Goal: Task Accomplishment & Management: Use online tool/utility

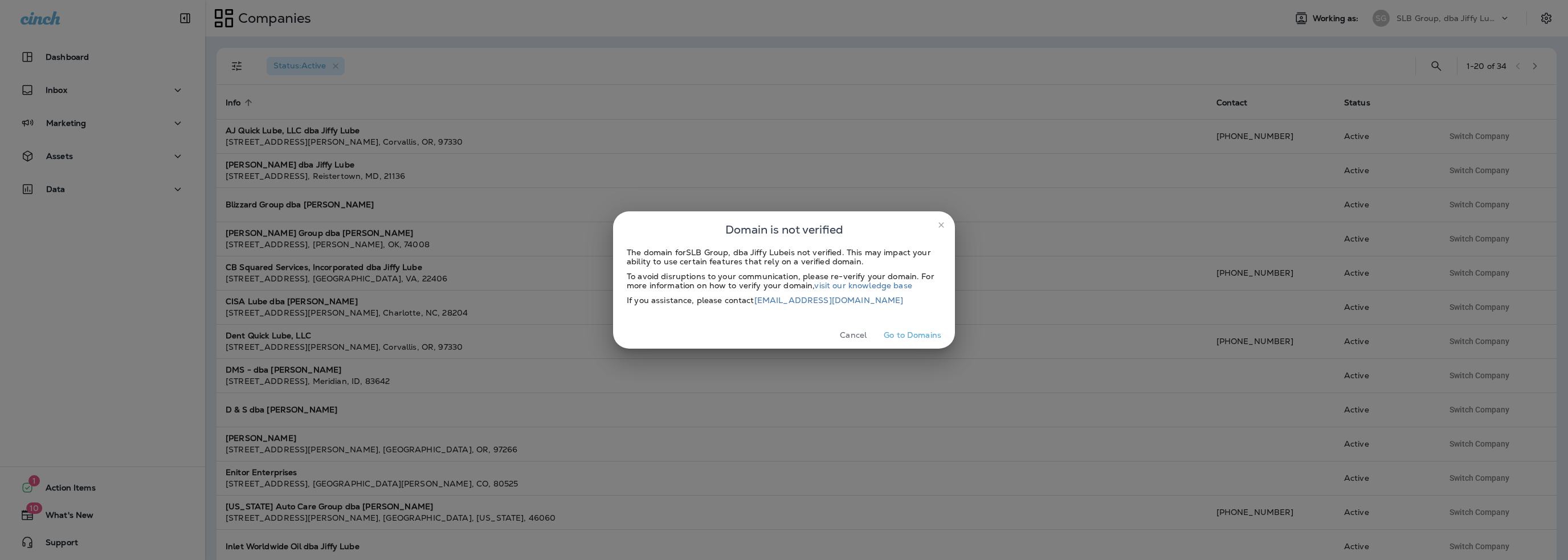
click at [846, 340] on button "Cancel" at bounding box center [854, 335] width 43 height 17
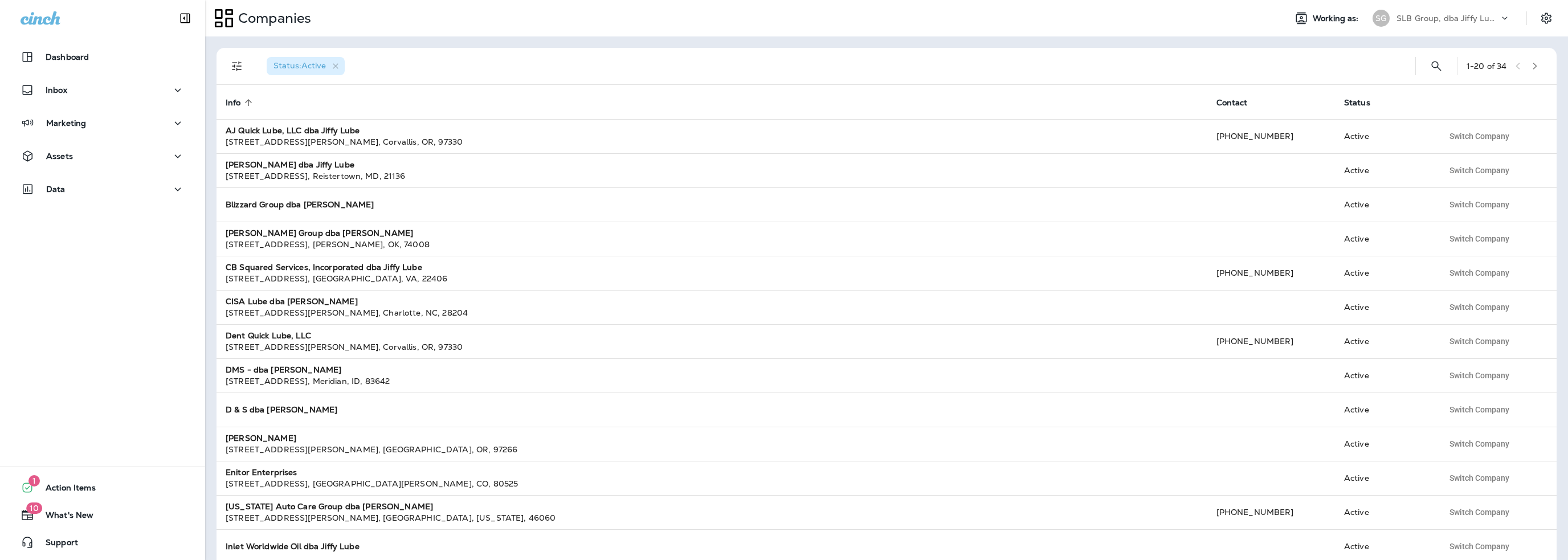
click at [1425, 22] on p "SLB Group, dba Jiffy Lube" at bounding box center [1448, 18] width 103 height 9
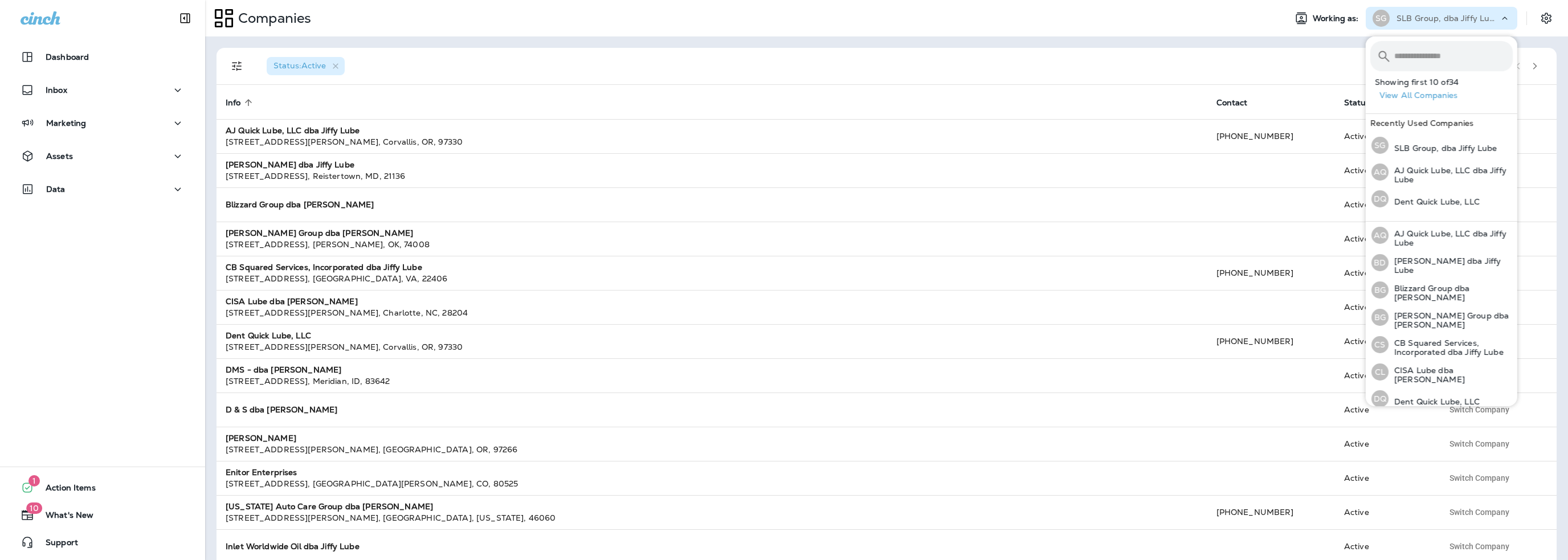
click at [1422, 53] on input "text" at bounding box center [1453, 56] width 119 height 30
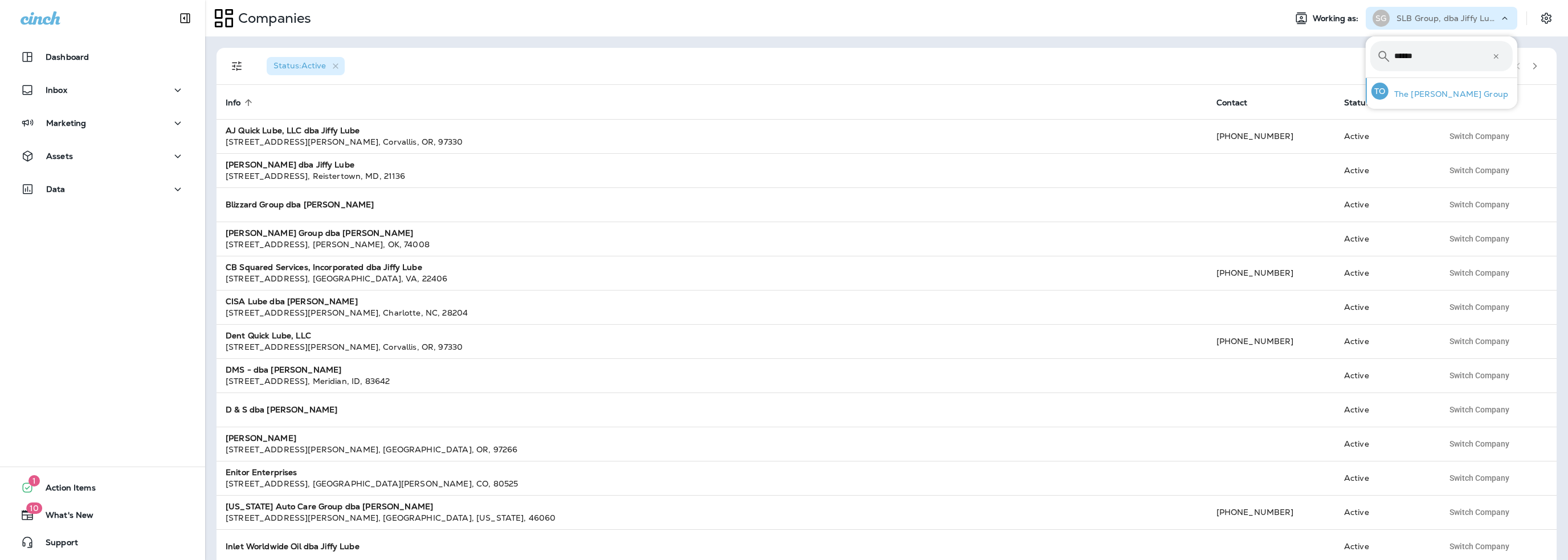
type input "******"
click at [1425, 96] on p "The Ostler Group" at bounding box center [1449, 94] width 119 height 9
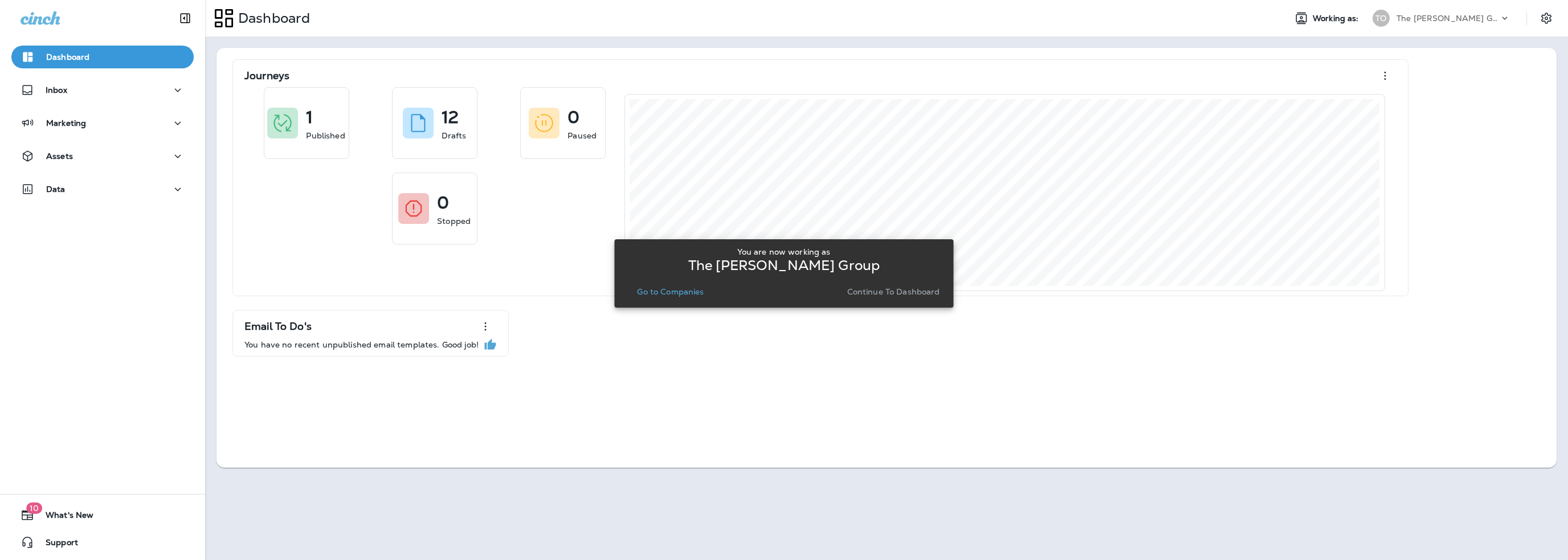
click at [675, 290] on p "Go to Companies" at bounding box center [670, 291] width 67 height 9
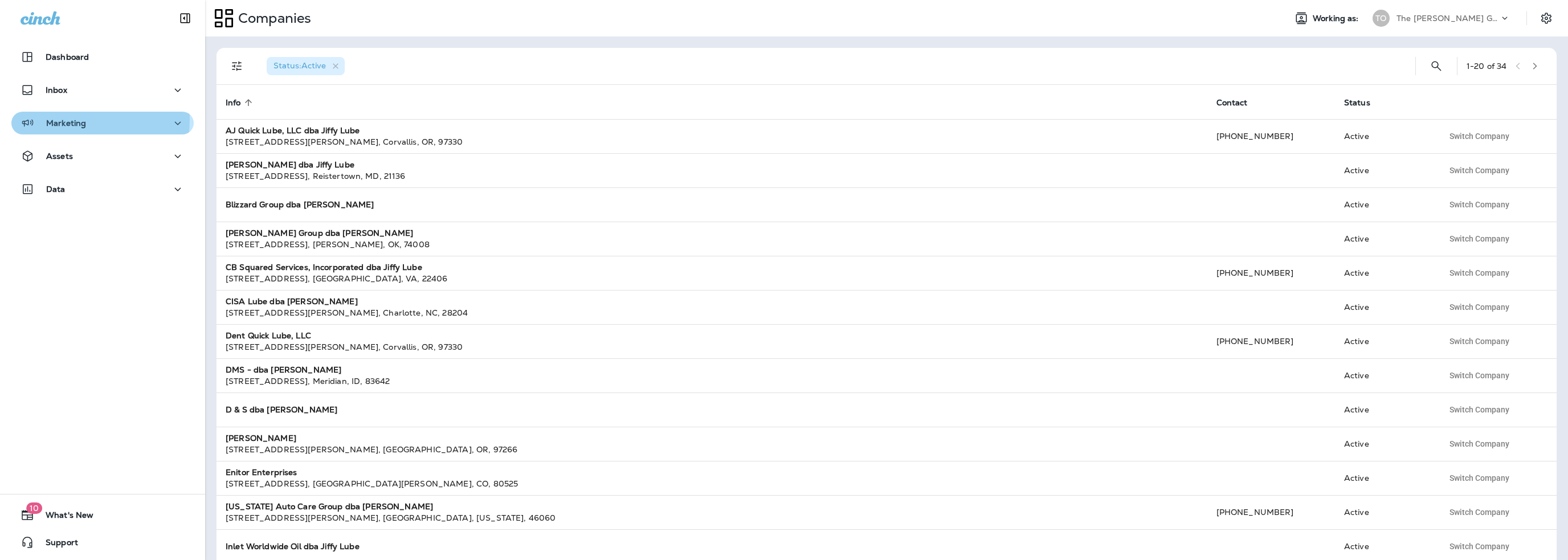
click at [67, 119] on p "Marketing" at bounding box center [65, 123] width 40 height 9
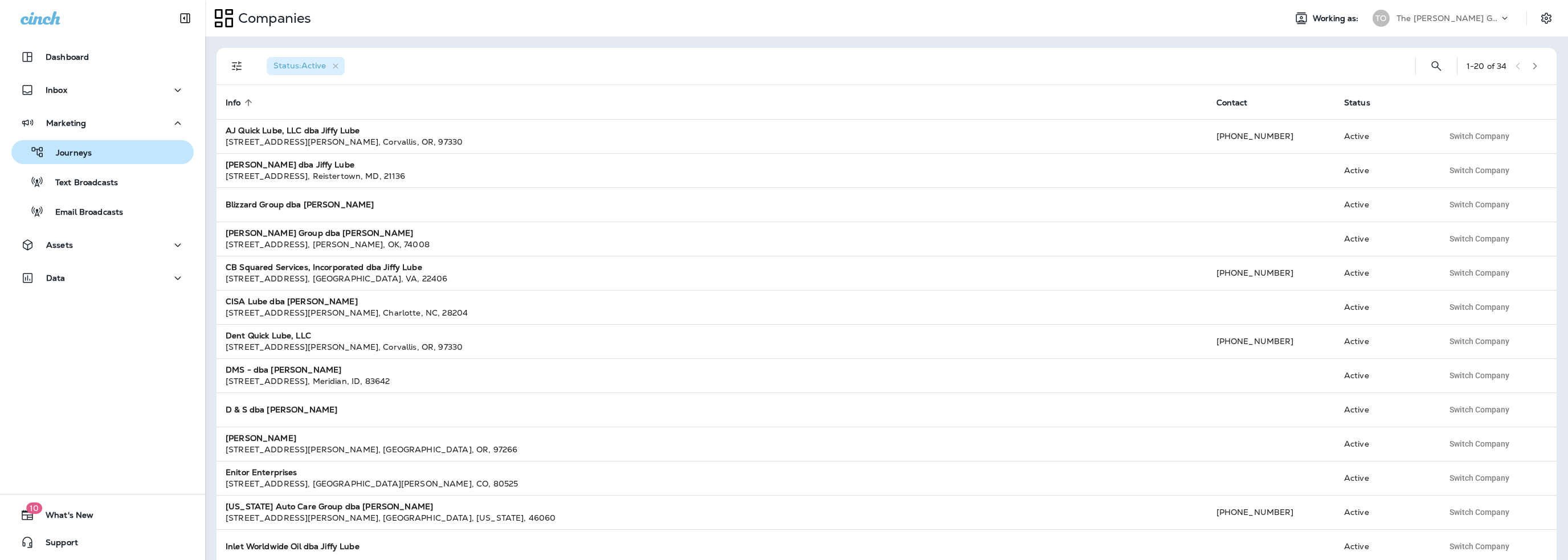
click at [74, 148] on p "Journeys" at bounding box center [68, 154] width 47 height 11
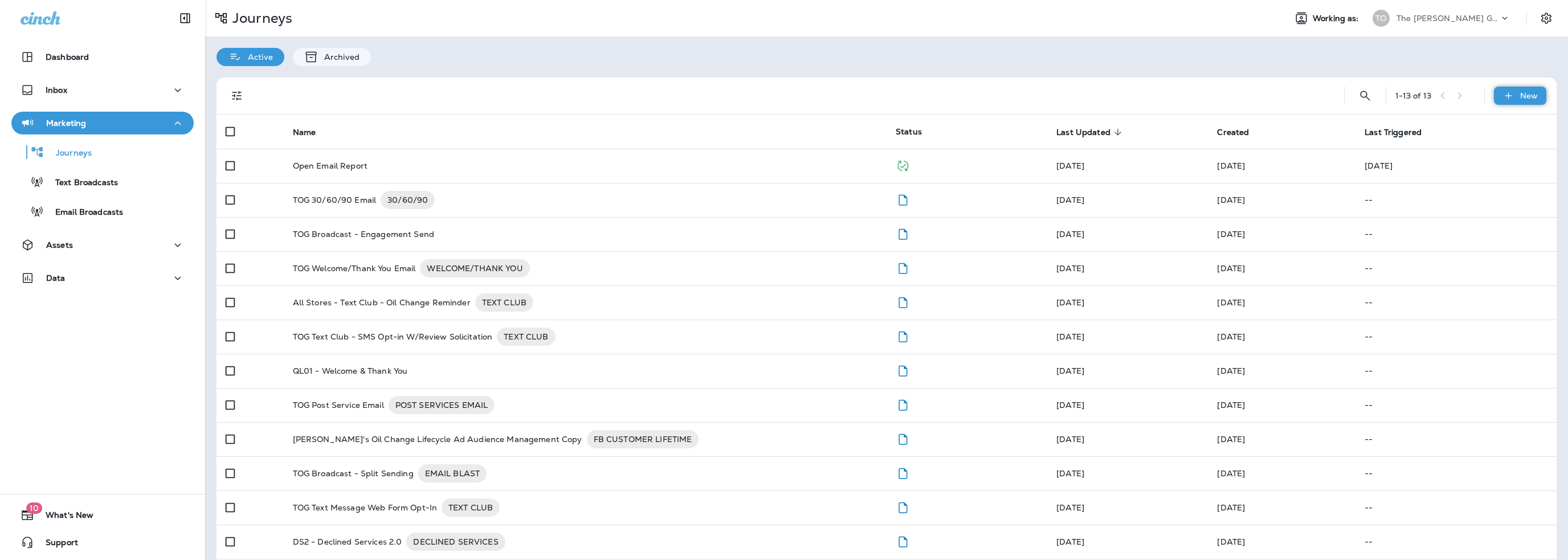
click at [1507, 94] on div "New" at bounding box center [1520, 96] width 52 height 18
click at [1489, 127] on p "New Journey" at bounding box center [1501, 123] width 57 height 9
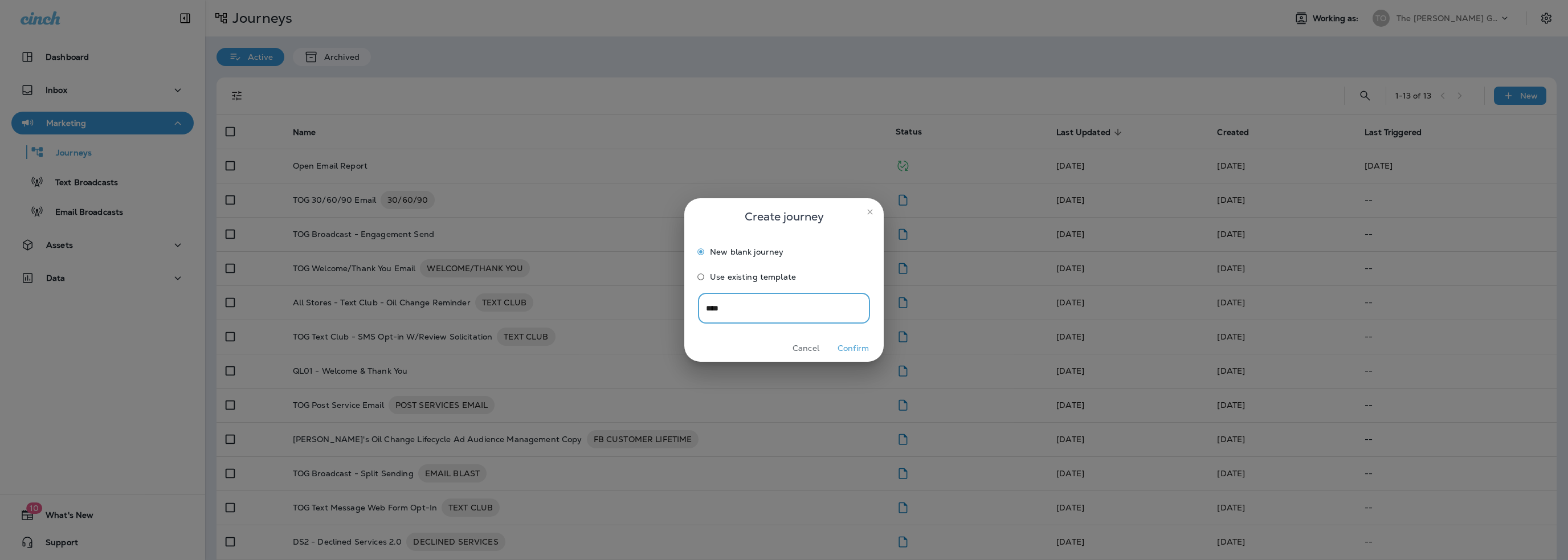
click at [707, 307] on input "****" at bounding box center [784, 308] width 172 height 30
type input "**********"
click at [847, 349] on button "Confirm" at bounding box center [854, 348] width 43 height 17
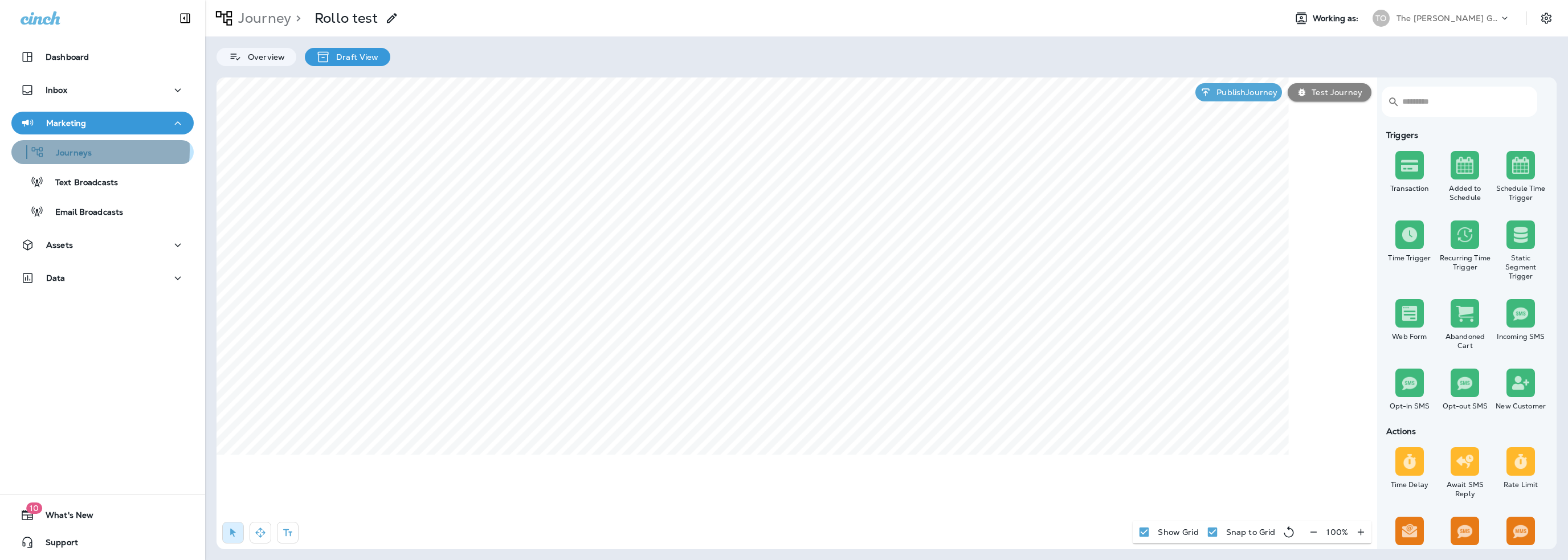
click at [71, 150] on p "Journeys" at bounding box center [68, 154] width 47 height 11
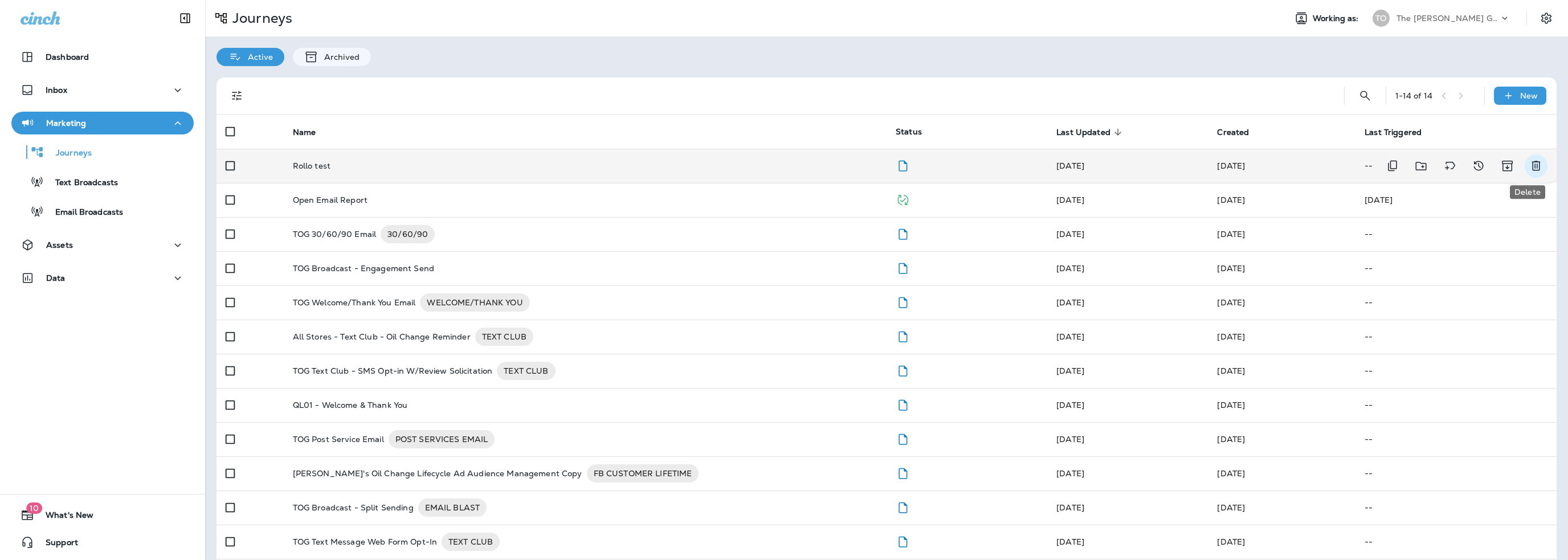
click at [1532, 165] on icon "Delete" at bounding box center [1536, 166] width 8 height 10
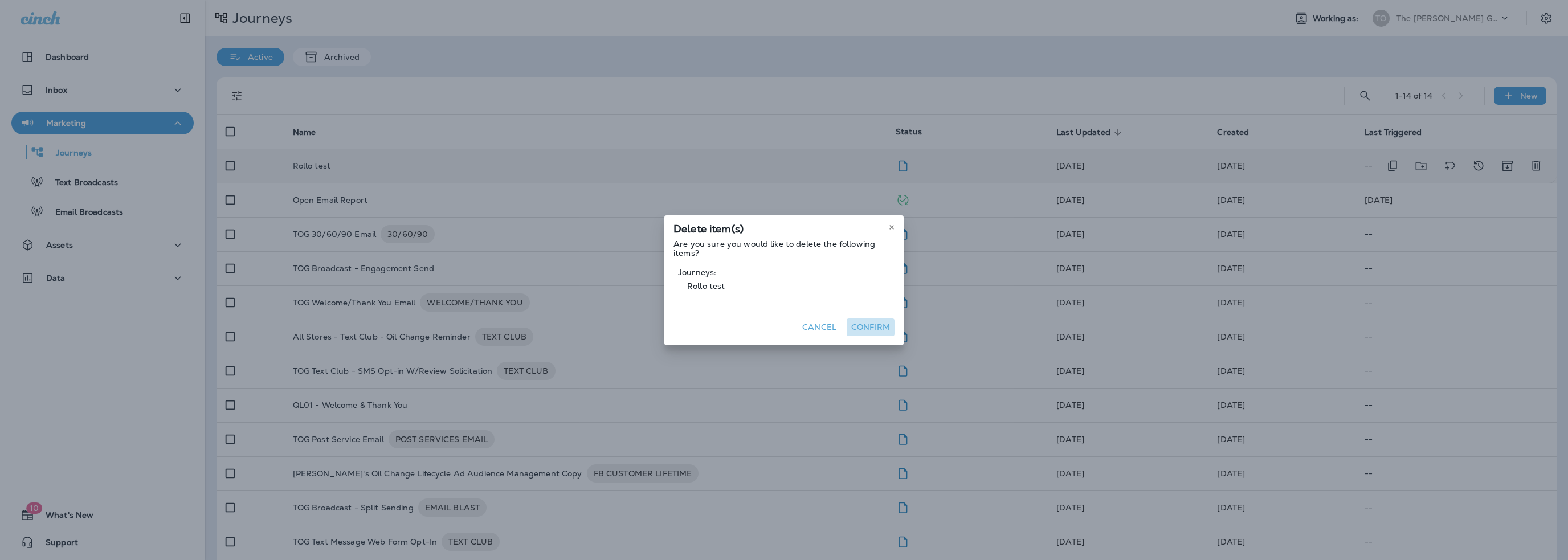
click at [864, 327] on button "Confirm" at bounding box center [870, 327] width 48 height 17
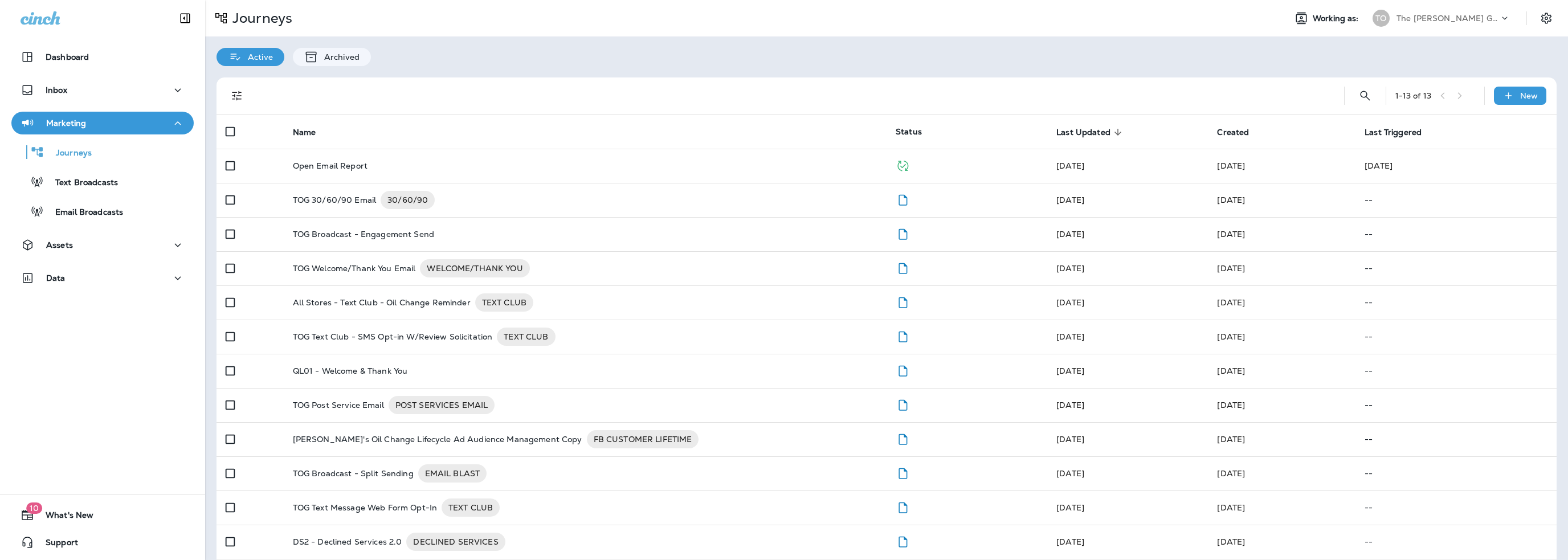
click at [1425, 19] on p "The Ostler Group" at bounding box center [1448, 18] width 103 height 9
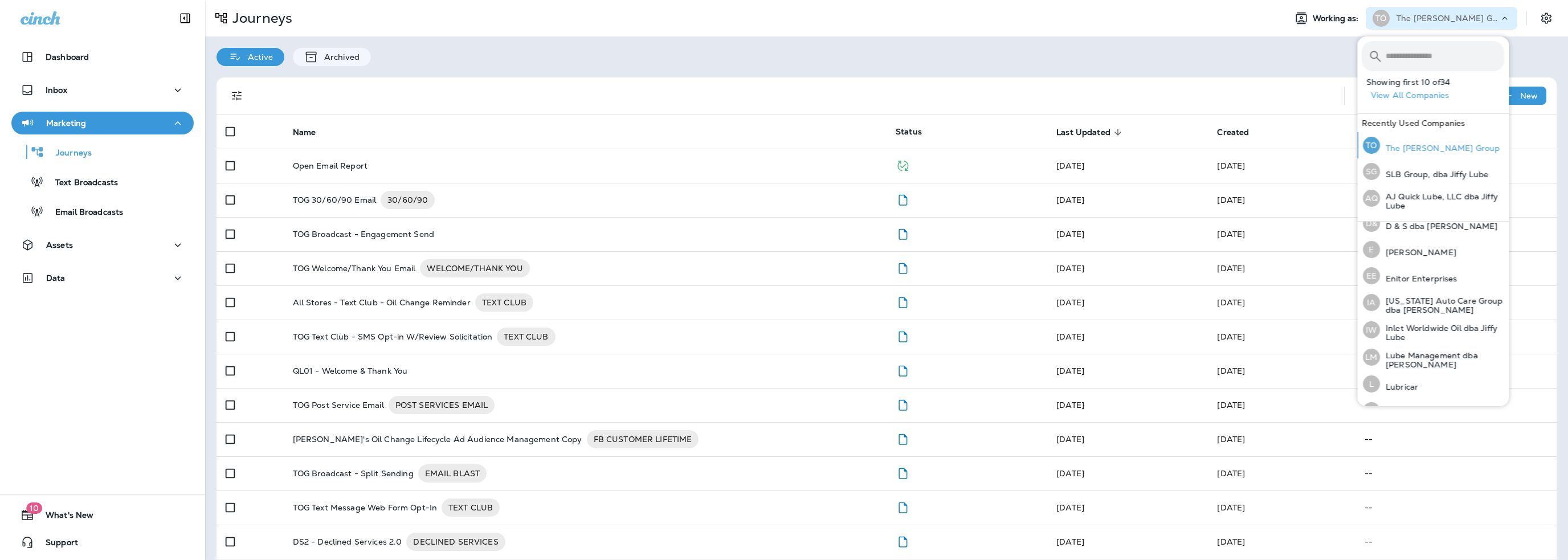
scroll to position [285, 0]
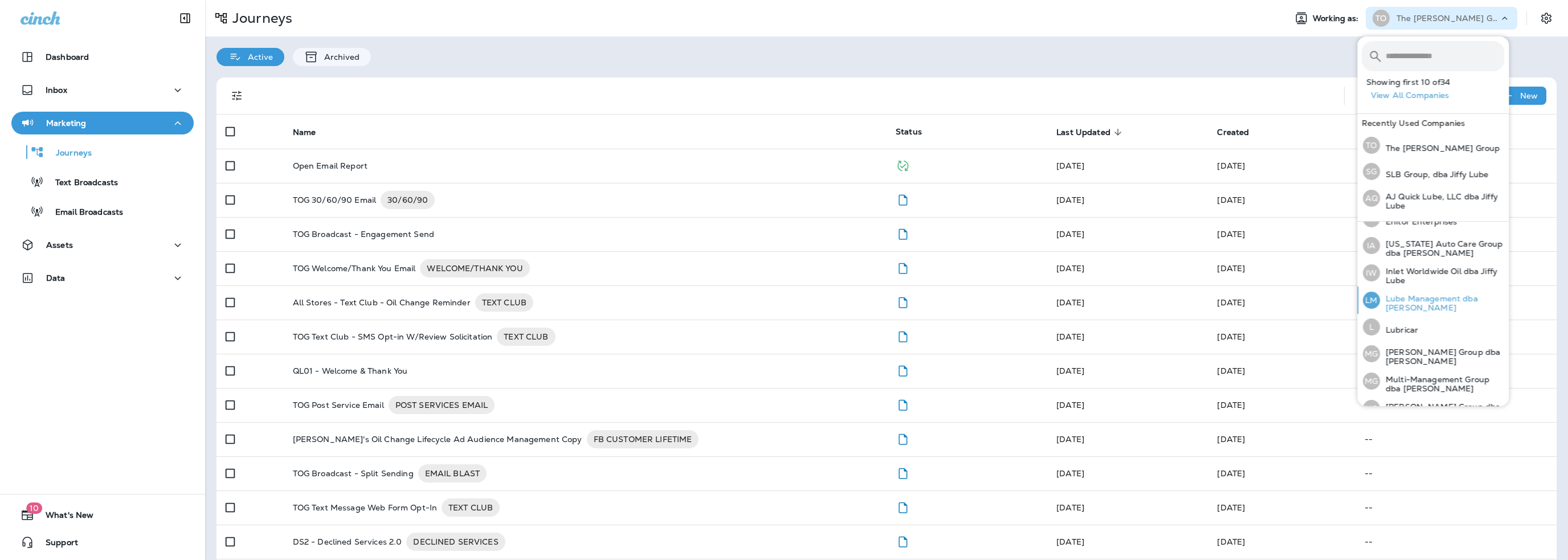
click at [1427, 297] on p "Lube Management dba [PERSON_NAME]" at bounding box center [1442, 303] width 124 height 18
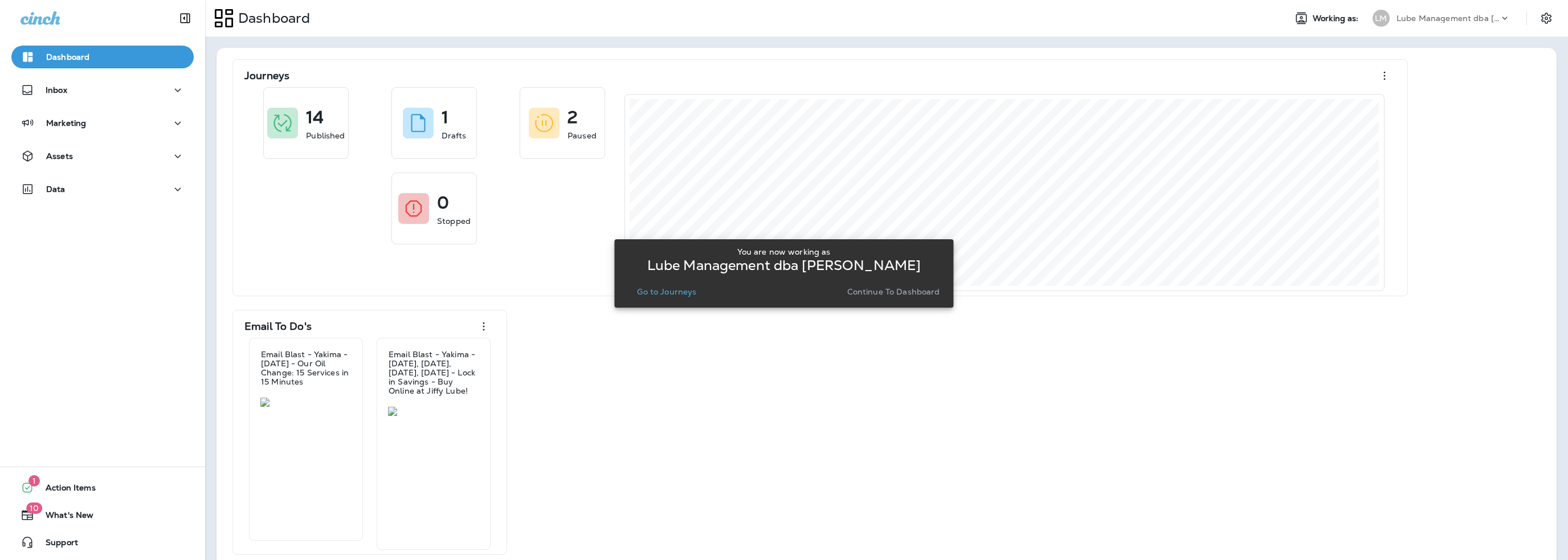
click at [650, 293] on p "Go to Journeys" at bounding box center [666, 291] width 59 height 9
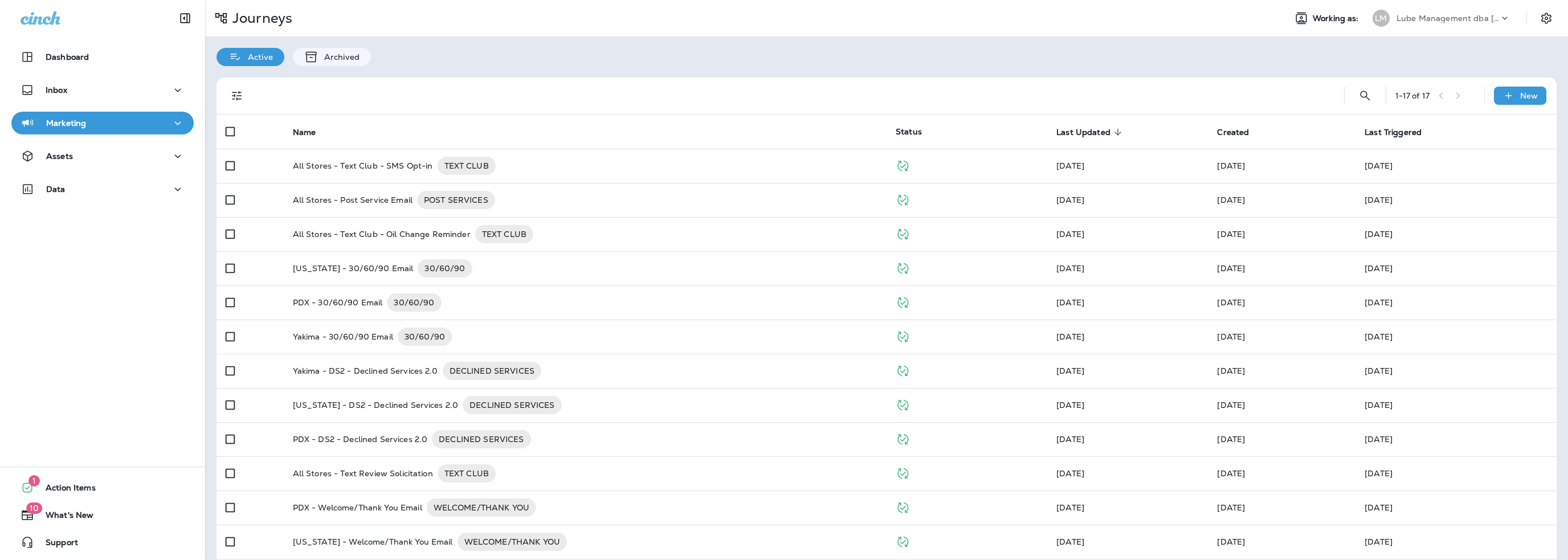
click at [84, 125] on p "Marketing" at bounding box center [65, 123] width 40 height 9
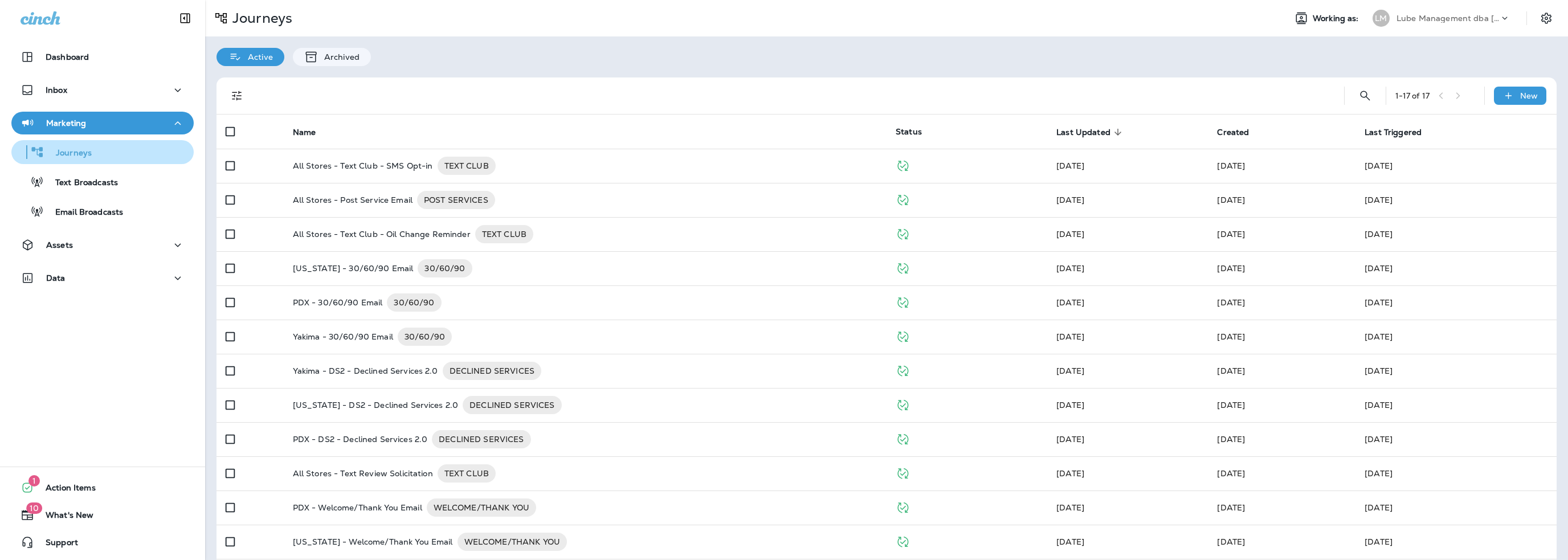
click at [85, 154] on p "Journeys" at bounding box center [68, 154] width 47 height 11
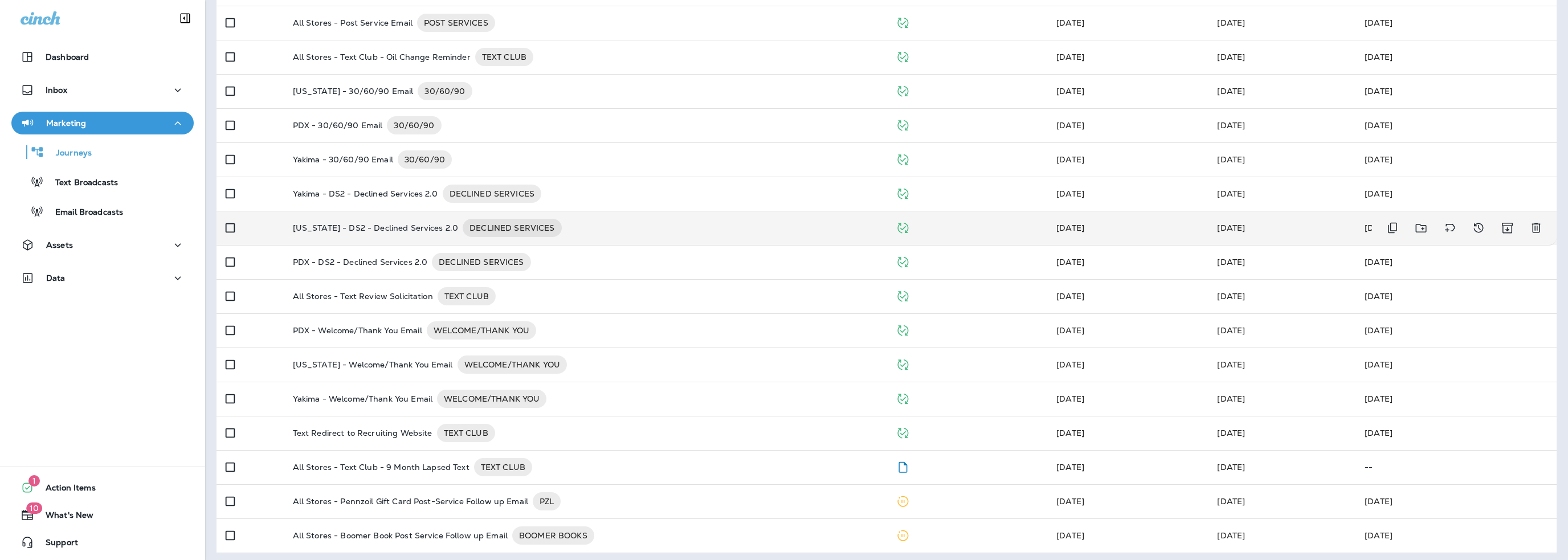
scroll to position [181, 0]
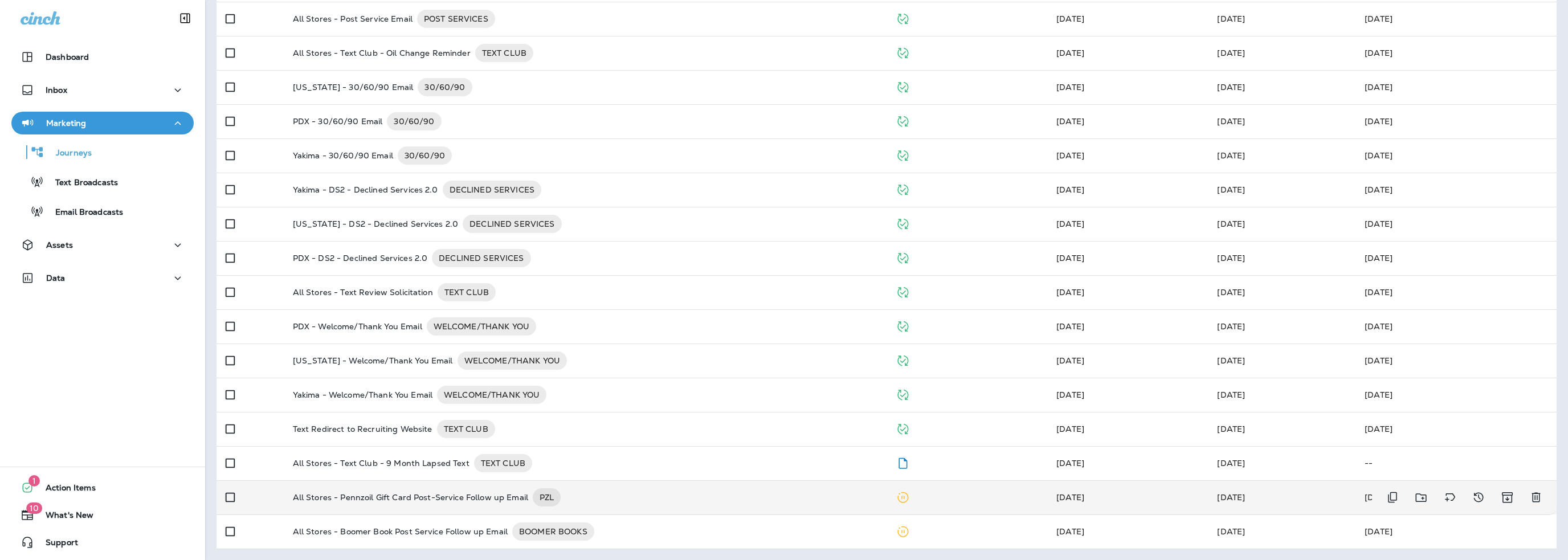
click at [436, 494] on p "All Stores - Pennzoil Gift Card Post-Service Follow up Email" at bounding box center [411, 497] width 236 height 18
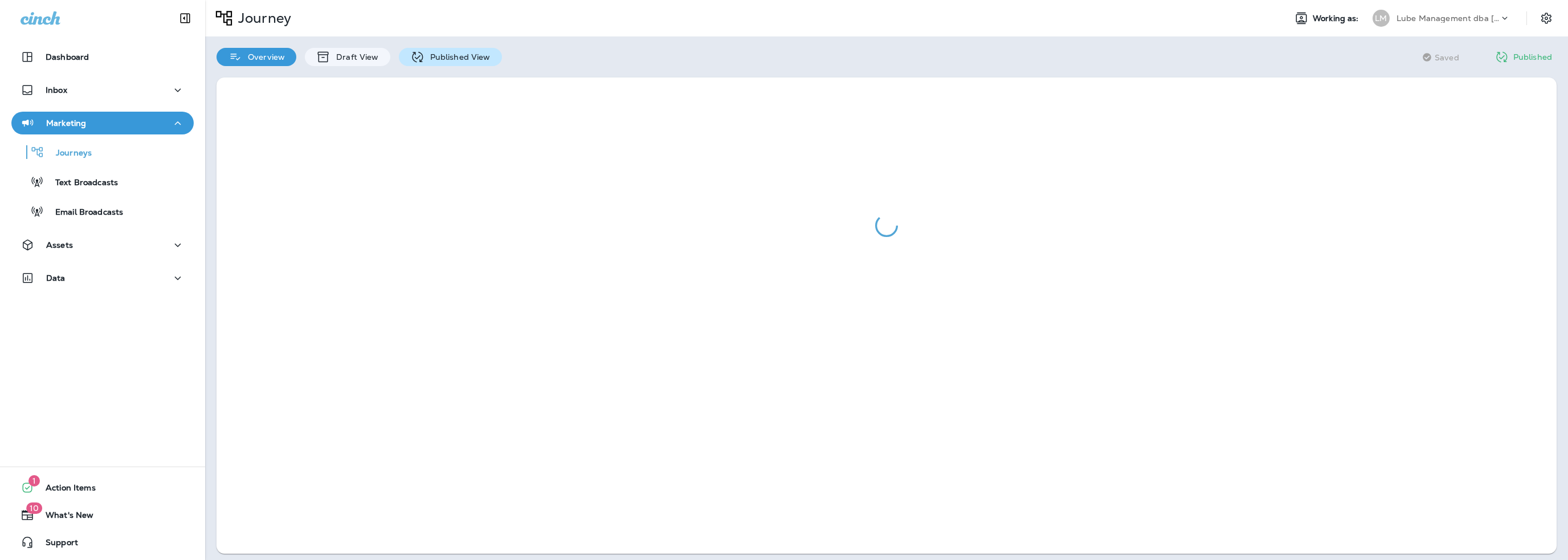
click at [442, 57] on p "Published View" at bounding box center [457, 56] width 66 height 9
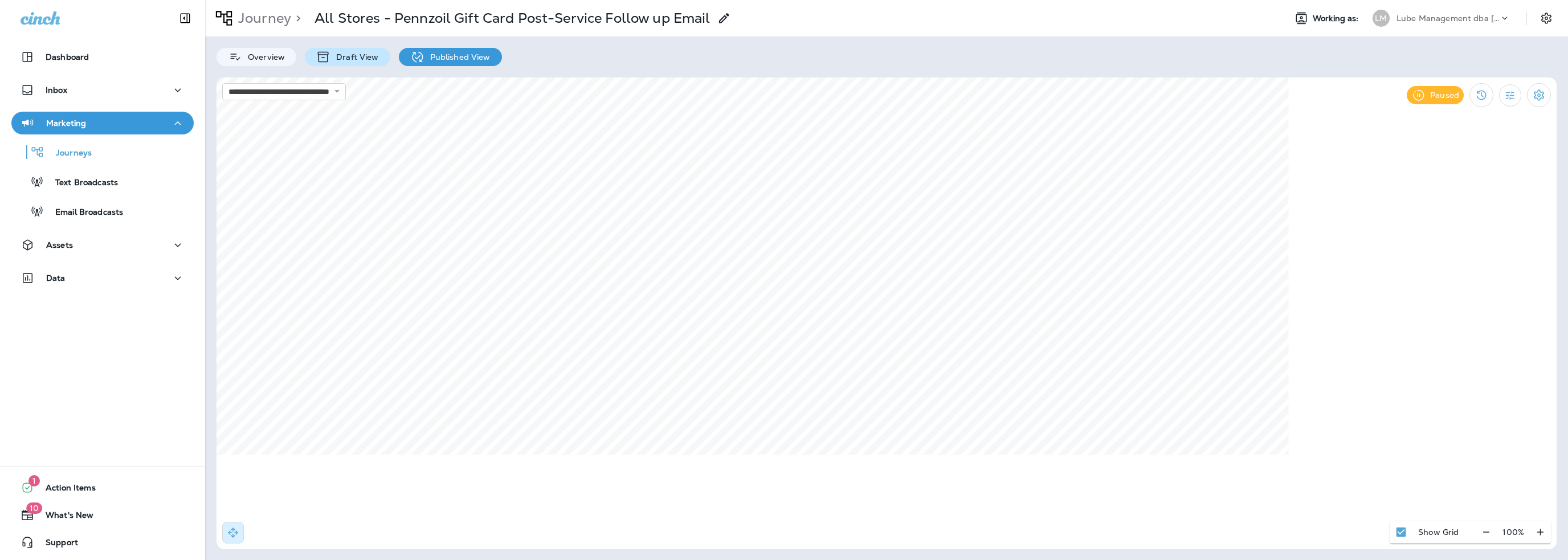
click at [353, 61] on p "Draft View" at bounding box center [354, 56] width 48 height 9
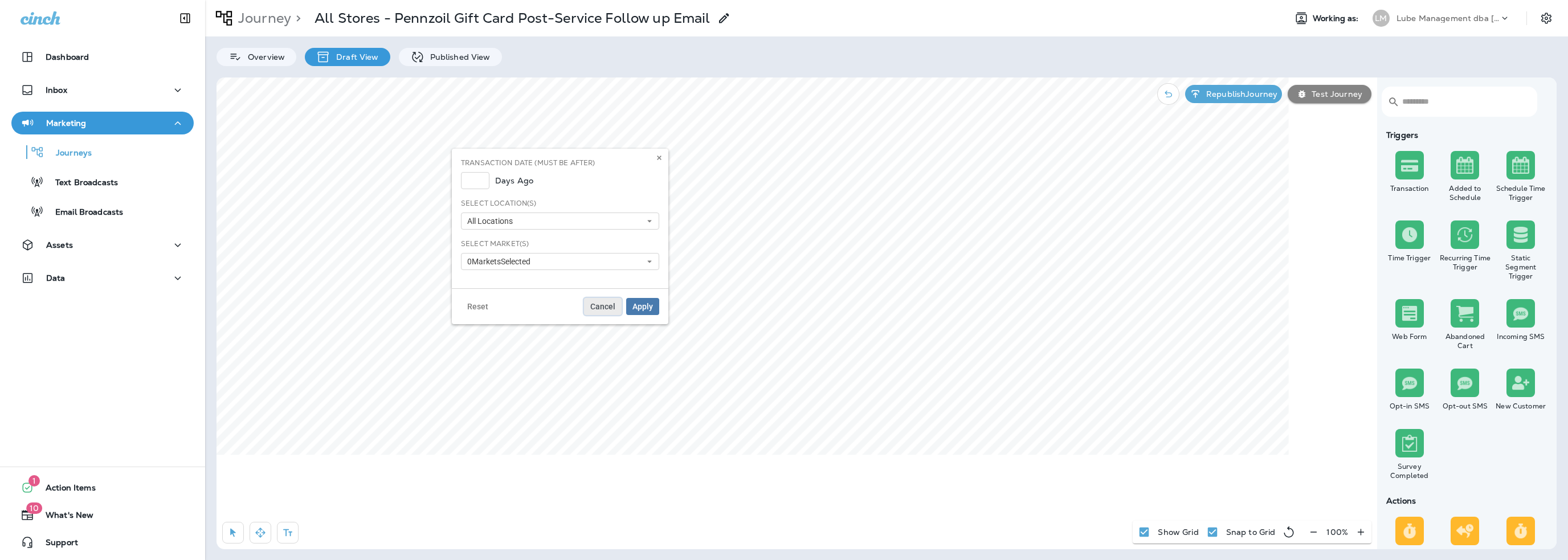
click at [609, 311] on button "Cancel" at bounding box center [603, 306] width 38 height 17
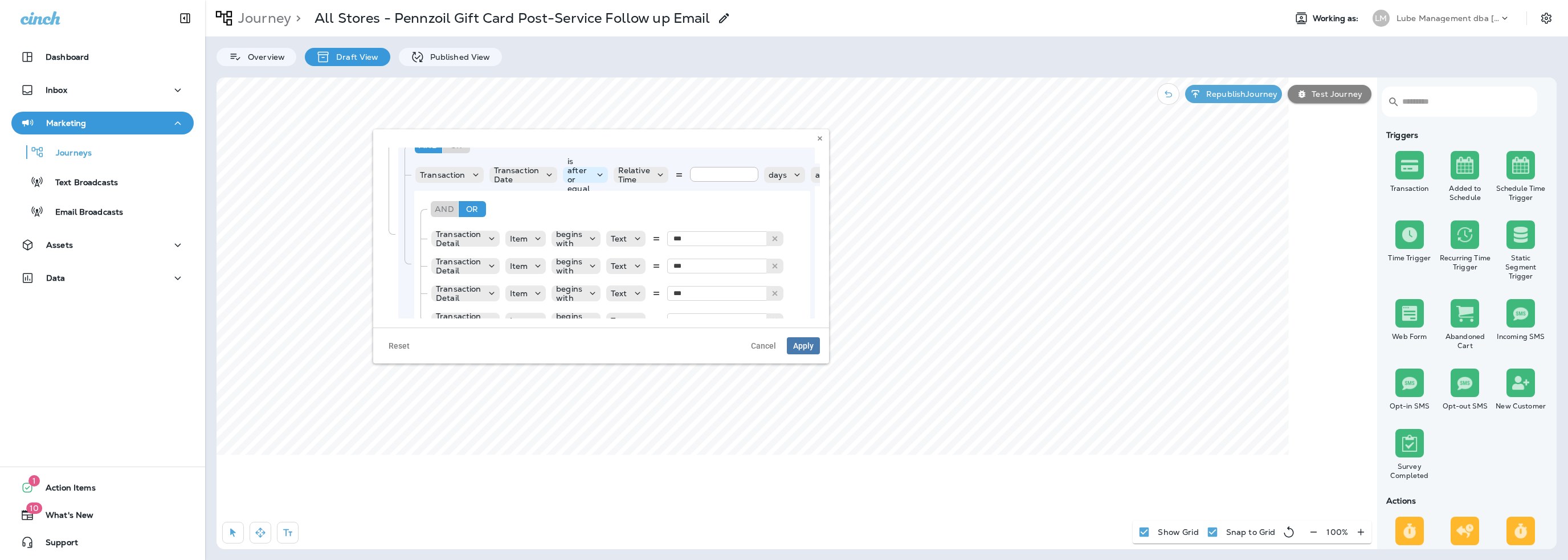
scroll to position [114, 0]
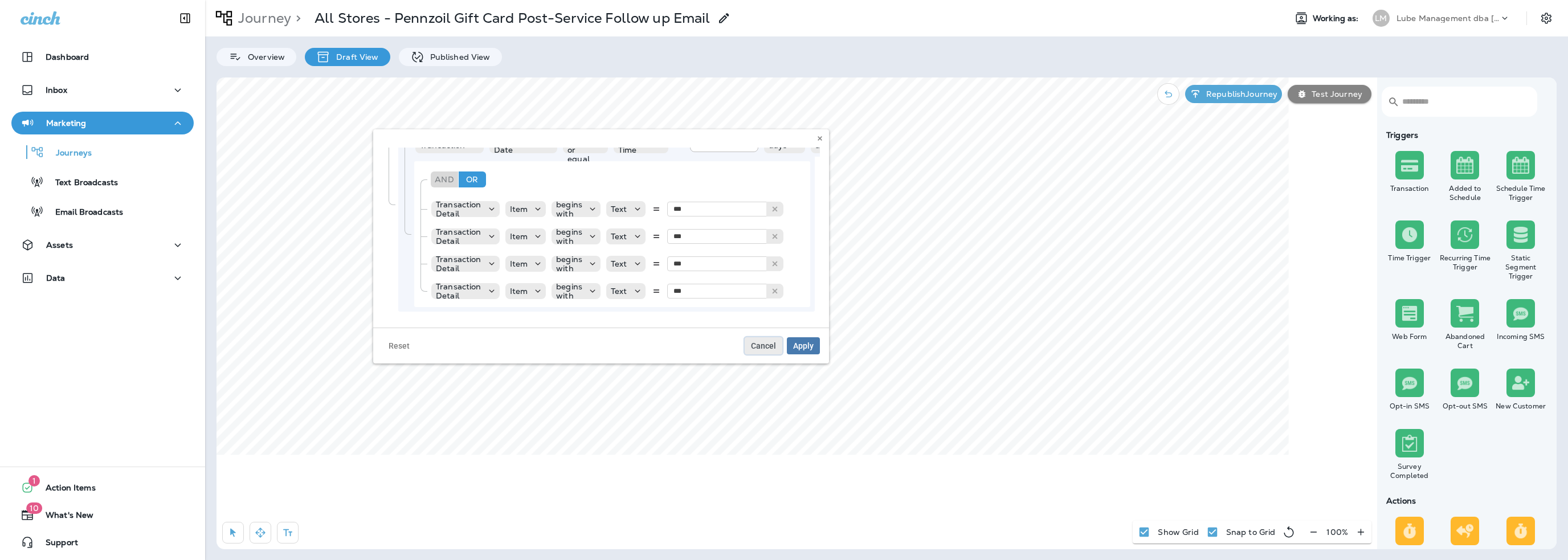
click at [768, 349] on span "Cancel" at bounding box center [764, 345] width 25 height 8
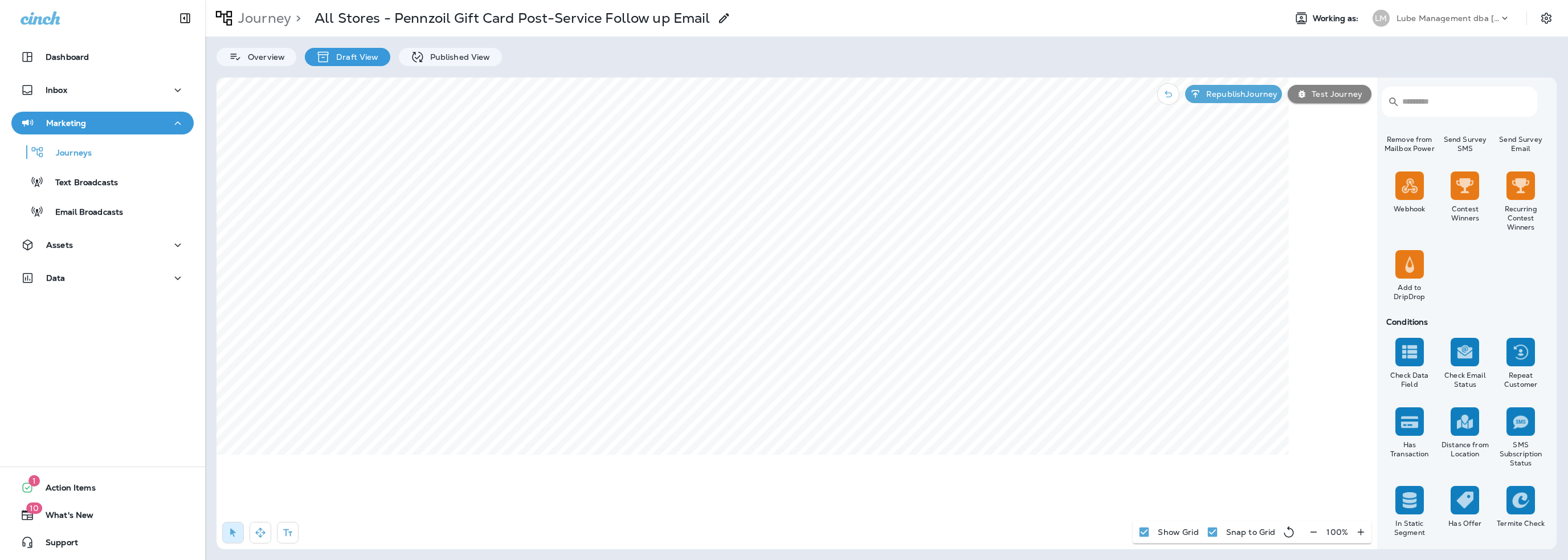
scroll to position [912, 0]
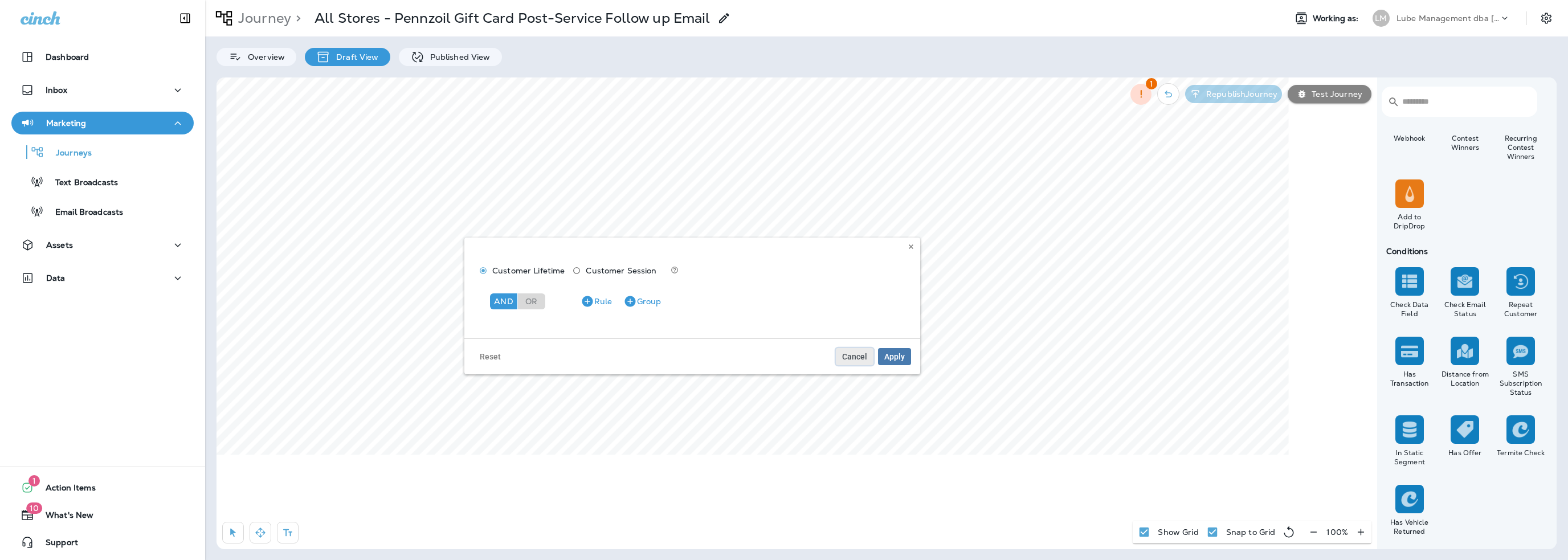
click at [841, 359] on button "Cancel" at bounding box center [855, 356] width 38 height 17
click at [1400, 439] on div at bounding box center [1410, 429] width 28 height 28
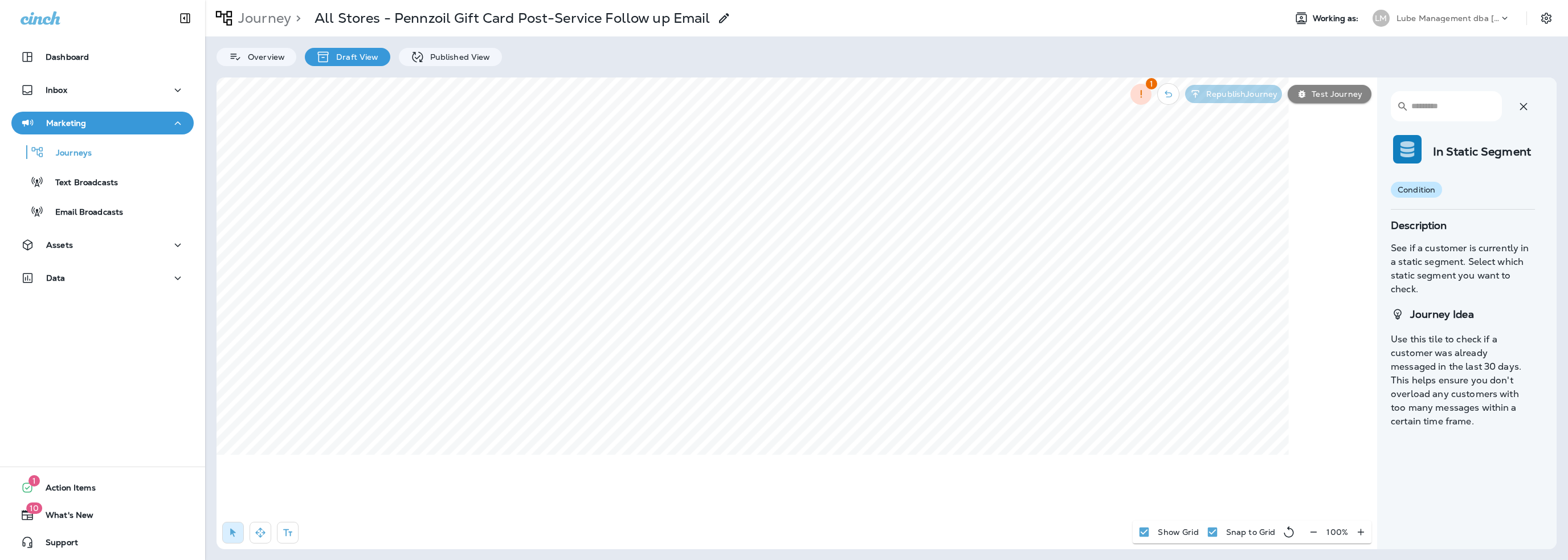
click at [1527, 108] on icon "button" at bounding box center [1524, 107] width 14 height 14
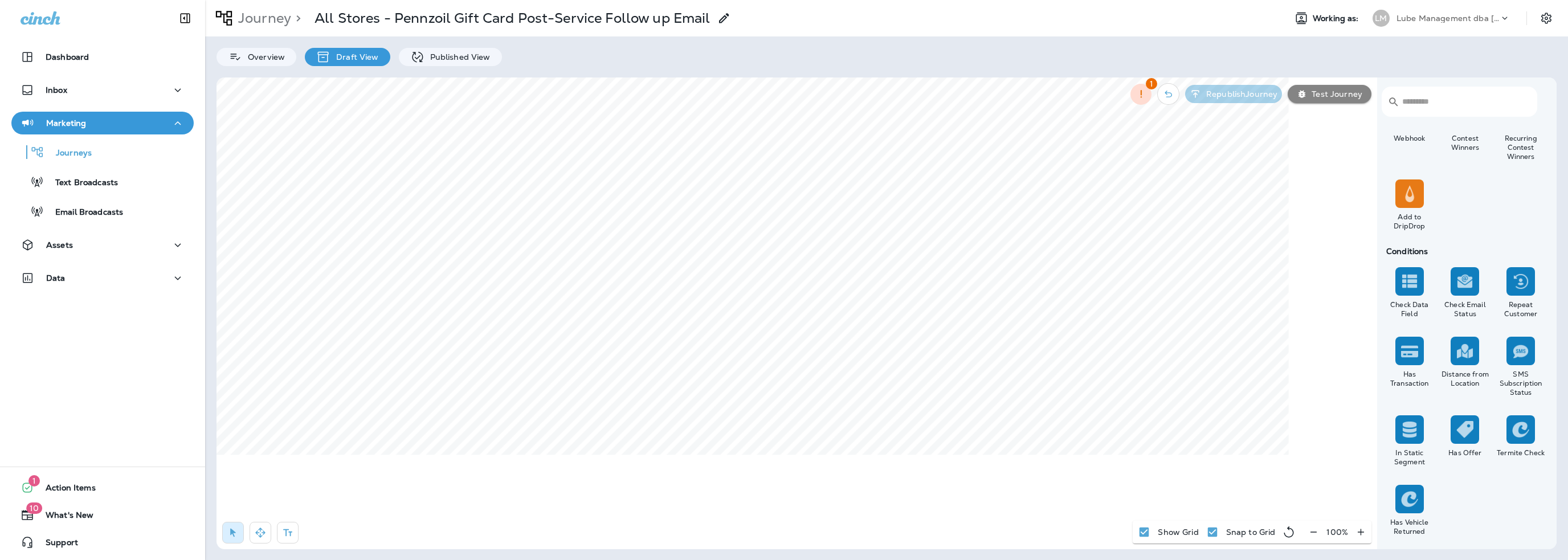
click at [1515, 284] on img at bounding box center [1521, 281] width 17 height 17
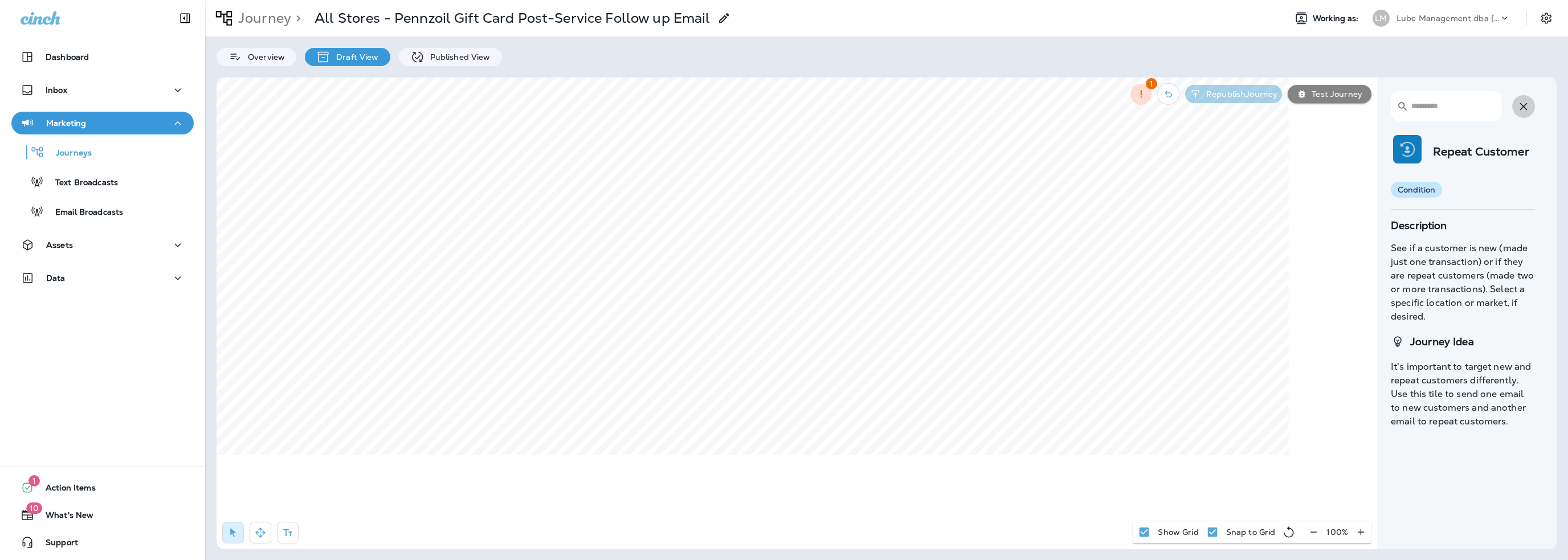
click at [1522, 104] on icon "button" at bounding box center [1524, 106] width 8 height 8
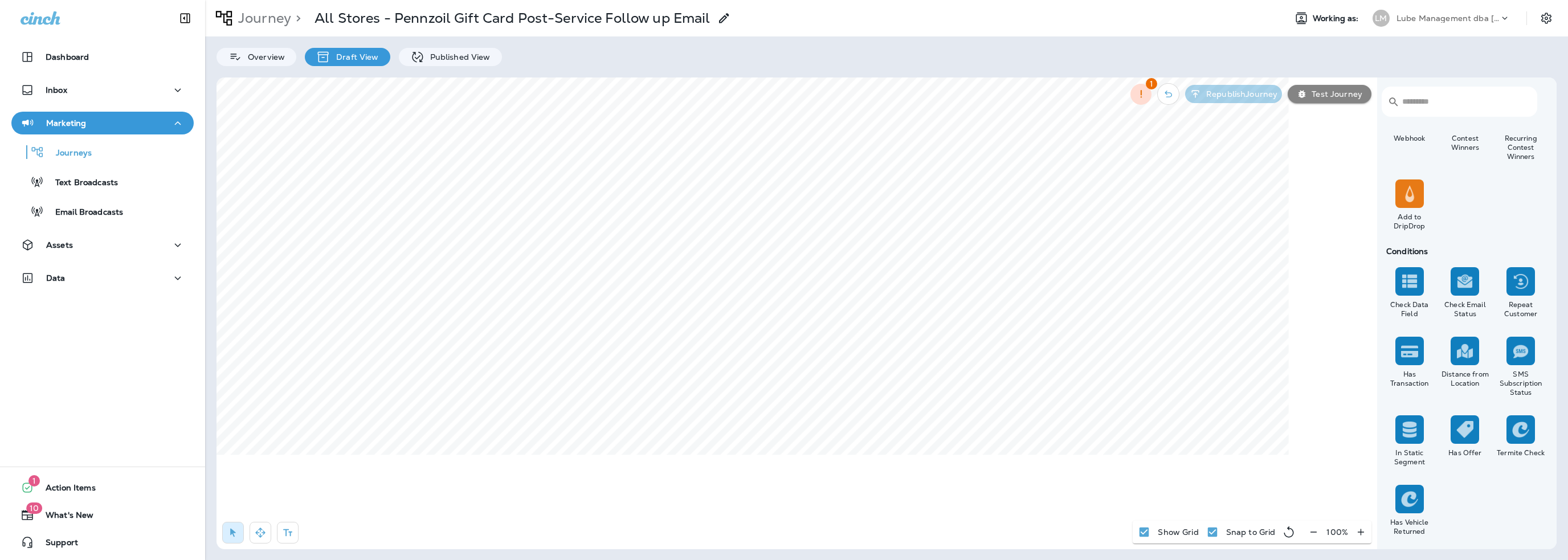
click at [1411, 354] on img at bounding box center [1410, 351] width 17 height 17
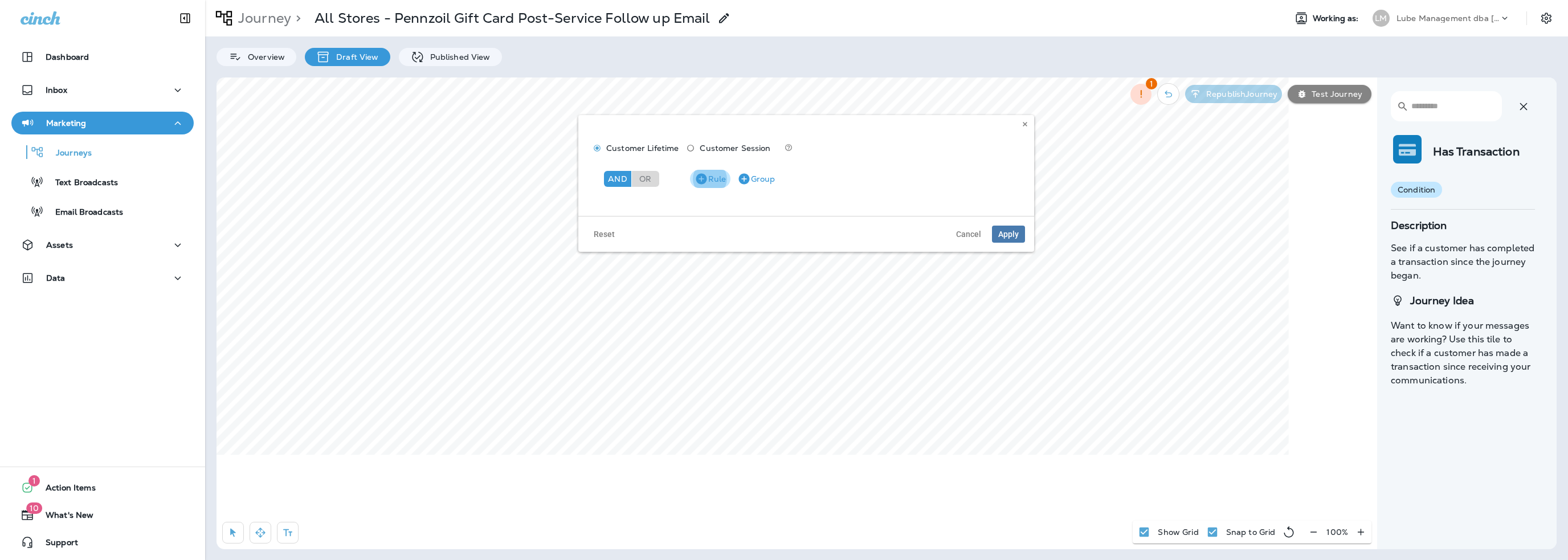
click at [718, 176] on button "Rule" at bounding box center [710, 179] width 40 height 18
click at [639, 207] on p "Choose model" at bounding box center [637, 208] width 56 height 9
click at [1025, 124] on use at bounding box center [1025, 124] width 4 height 5
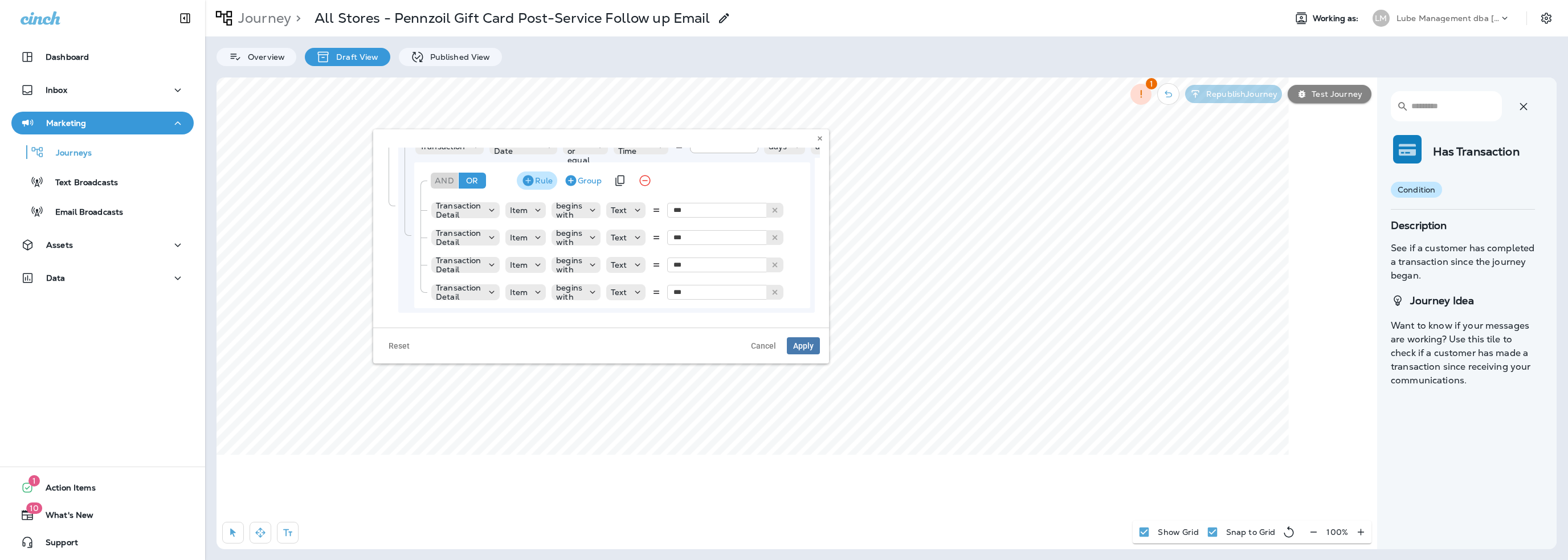
scroll to position [114, 0]
click at [822, 137] on use at bounding box center [820, 138] width 4 height 5
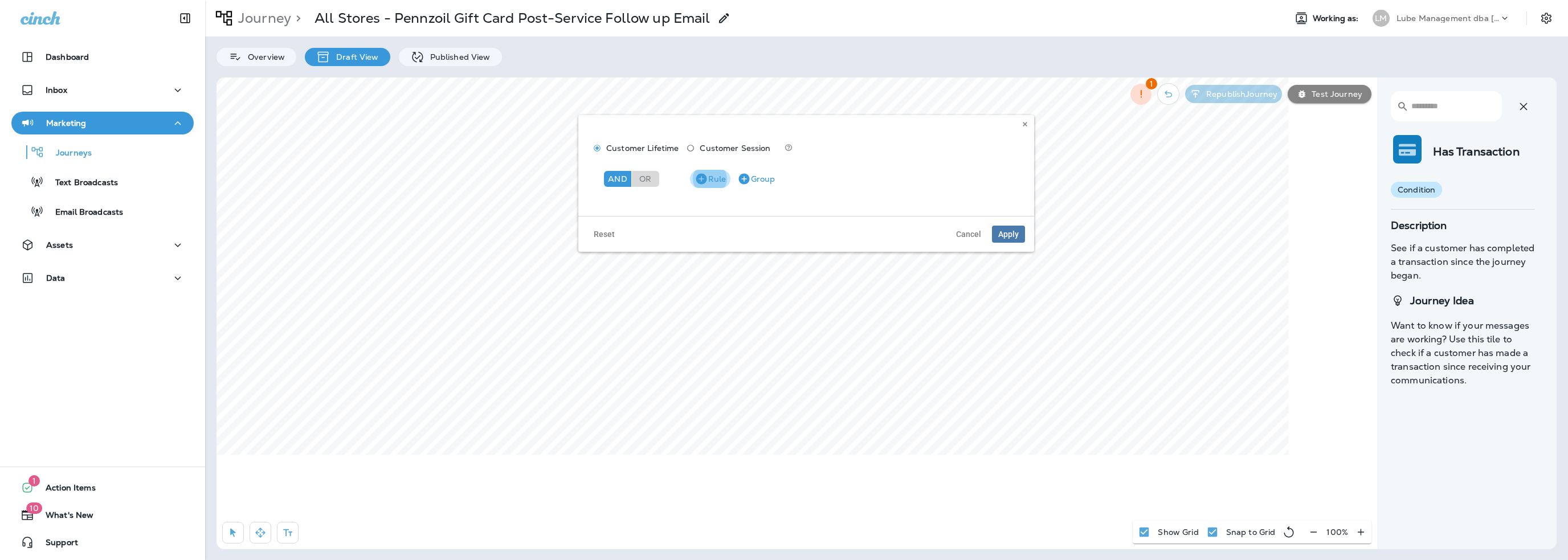
click at [717, 180] on button "Rule" at bounding box center [710, 179] width 40 height 18
click at [665, 208] on div "Choose model" at bounding box center [637, 208] width 65 height 9
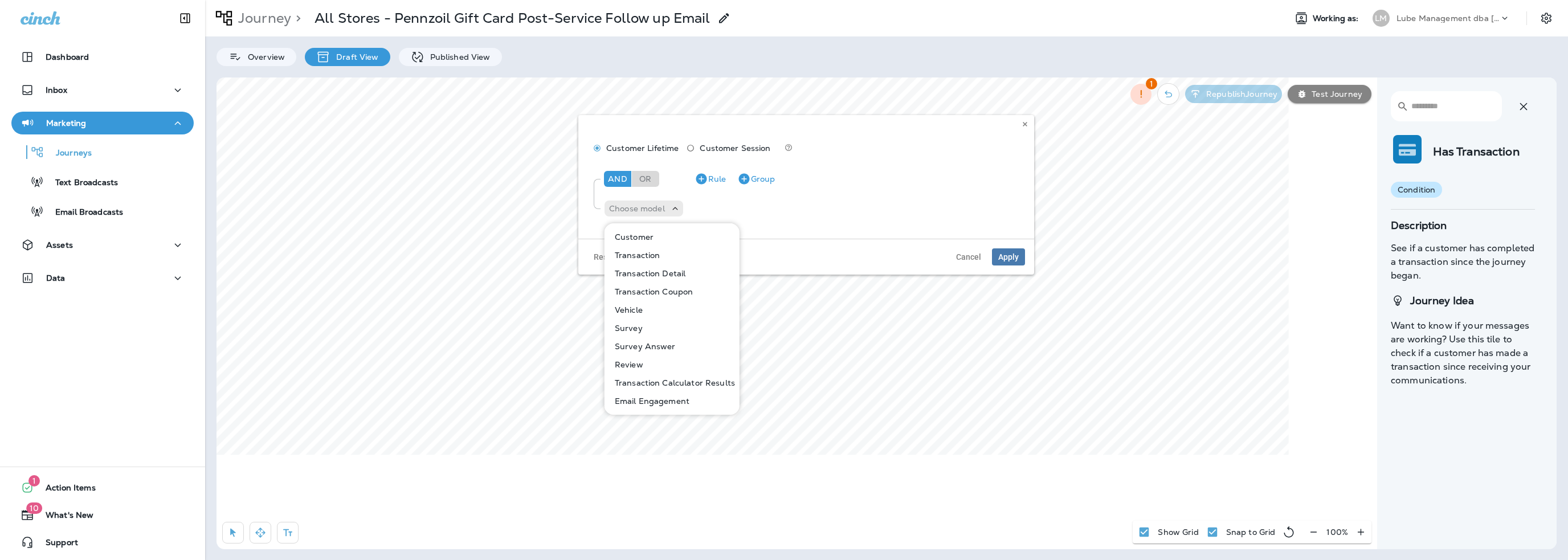
click at [645, 277] on p "Transaction Detail" at bounding box center [647, 273] width 76 height 9
click at [723, 204] on p "Choose field" at bounding box center [733, 208] width 49 height 9
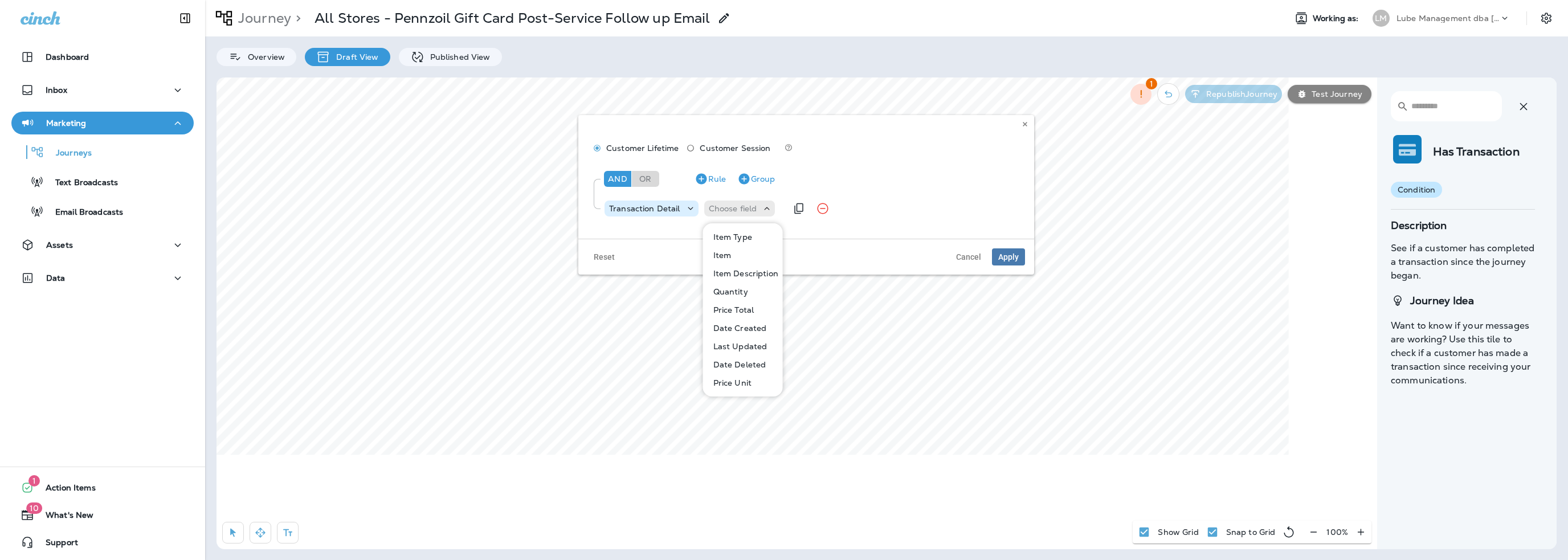
click at [646, 208] on p "Transaction Detail" at bounding box center [645, 208] width 72 height 9
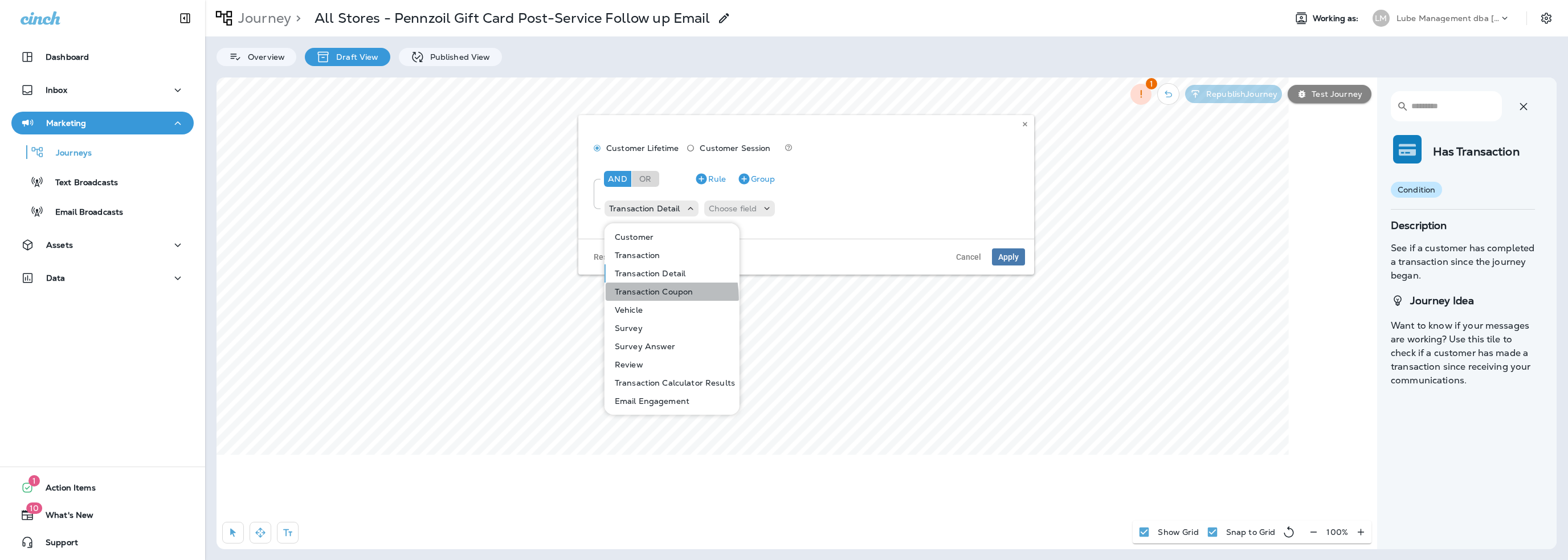
click at [643, 298] on button "Transaction Coupon" at bounding box center [672, 292] width 134 height 18
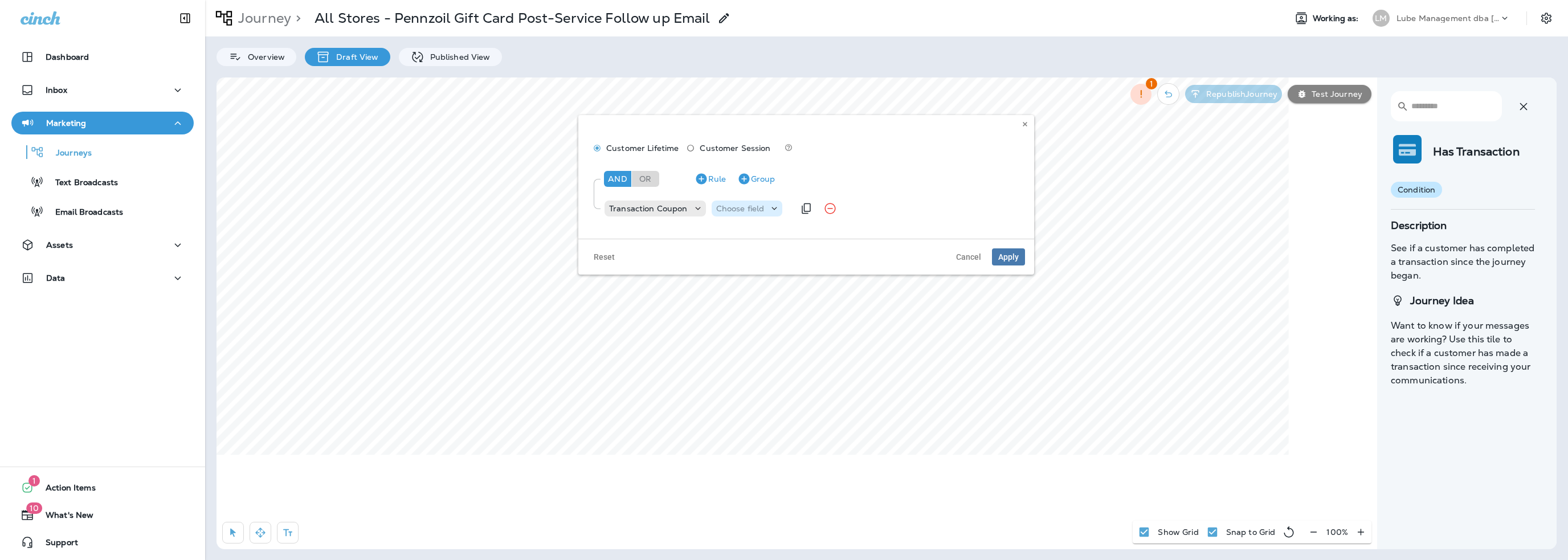
click at [727, 204] on p "Choose field" at bounding box center [741, 208] width 49 height 9
click at [666, 213] on p "Transaction Coupon" at bounding box center [648, 208] width 79 height 9
click at [629, 252] on p "Transaction" at bounding box center [635, 255] width 50 height 9
click at [695, 214] on div "Choose field" at bounding box center [714, 208] width 72 height 11
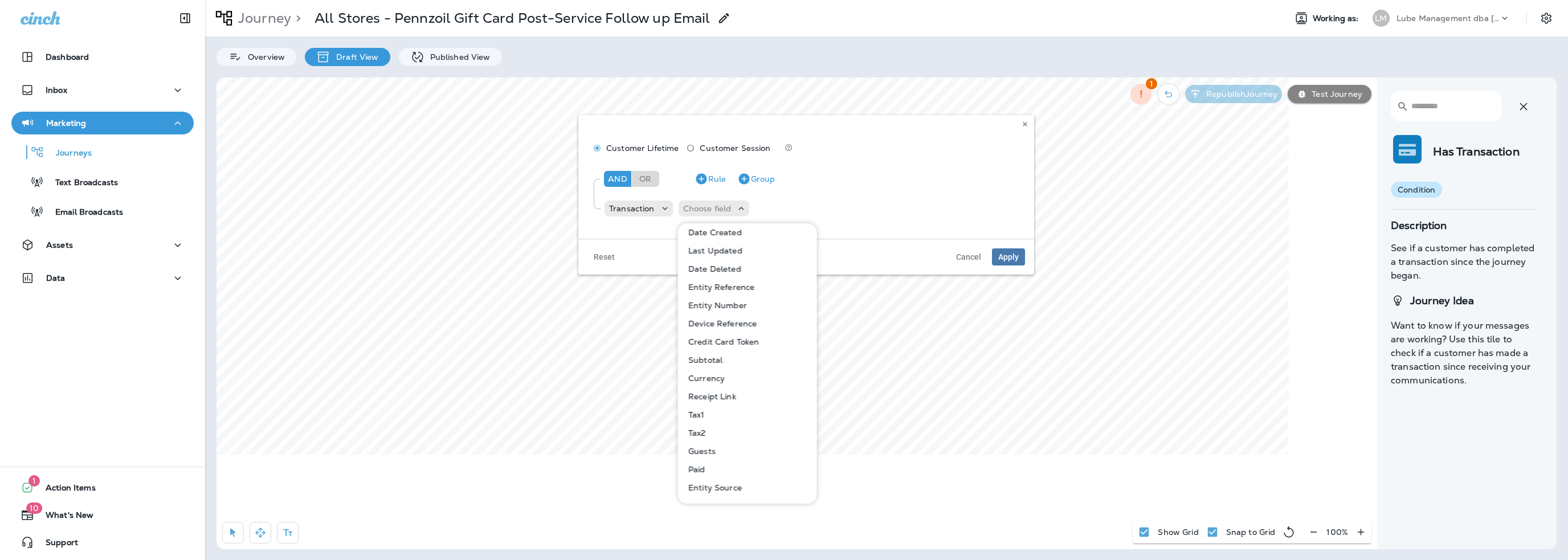
scroll to position [130, 0]
click at [698, 492] on p "eroc" at bounding box center [694, 490] width 22 height 9
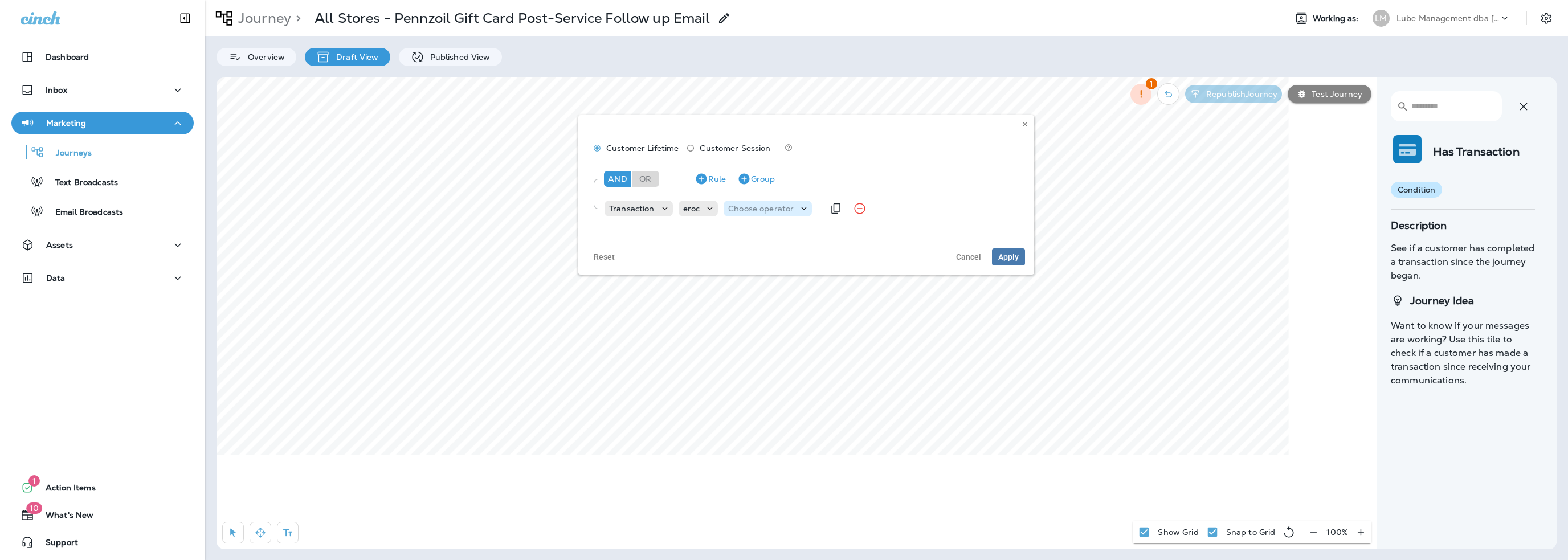
click at [766, 211] on p "Choose operator" at bounding box center [761, 208] width 65 height 9
click at [688, 208] on p "eroc" at bounding box center [691, 208] width 17 height 9
click at [692, 209] on p "eroc" at bounding box center [691, 208] width 17 height 9
click at [971, 261] on button "Cancel" at bounding box center [968, 257] width 38 height 17
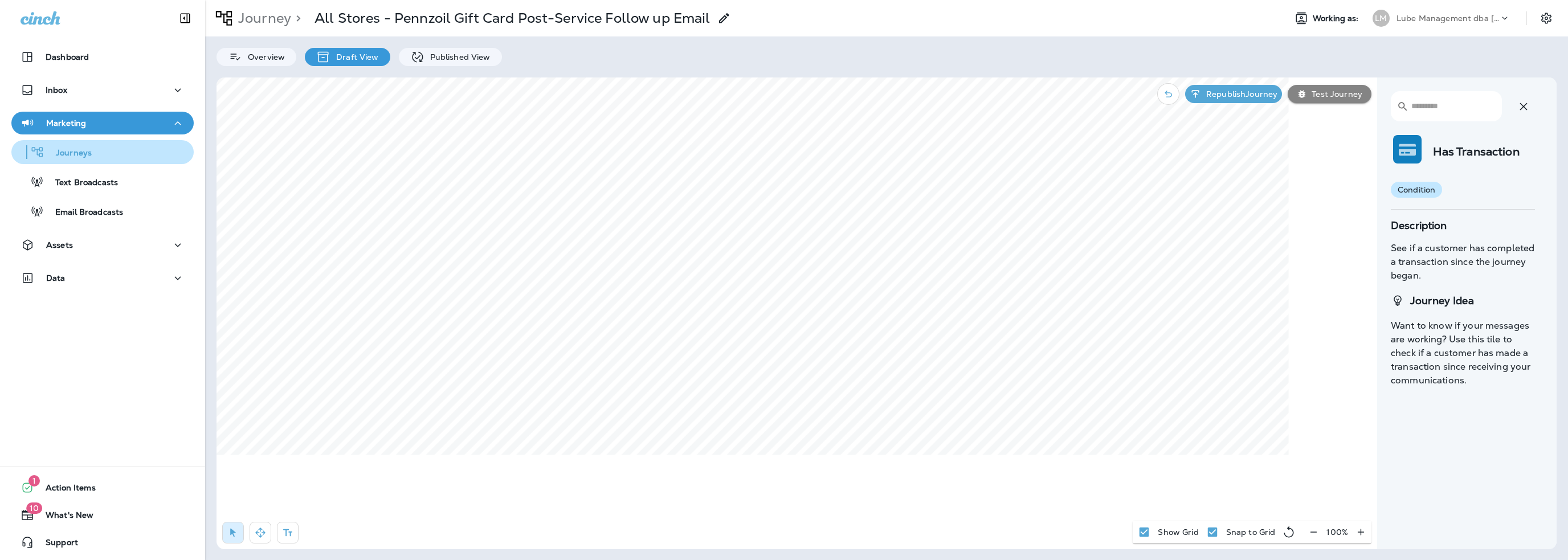
click at [72, 151] on p "Journeys" at bounding box center [68, 154] width 47 height 11
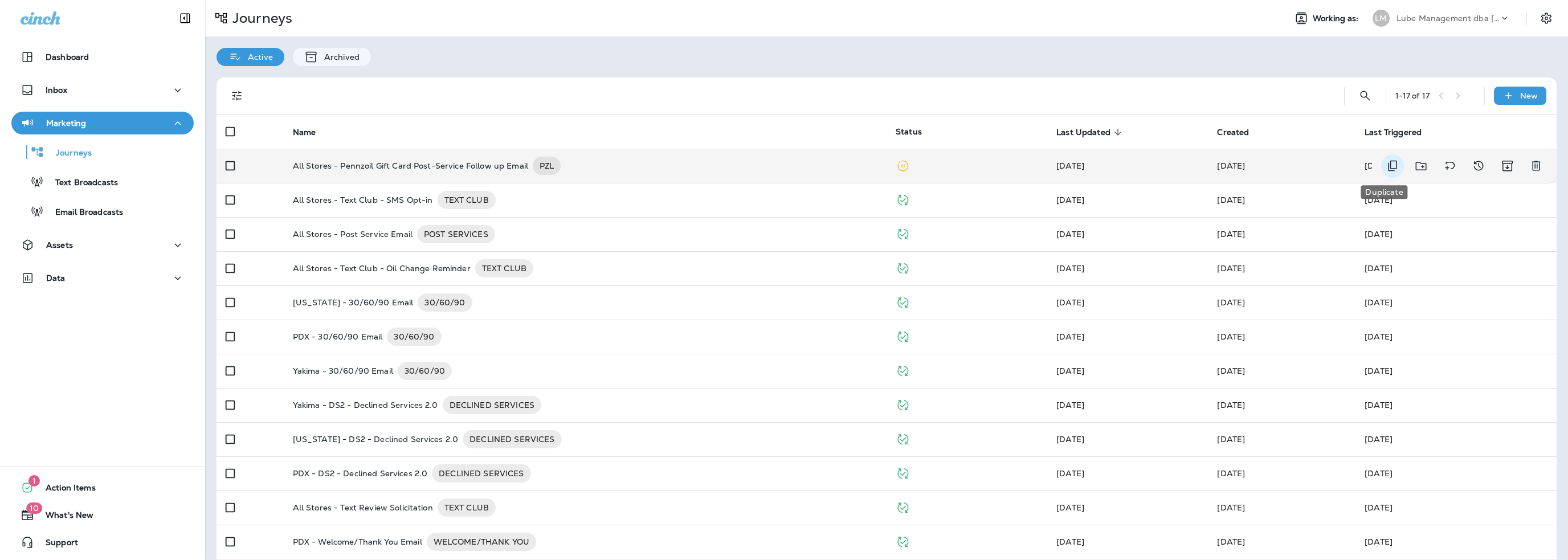
click at [1386, 165] on icon "Duplicate" at bounding box center [1393, 166] width 14 height 14
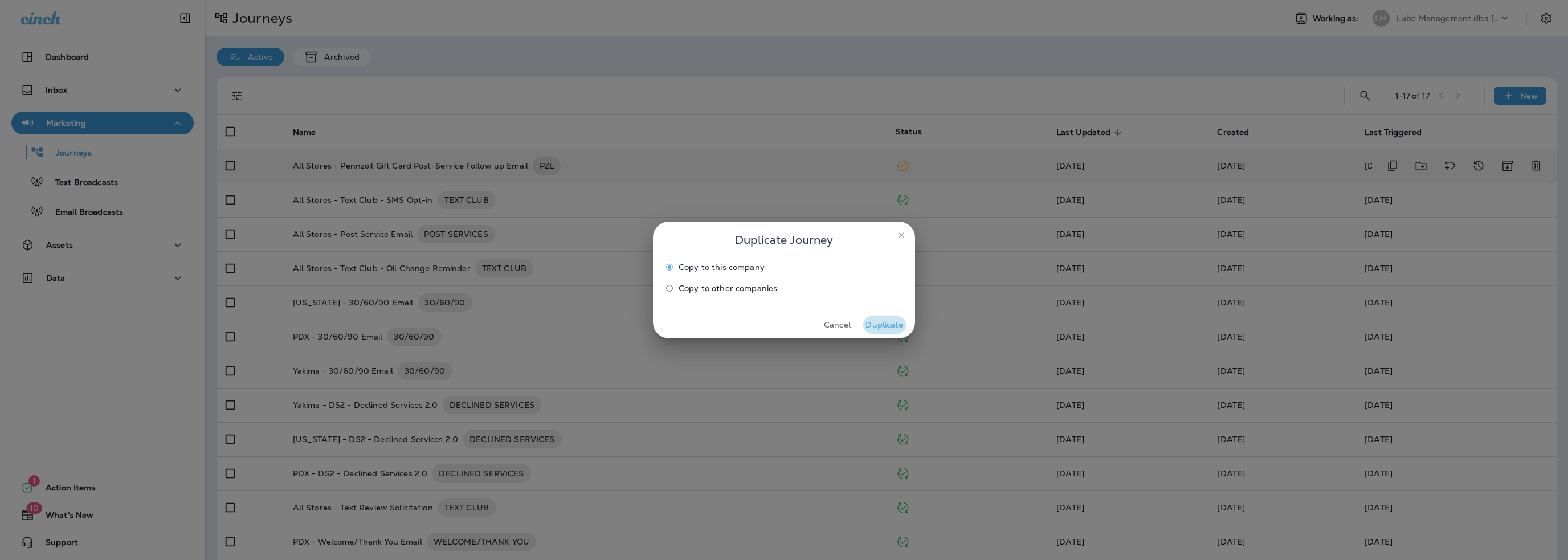
click at [891, 324] on button "Duplicate" at bounding box center [885, 324] width 43 height 17
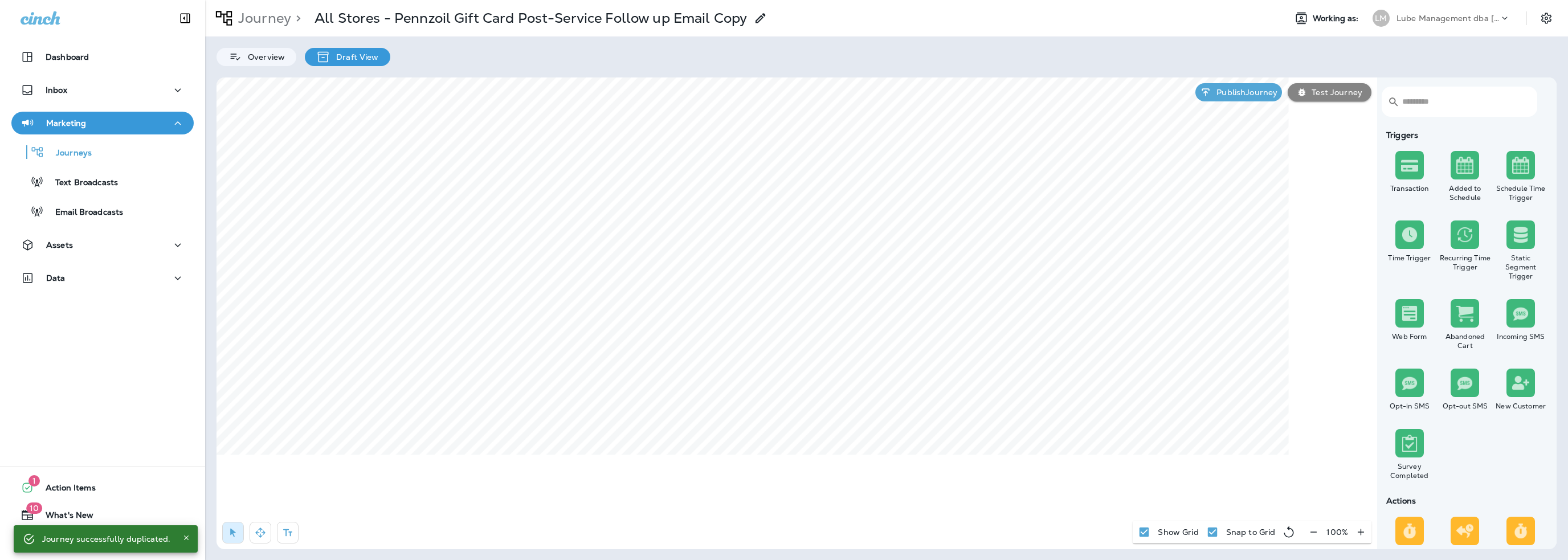
click at [761, 16] on use at bounding box center [761, 18] width 10 height 10
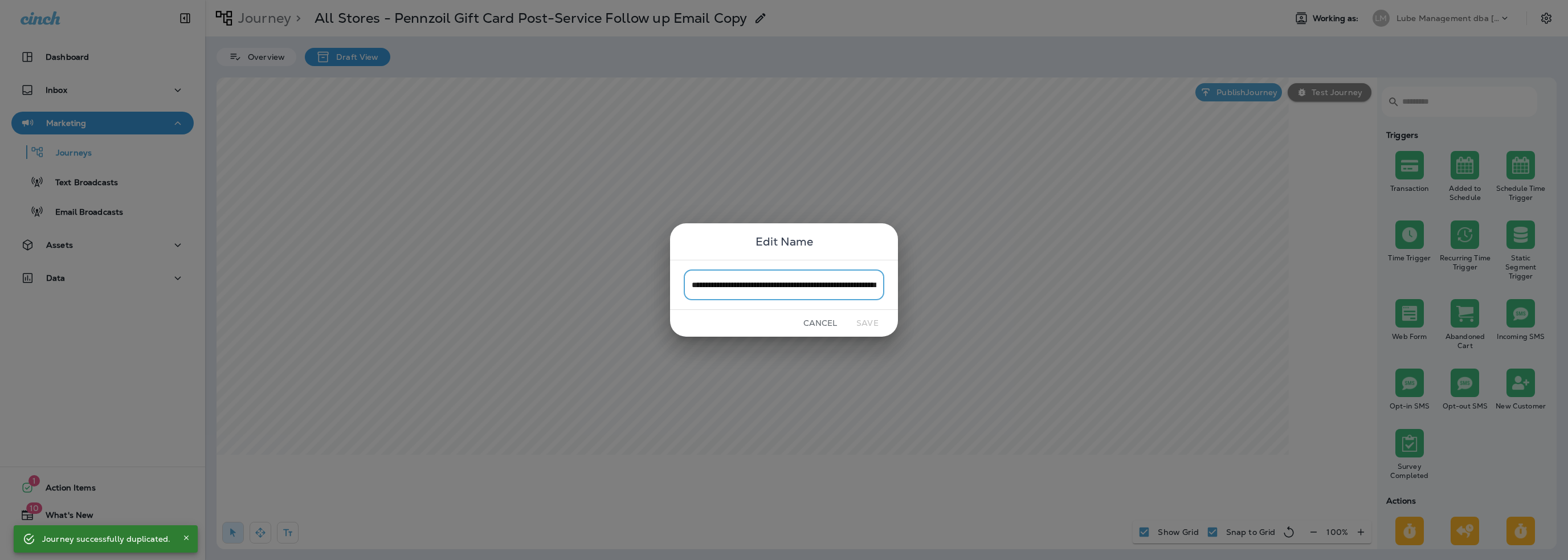
scroll to position [0, 69]
click at [734, 283] on input "**********" at bounding box center [784, 284] width 201 height 30
drag, startPoint x: 702, startPoint y: 283, endPoint x: 679, endPoint y: 284, distance: 23.0
click at [679, 284] on div "**********" at bounding box center [784, 284] width 228 height 49
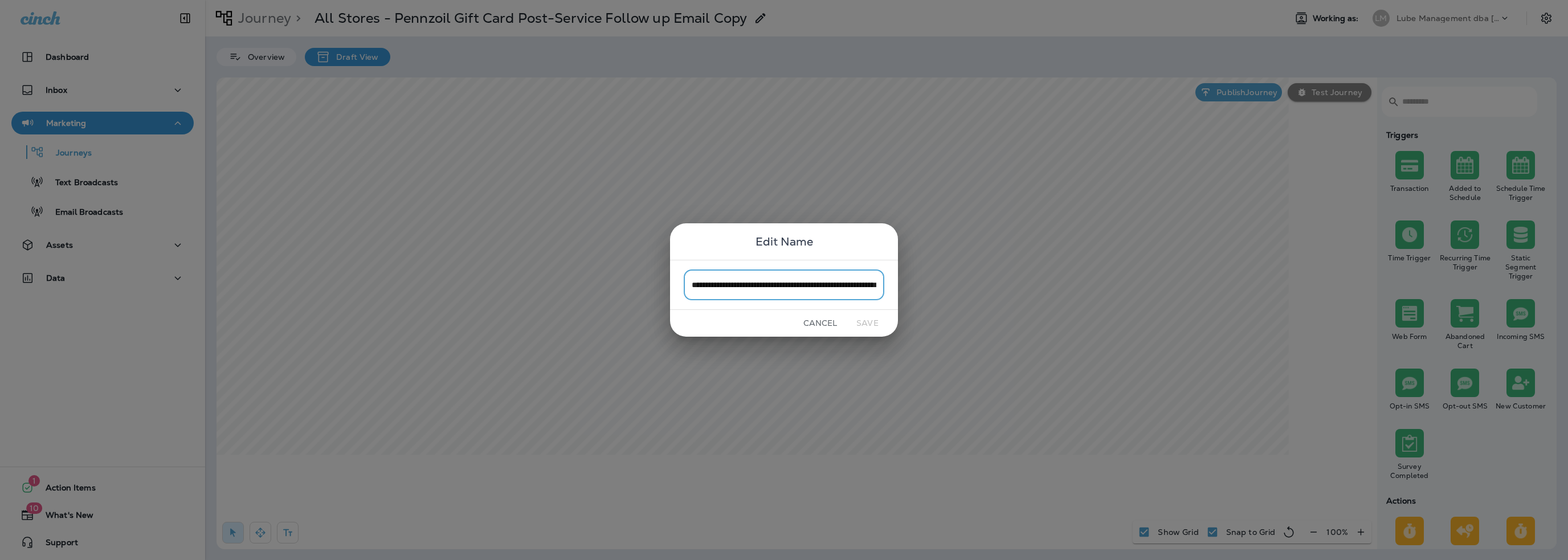
click at [730, 287] on input "**********" at bounding box center [784, 284] width 201 height 30
drag, startPoint x: 739, startPoint y: 285, endPoint x: 770, endPoint y: 282, distance: 31.1
click at [770, 282] on input "**********" at bounding box center [784, 284] width 201 height 30
drag, startPoint x: 884, startPoint y: 290, endPoint x: 894, endPoint y: 290, distance: 10.0
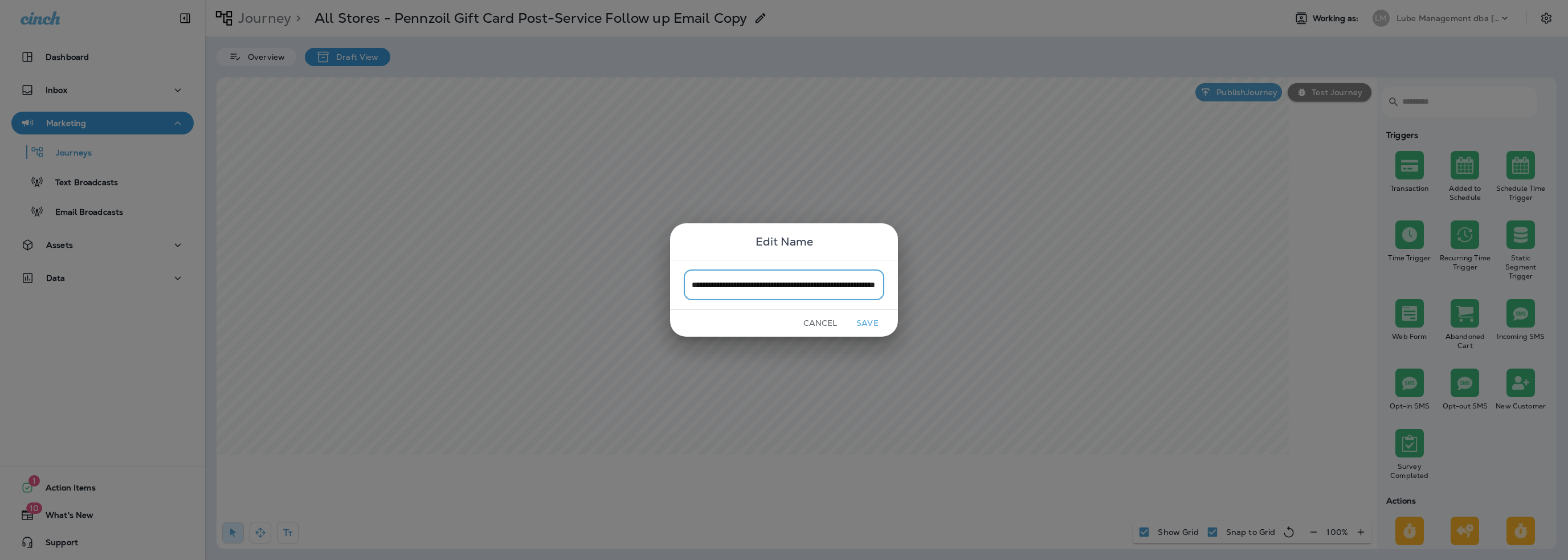
click at [894, 290] on div "**********" at bounding box center [784, 284] width 228 height 49
click at [848, 287] on input "**********" at bounding box center [784, 284] width 201 height 30
drag, startPoint x: 790, startPoint y: 285, endPoint x: 878, endPoint y: 295, distance: 88.6
click at [878, 295] on input "**********" at bounding box center [784, 284] width 201 height 30
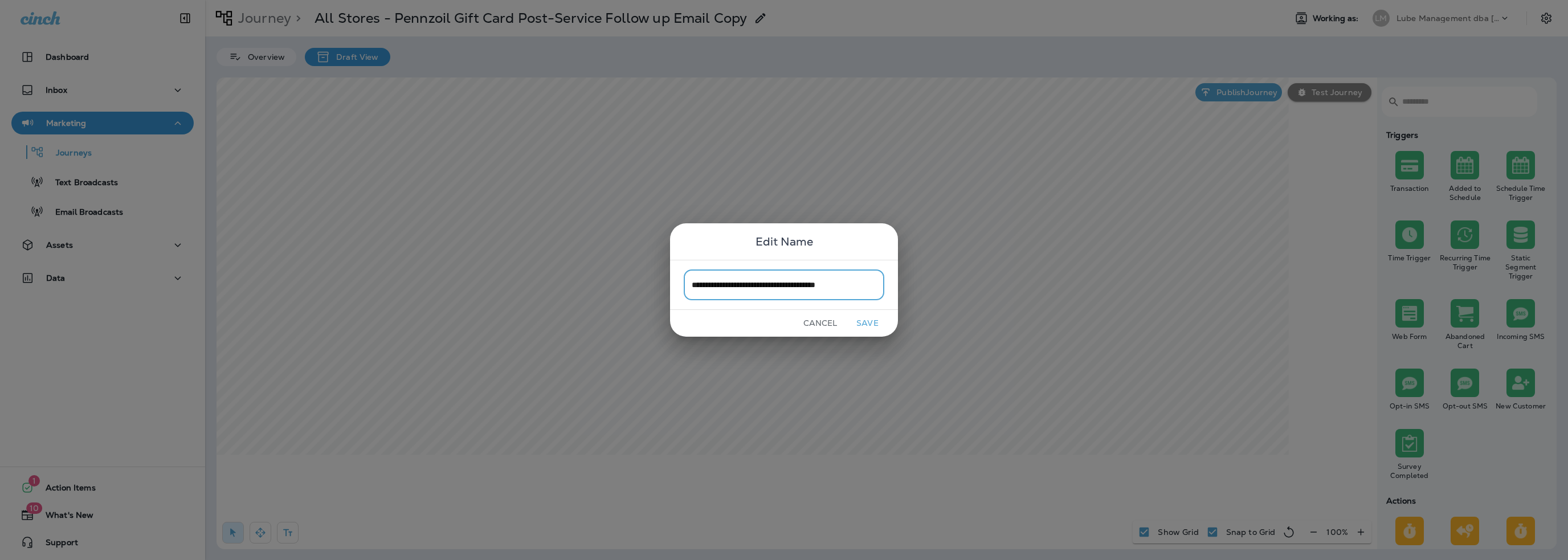
type input "**********"
click at [873, 319] on button "Save" at bounding box center [868, 323] width 43 height 17
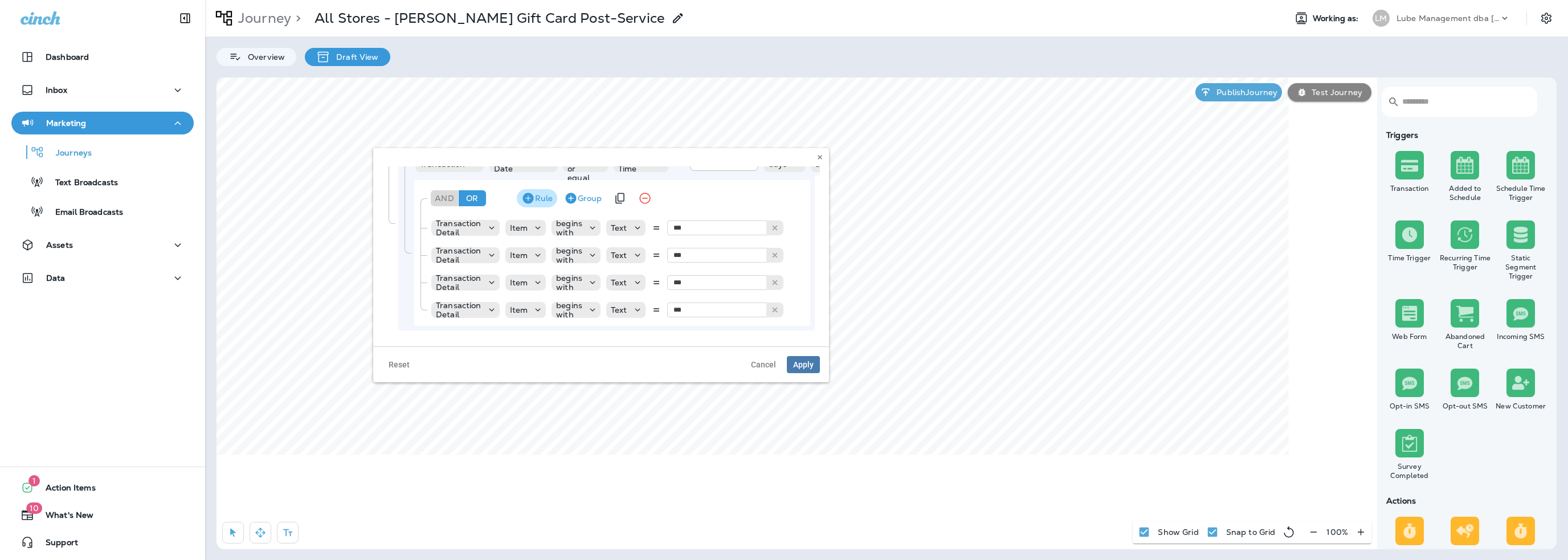
scroll to position [125, 0]
click at [762, 364] on span "Cancel" at bounding box center [764, 364] width 25 height 8
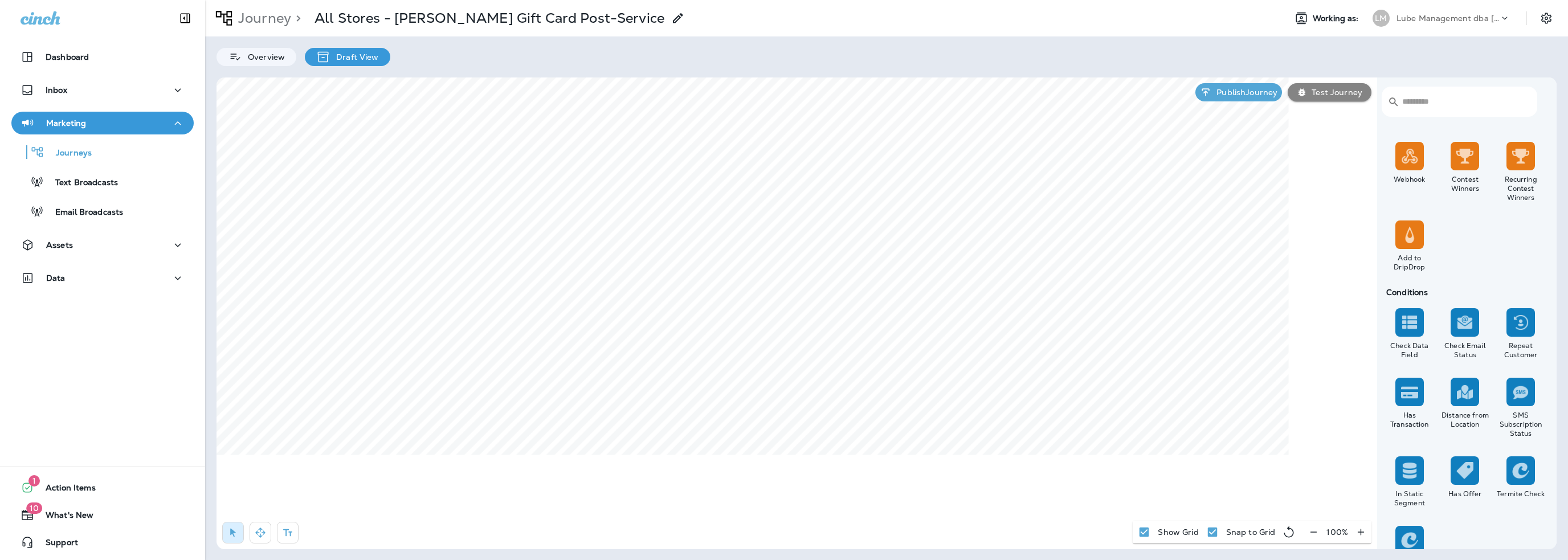
scroll to position [939, 0]
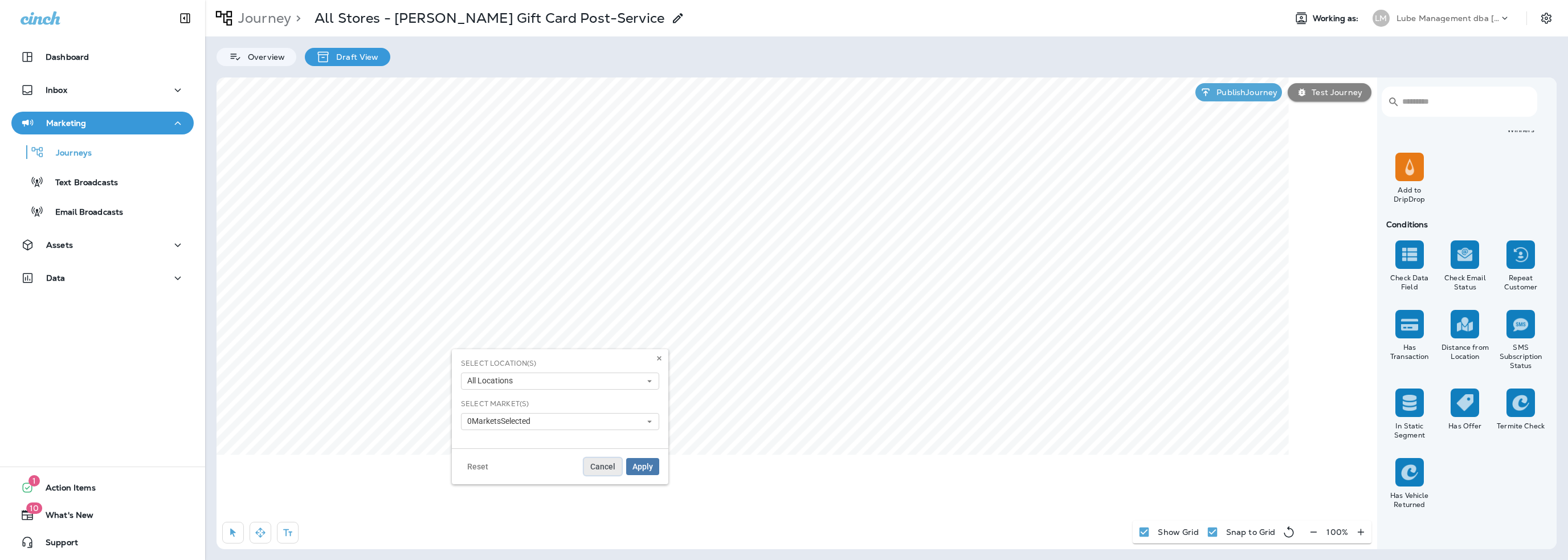
click at [600, 463] on span "Cancel" at bounding box center [603, 466] width 25 height 8
click at [1413, 477] on img at bounding box center [1410, 472] width 17 height 17
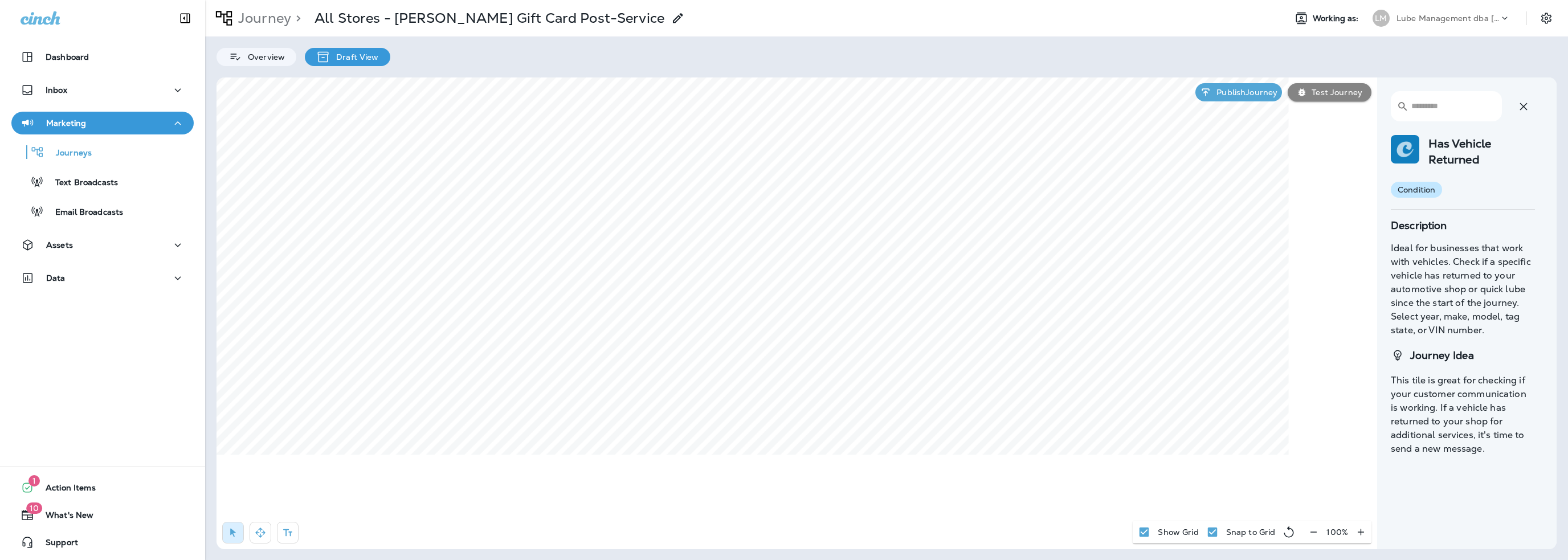
click at [1453, 365] on div "​ ​ Has Vehicle Returned condition Description Ideal for businesses that work w…" at bounding box center [1465, 278] width 167 height 383
click at [1528, 103] on icon "button" at bounding box center [1524, 107] width 14 height 14
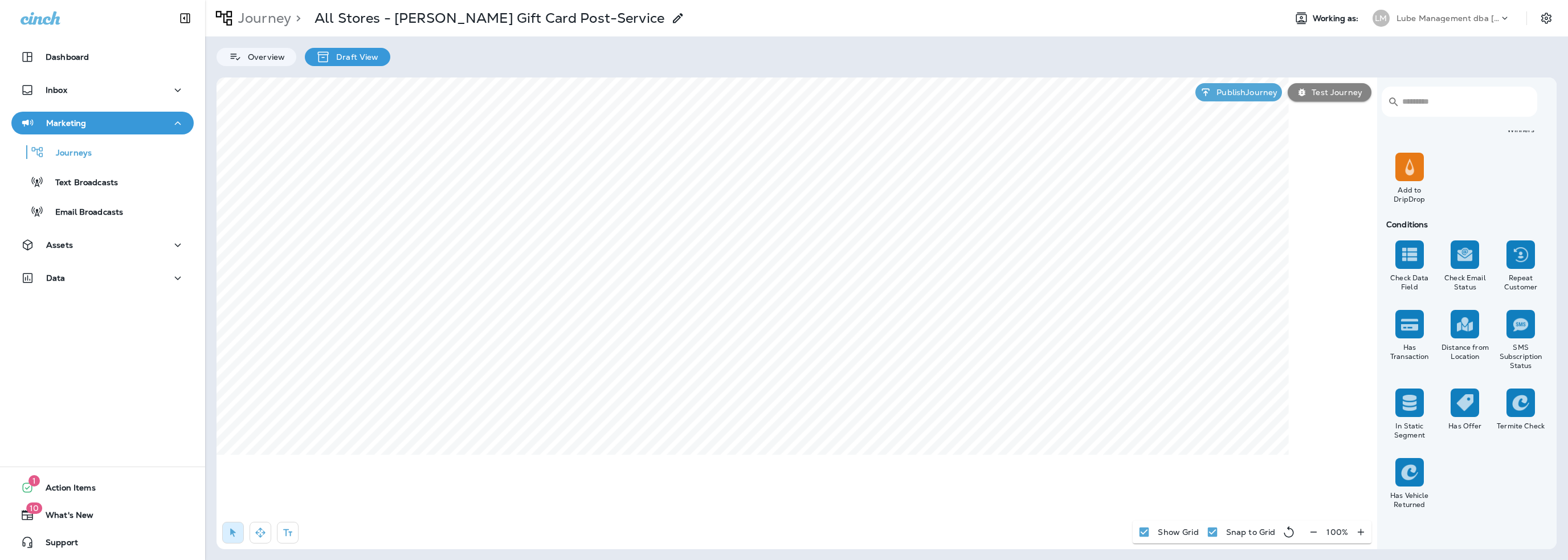
click at [1126, 390] on div "​ ​ Triggers Transaction Added to Schedule Schedule Time Trigger Time Trigger R…" at bounding box center [886, 313] width 1340 height 472
click at [1415, 474] on img at bounding box center [1410, 472] width 17 height 17
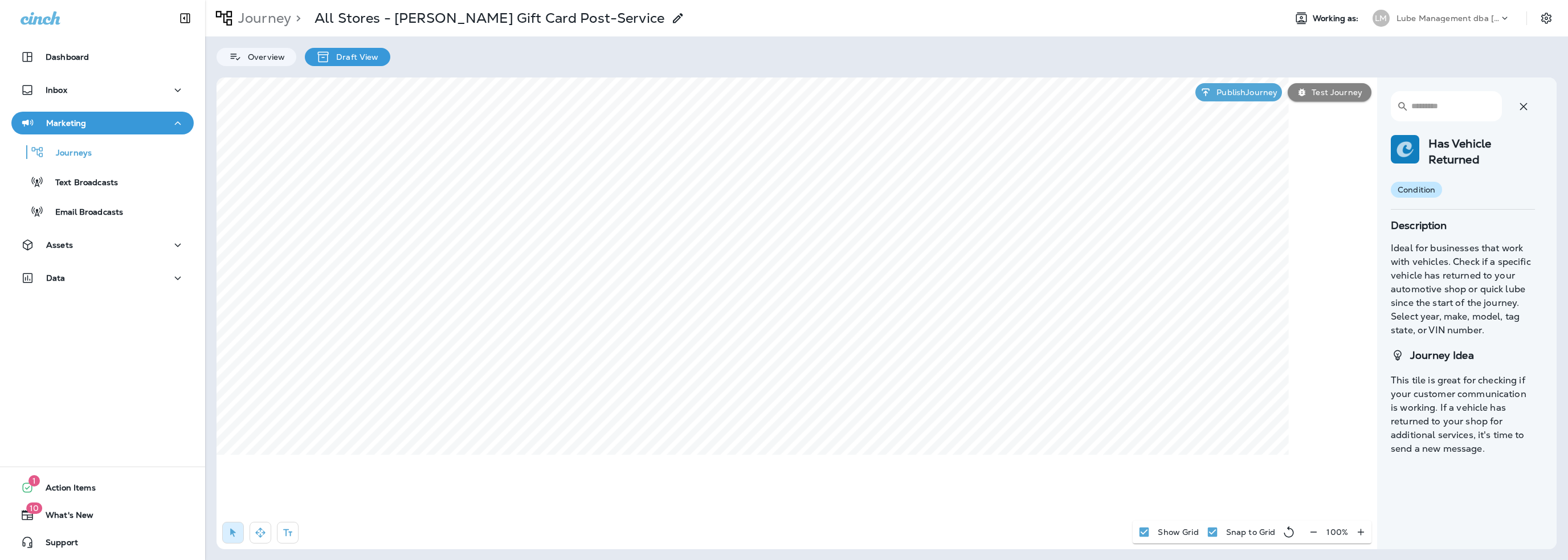
click at [1528, 104] on icon "button" at bounding box center [1524, 107] width 14 height 14
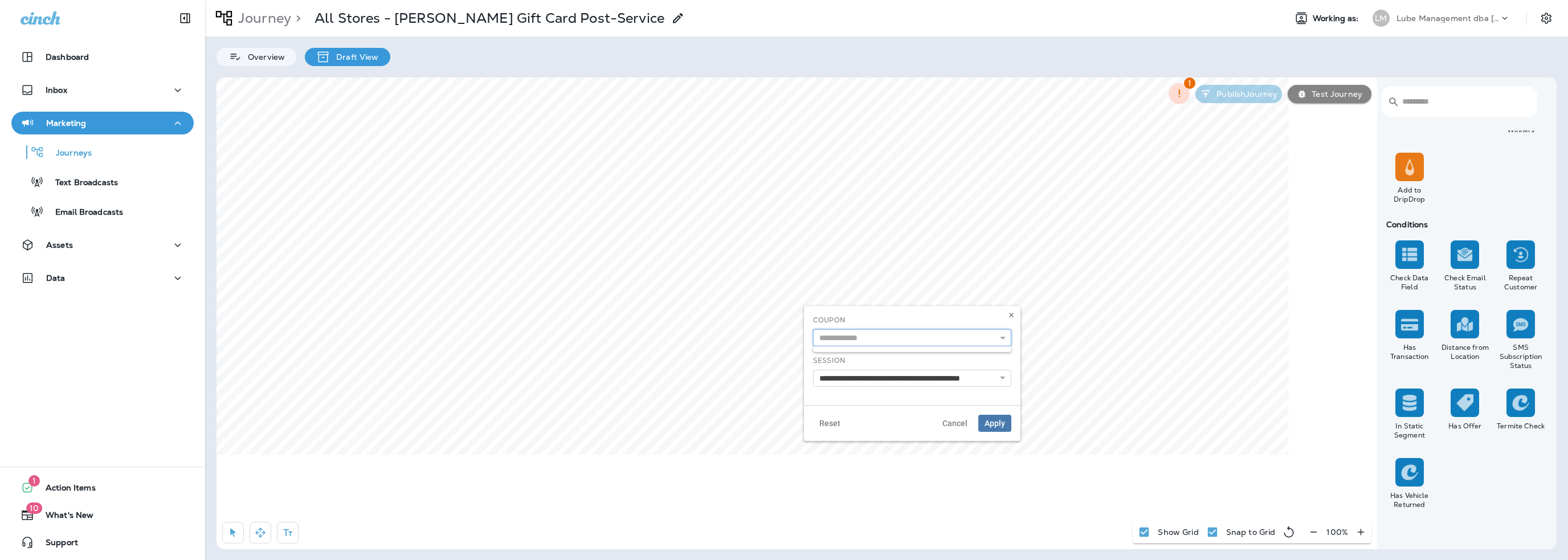
click at [880, 340] on input "text" at bounding box center [911, 338] width 198 height 17
click at [882, 310] on div "**********" at bounding box center [912, 355] width 217 height 99
click at [889, 380] on select "**********" at bounding box center [911, 378] width 198 height 17
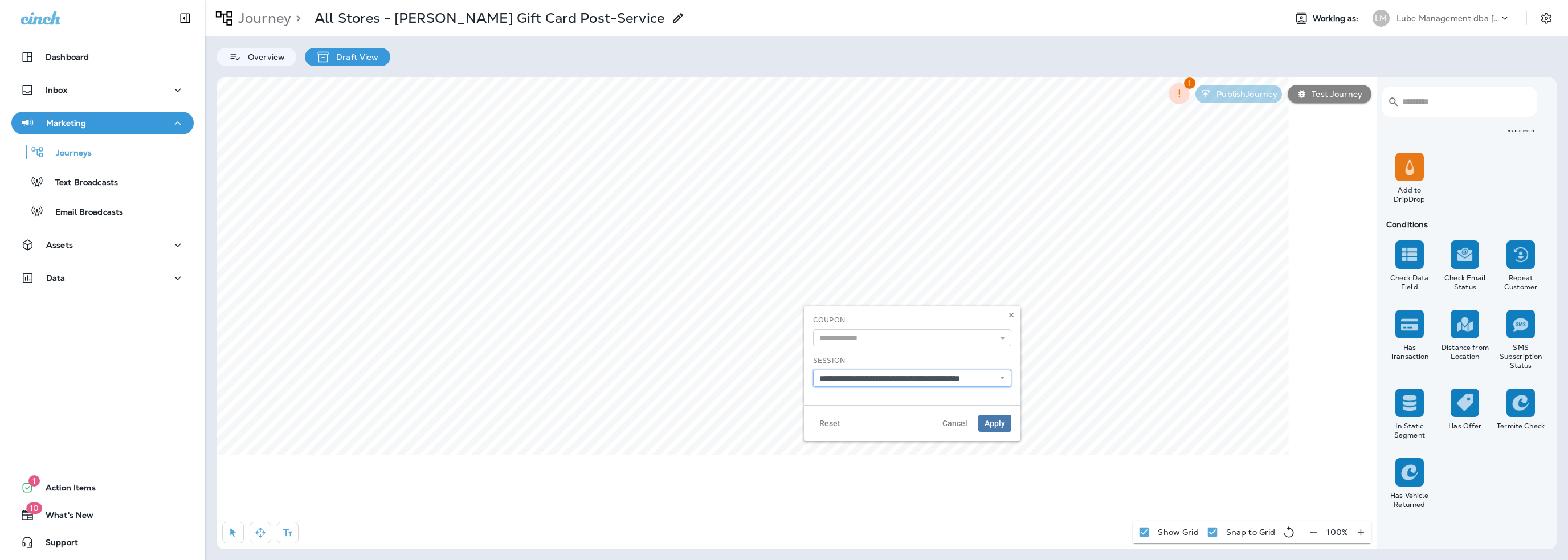
select select "*********"
click at [813, 370] on select "**********" at bounding box center [911, 378] width 198 height 17
click at [875, 339] on input "text" at bounding box center [911, 338] width 198 height 17
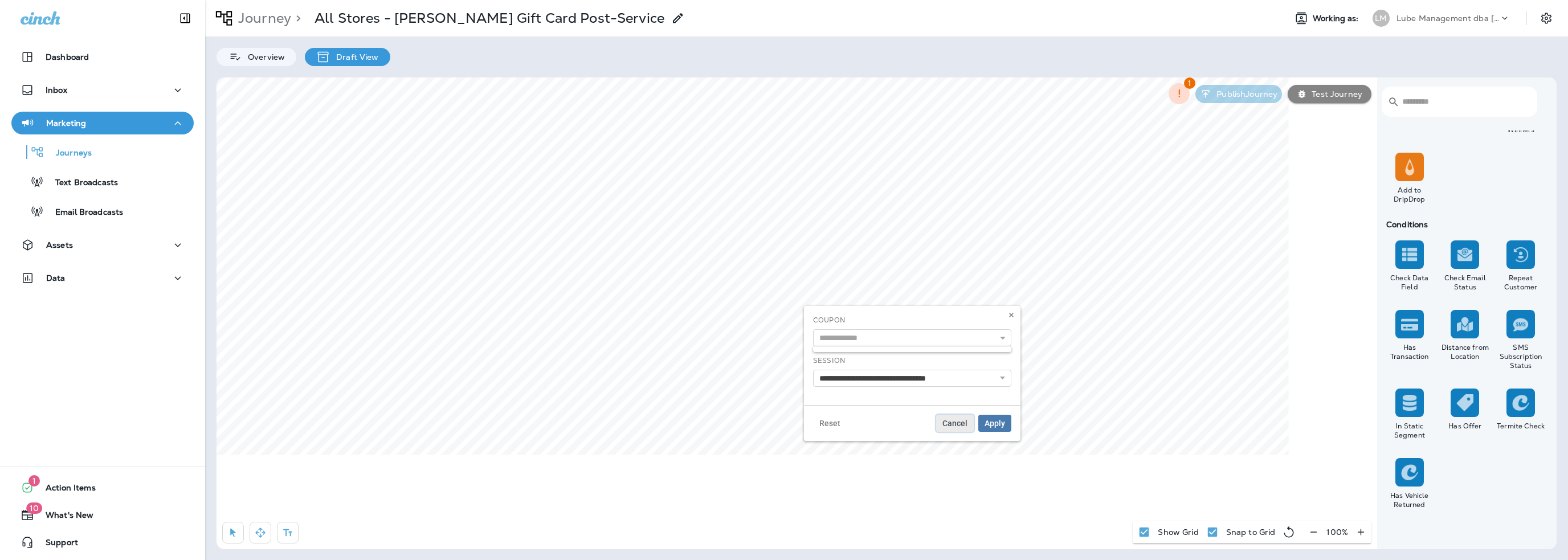
click at [956, 427] on span "Cancel" at bounding box center [955, 423] width 25 height 8
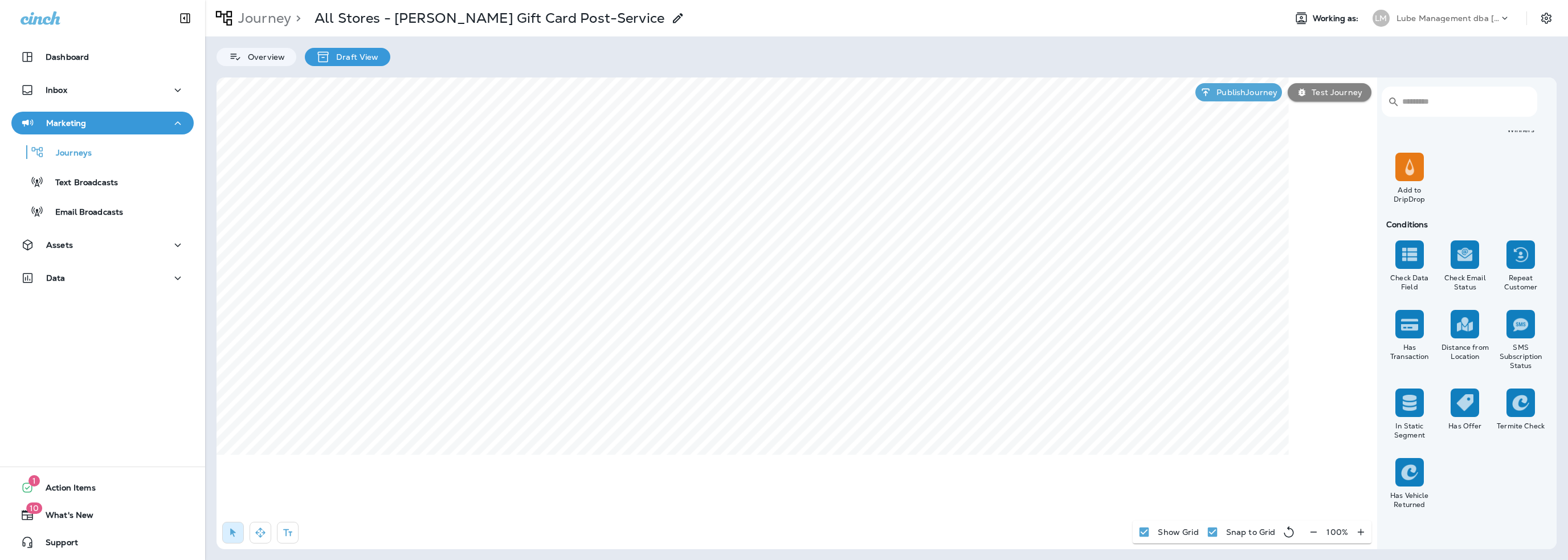
click at [1469, 410] on img at bounding box center [1464, 403] width 17 height 17
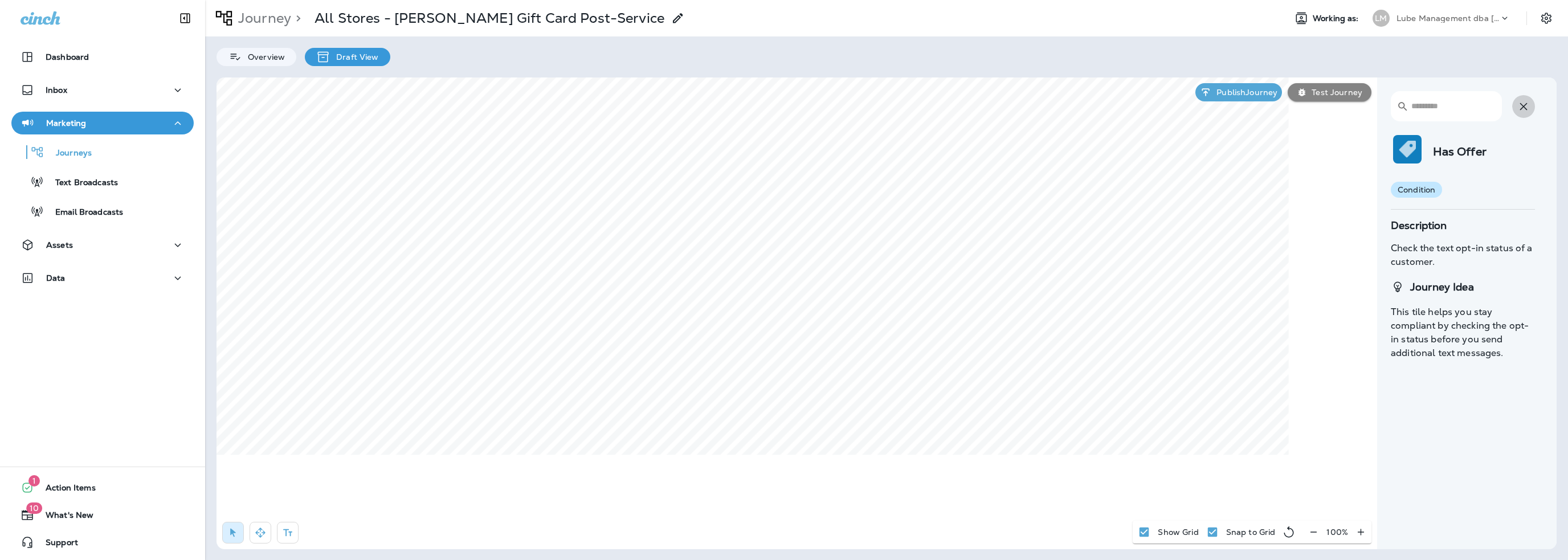
click at [1523, 108] on icon "button" at bounding box center [1524, 107] width 14 height 14
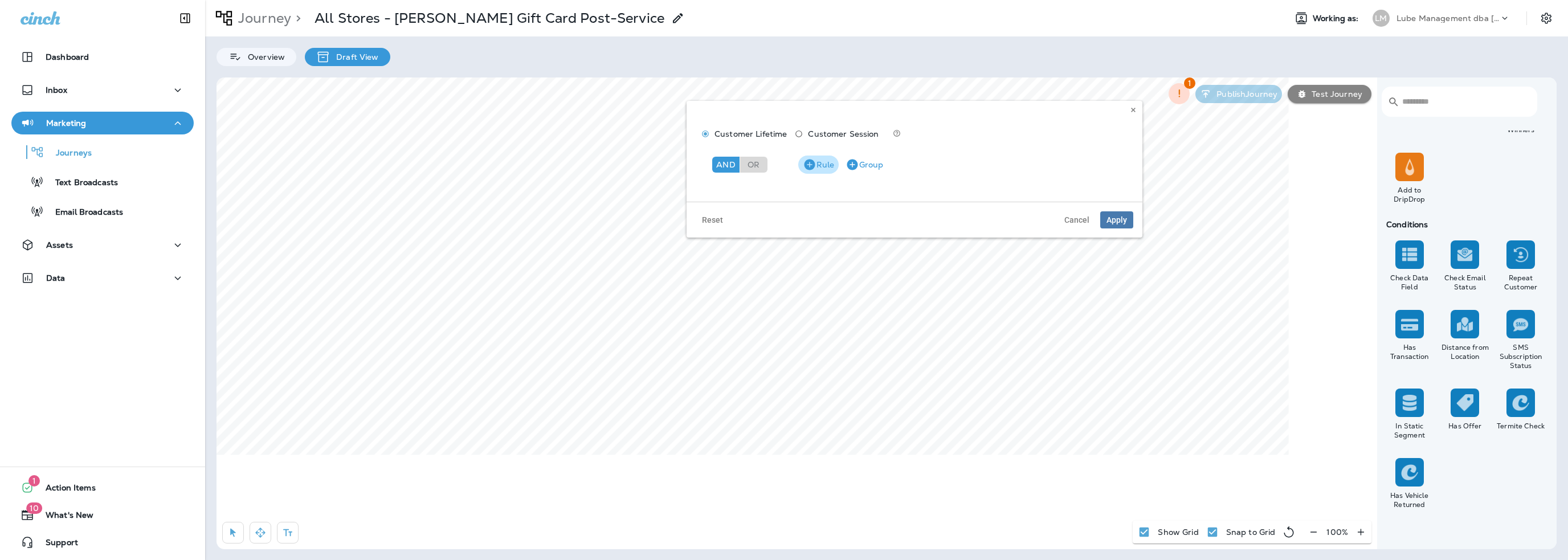
click at [830, 166] on button "Rule" at bounding box center [818, 165] width 40 height 18
click at [732, 195] on p "Choose model" at bounding box center [745, 194] width 56 height 9
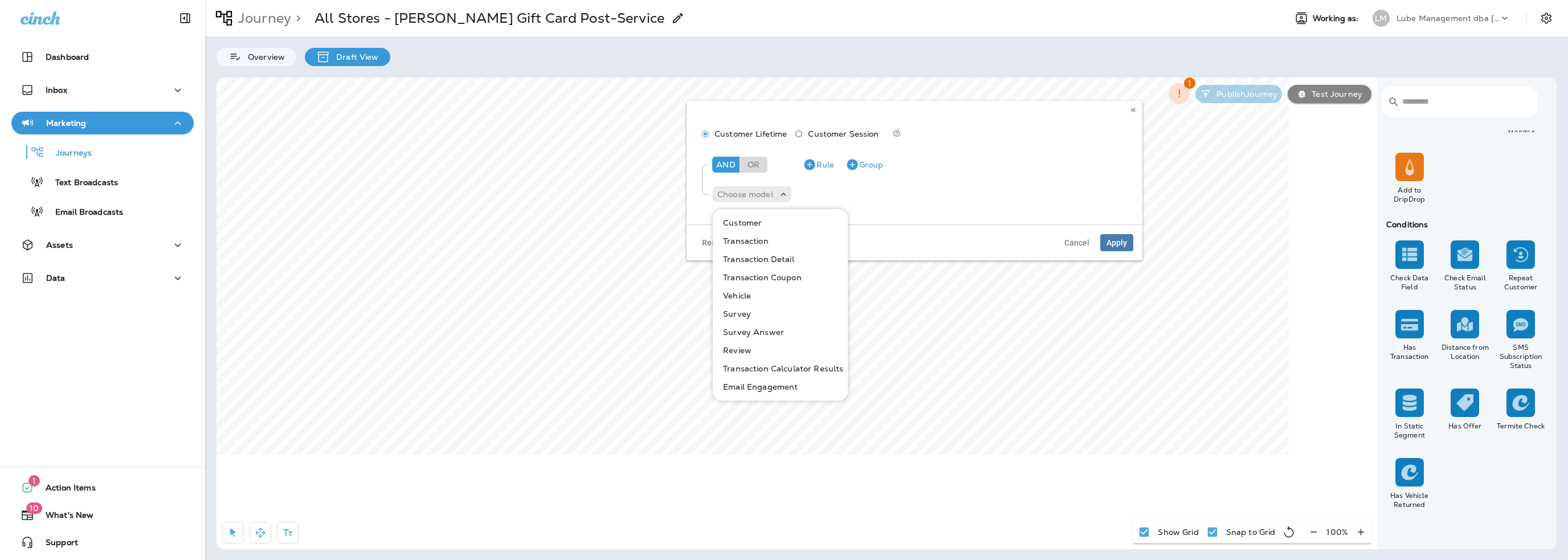
click at [746, 218] on p "Customer" at bounding box center [740, 222] width 43 height 9
click at [829, 191] on p "Choose field" at bounding box center [809, 194] width 49 height 9
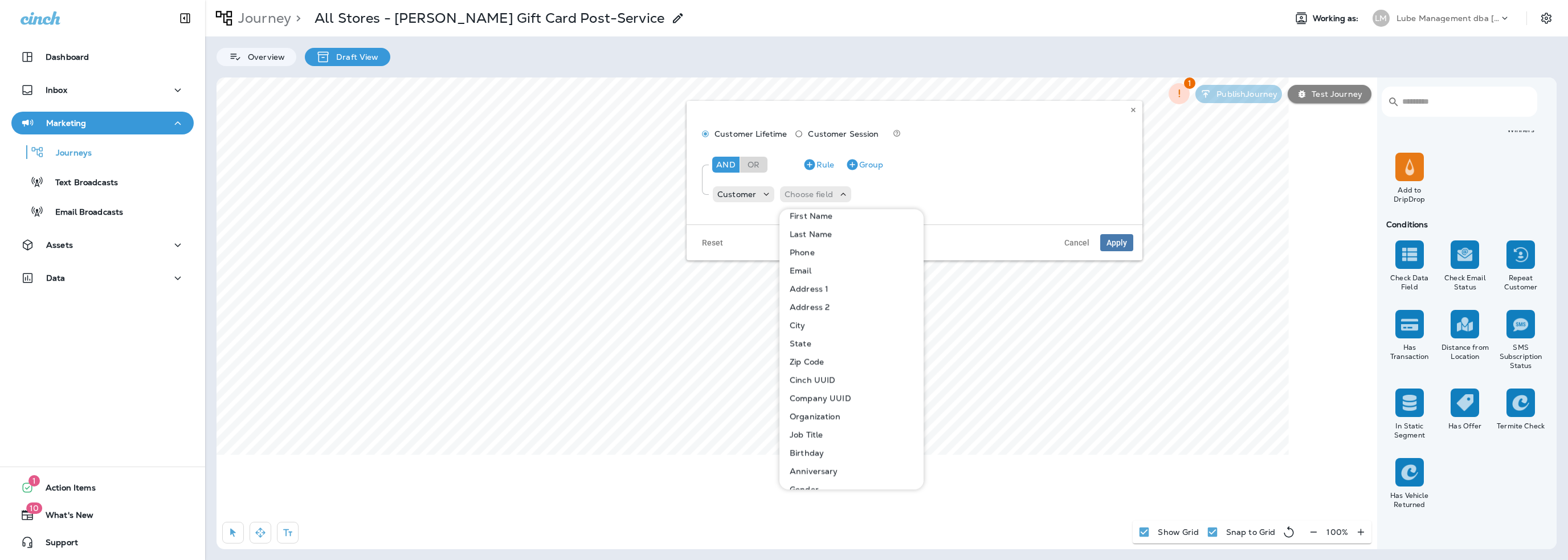
scroll to position [0, 0]
click at [741, 193] on p "Customer" at bounding box center [737, 194] width 39 height 9
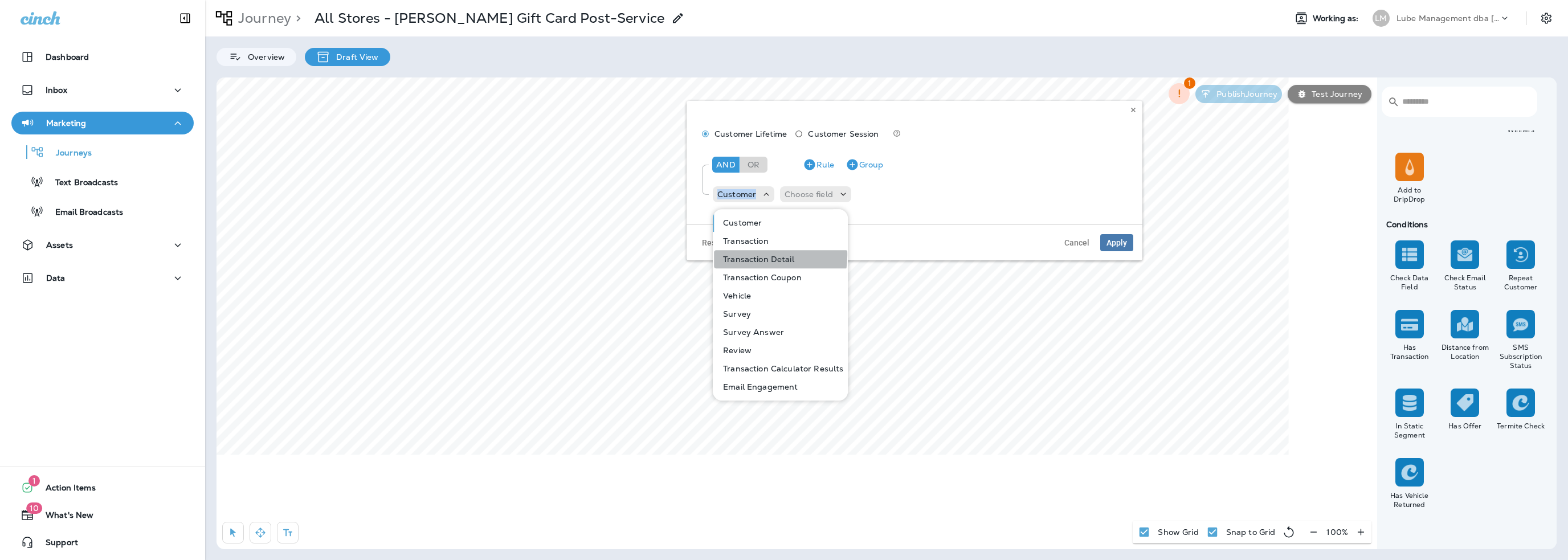
click at [748, 255] on p "Transaction Detail" at bounding box center [756, 259] width 76 height 9
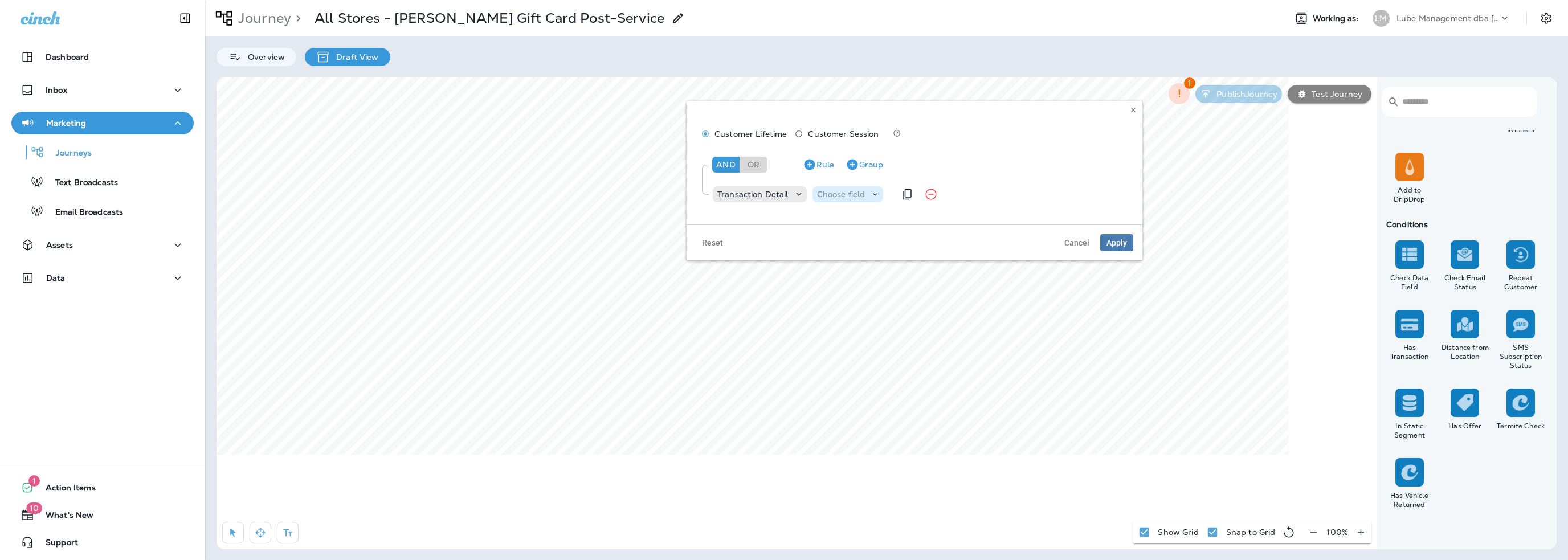
click at [845, 196] on p "Choose field" at bounding box center [841, 194] width 49 height 9
click at [841, 371] on p "Price Unit" at bounding box center [839, 368] width 43 height 9
click at [914, 195] on p "Choose operator" at bounding box center [916, 194] width 65 height 9
click at [841, 192] on p "Price Unit" at bounding box center [836, 194] width 38 height 9
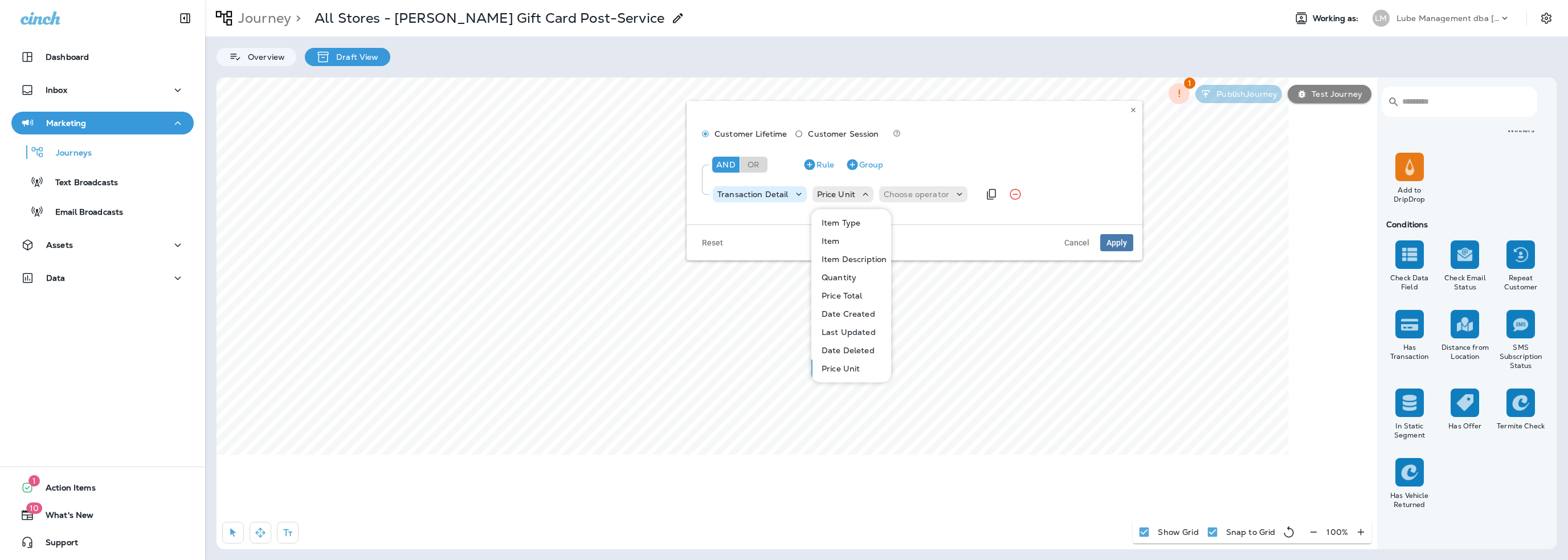
click at [772, 192] on p "Transaction Detail" at bounding box center [753, 194] width 72 height 9
click at [771, 192] on p "Transaction Detail" at bounding box center [753, 194] width 72 height 9
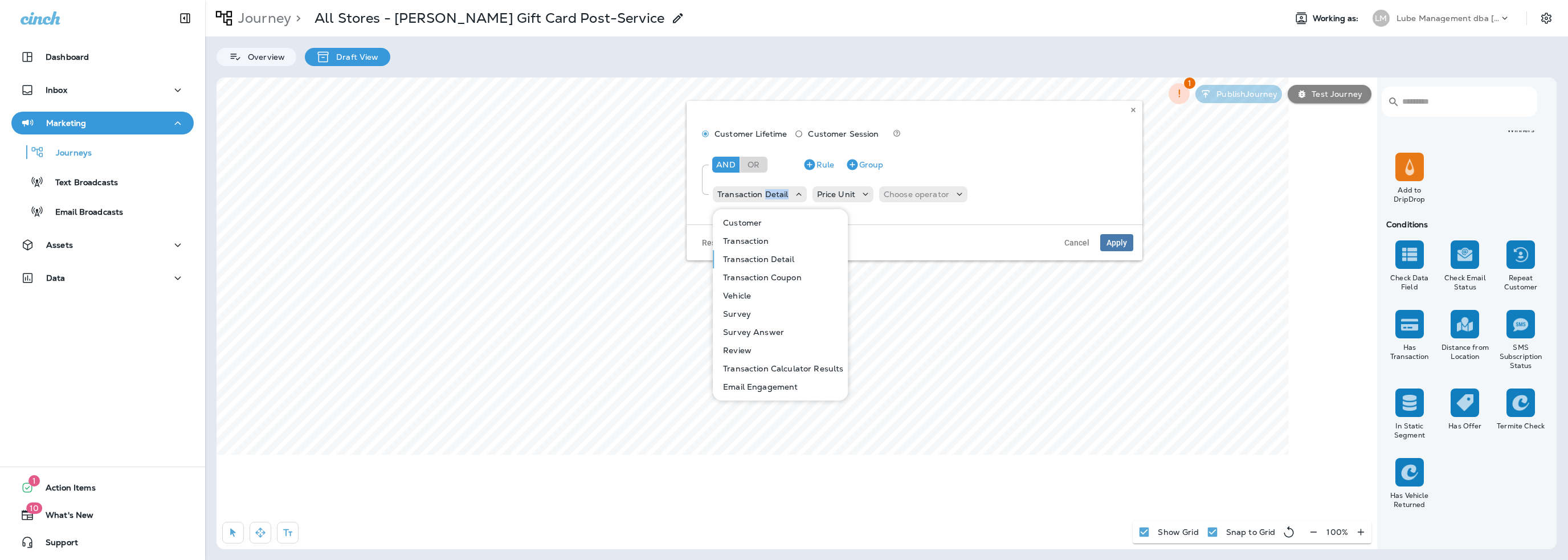
click at [753, 239] on p "Transaction" at bounding box center [743, 240] width 50 height 9
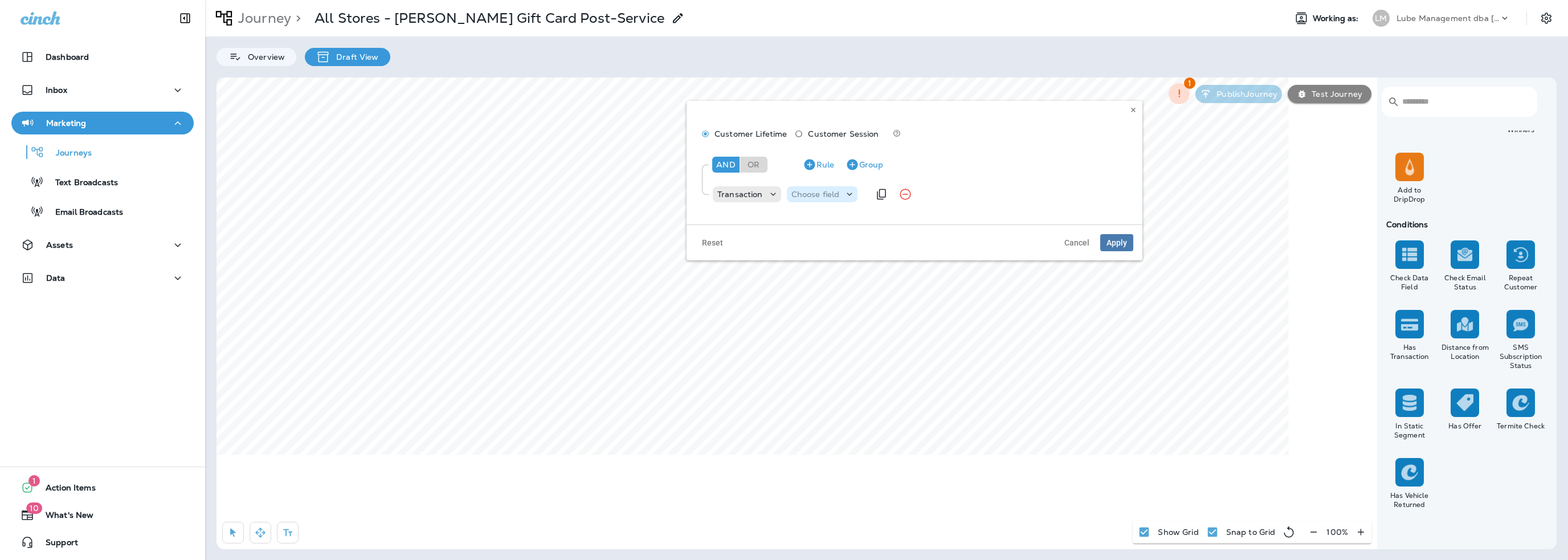
click at [818, 193] on p "Choose field" at bounding box center [816, 194] width 49 height 9
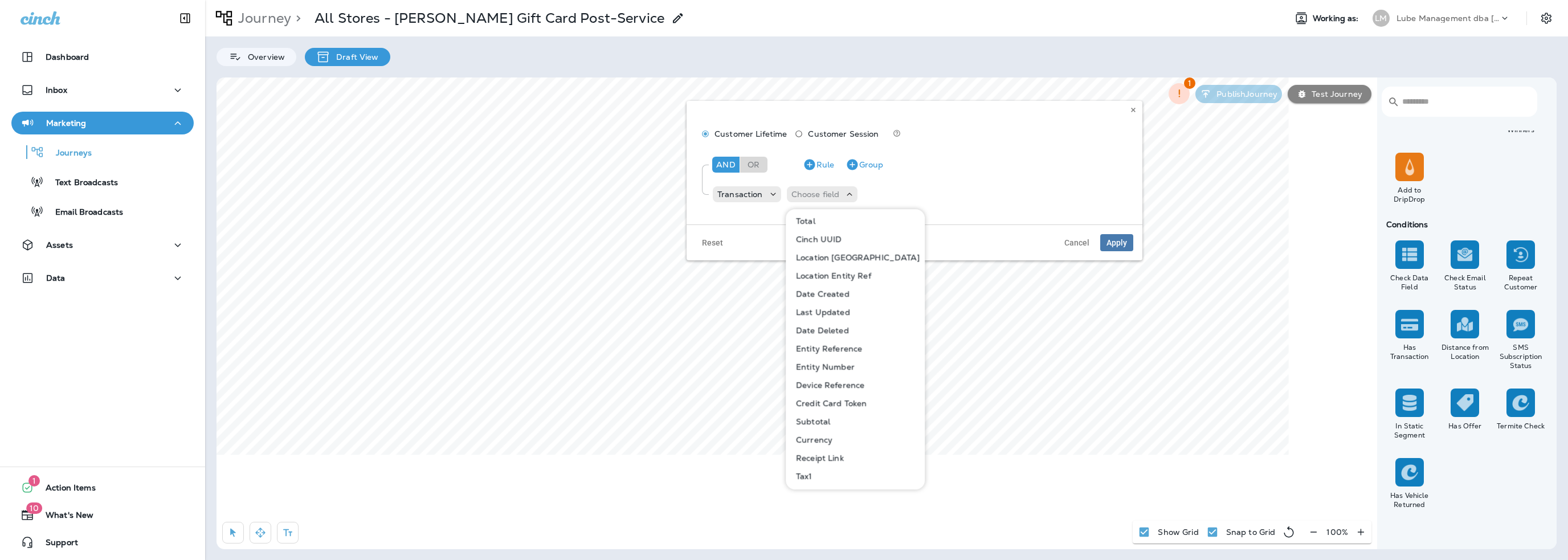
scroll to position [57, 0]
click at [809, 423] on p "Currency" at bounding box center [811, 421] width 41 height 9
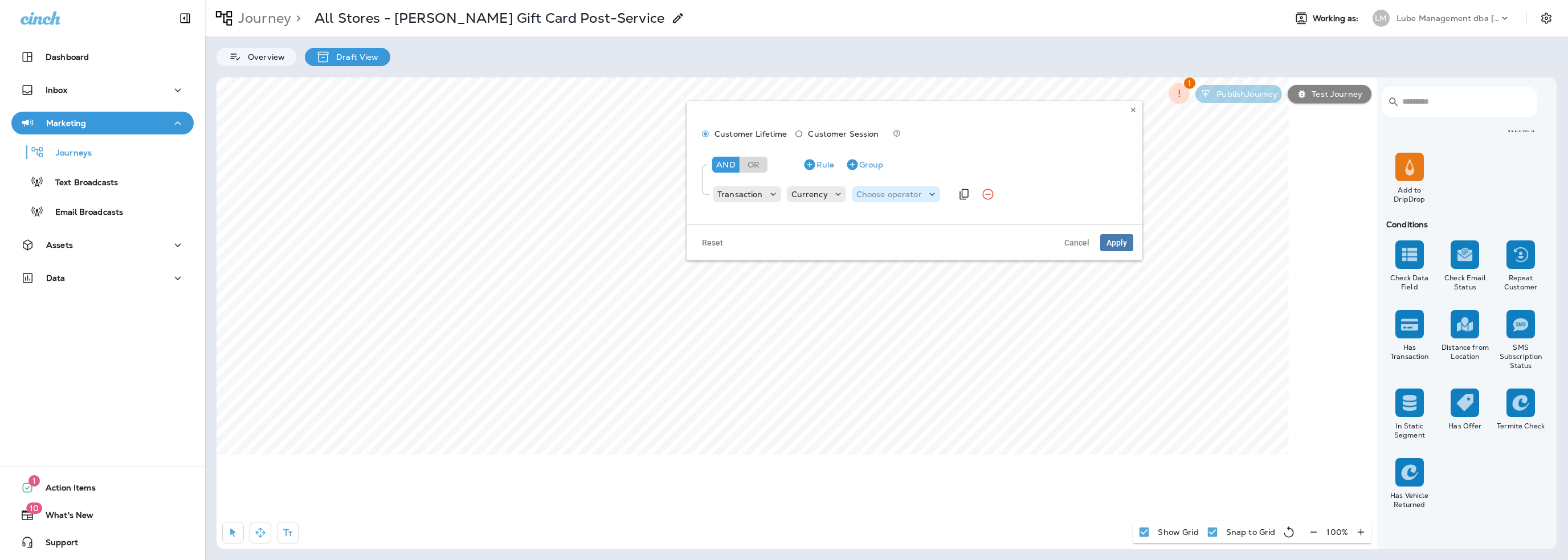
click at [859, 197] on p "Choose operator" at bounding box center [889, 194] width 65 height 9
click at [807, 197] on p "Currency" at bounding box center [809, 194] width 36 height 9
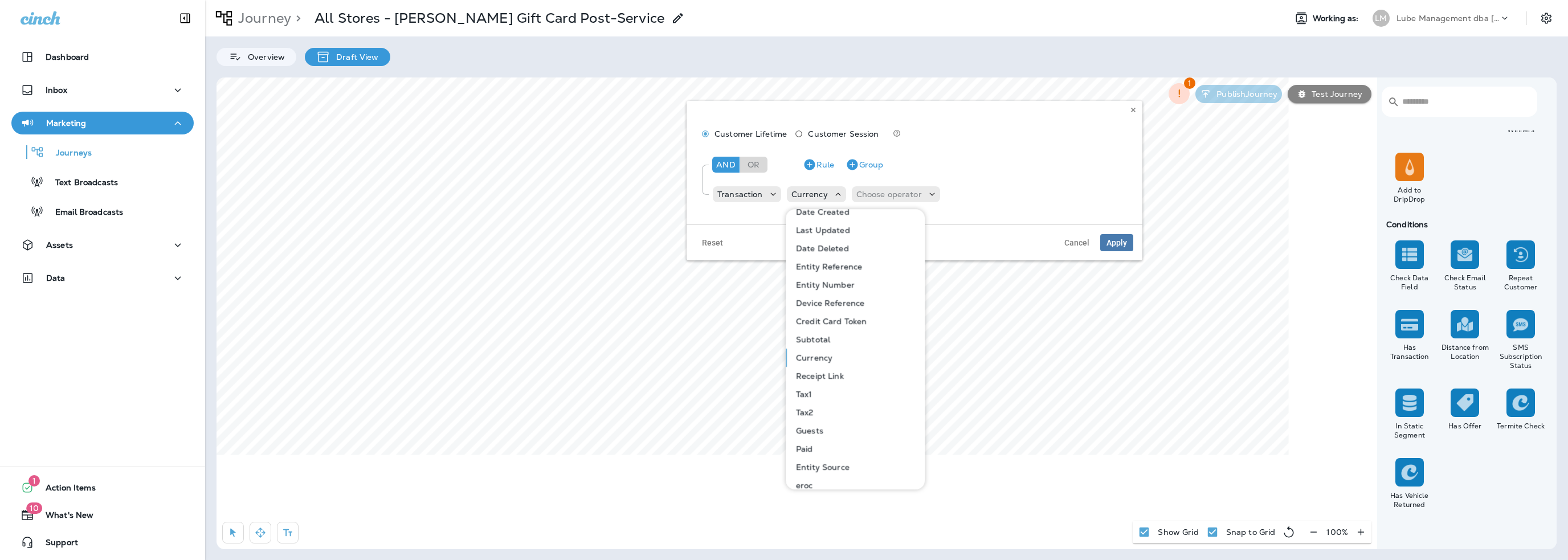
scroll to position [130, 0]
click at [807, 441] on p "Paid" at bounding box center [802, 439] width 22 height 9
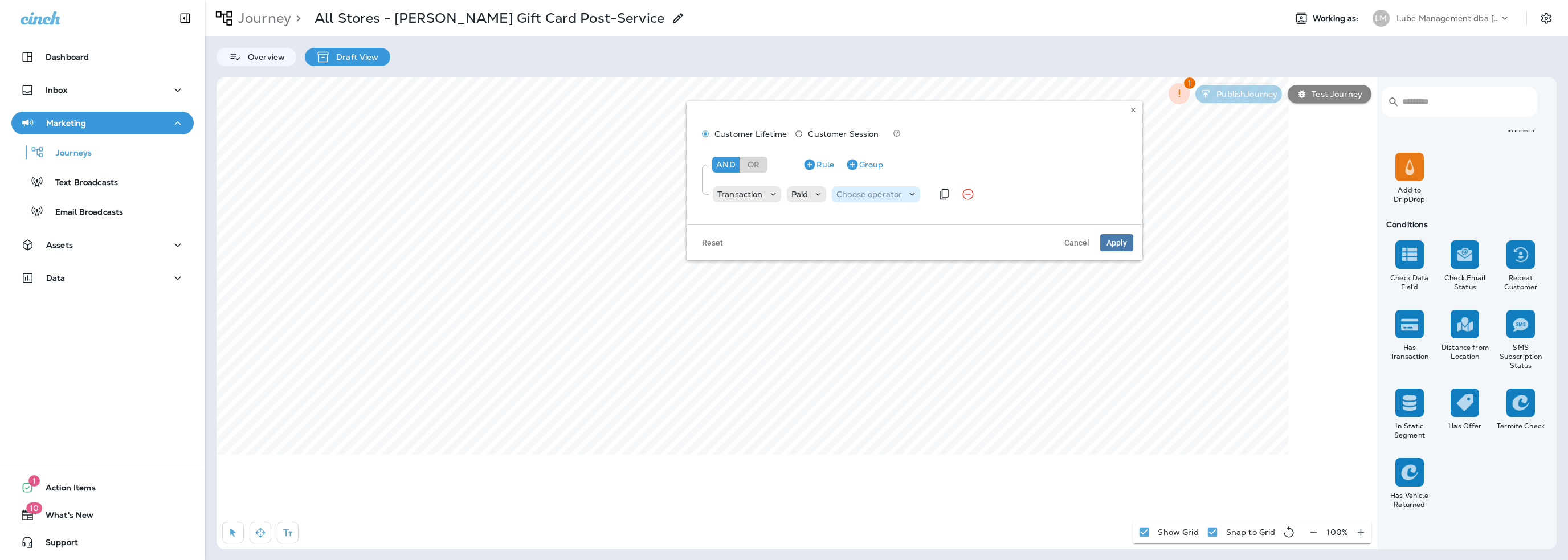
click at [860, 191] on p "Choose operator" at bounding box center [869, 194] width 65 height 9
click at [805, 195] on p "Paid" at bounding box center [800, 194] width 17 height 9
click at [807, 195] on p "Paid" at bounding box center [800, 194] width 17 height 9
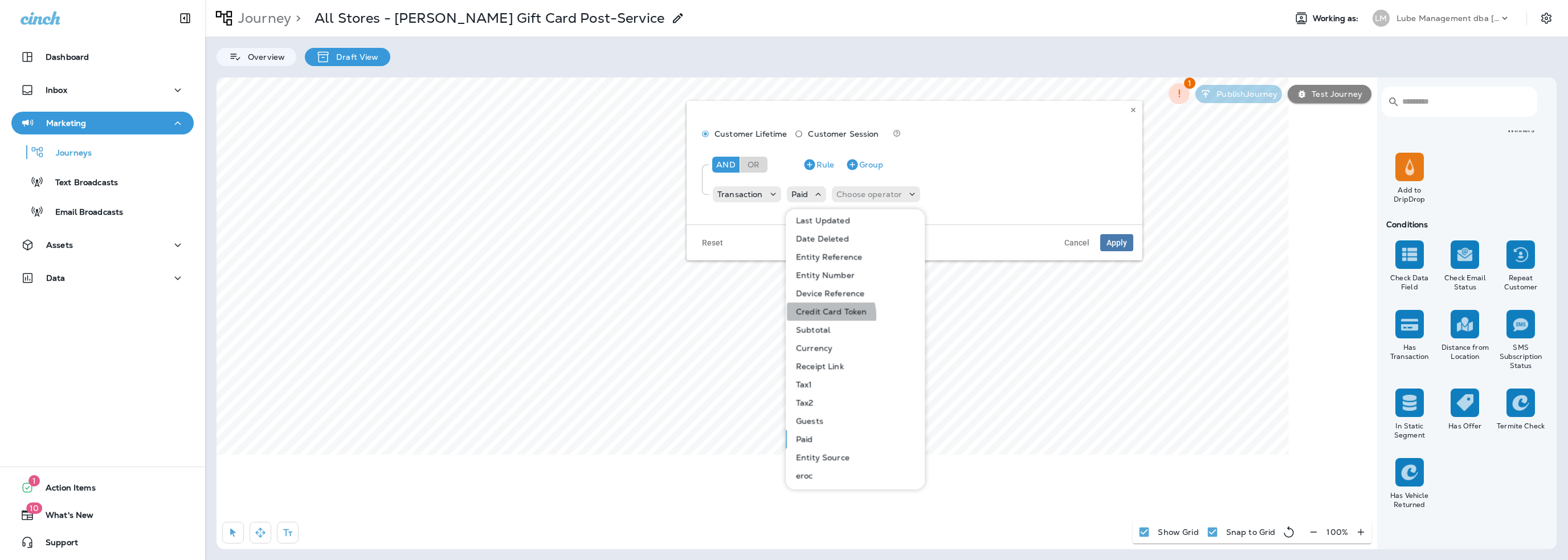
click at [826, 315] on p "Credit Card Token" at bounding box center [829, 311] width 75 height 9
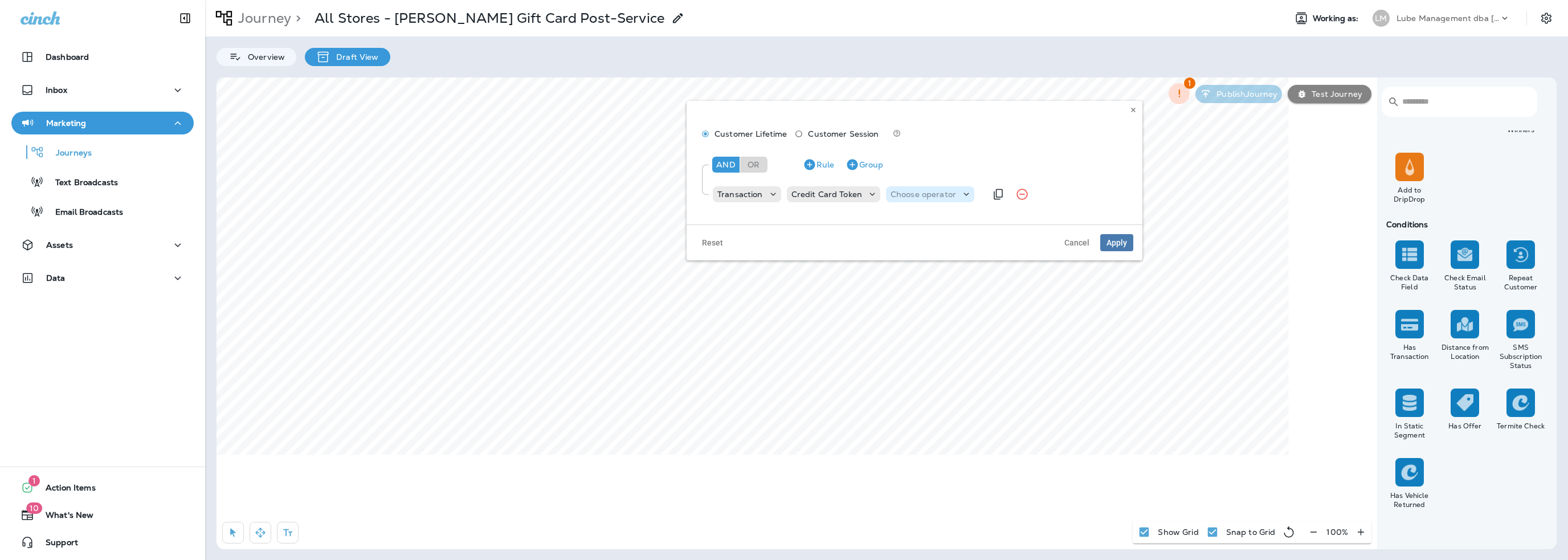
click at [930, 200] on div "Choose operator" at bounding box center [930, 194] width 88 height 16
click at [810, 198] on p "Credit Card Token" at bounding box center [827, 194] width 71 height 9
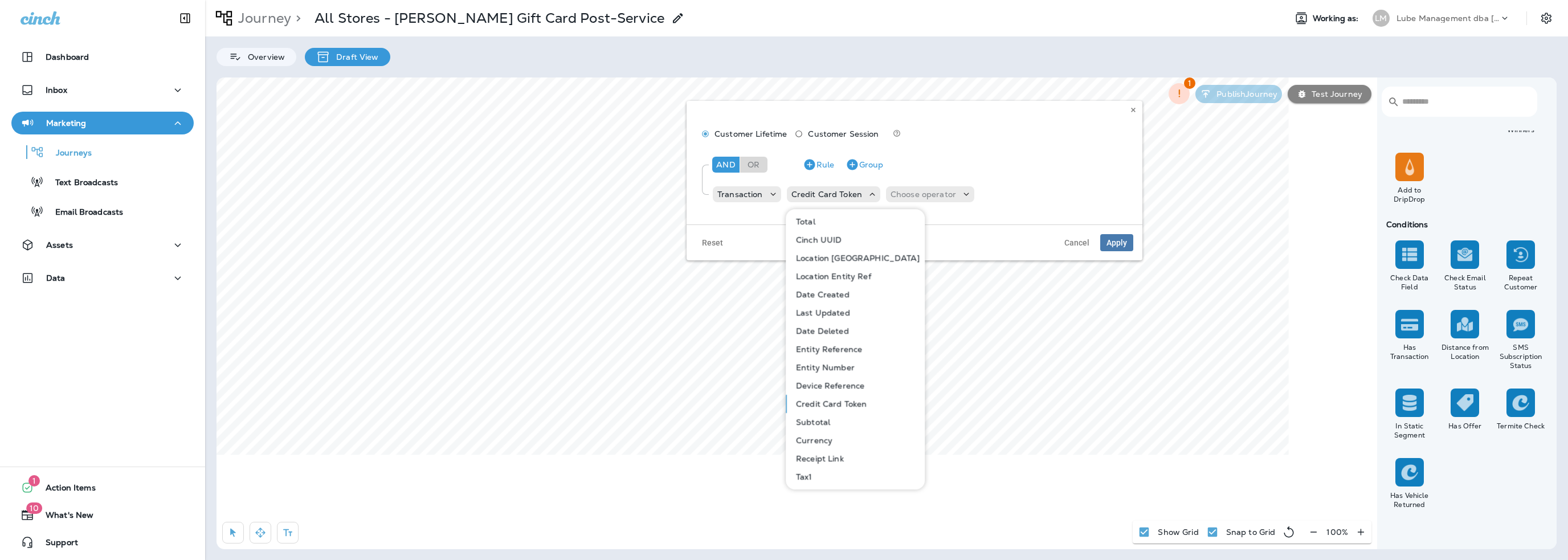
scroll to position [57, 0]
click at [816, 422] on p "Currency" at bounding box center [811, 421] width 41 height 9
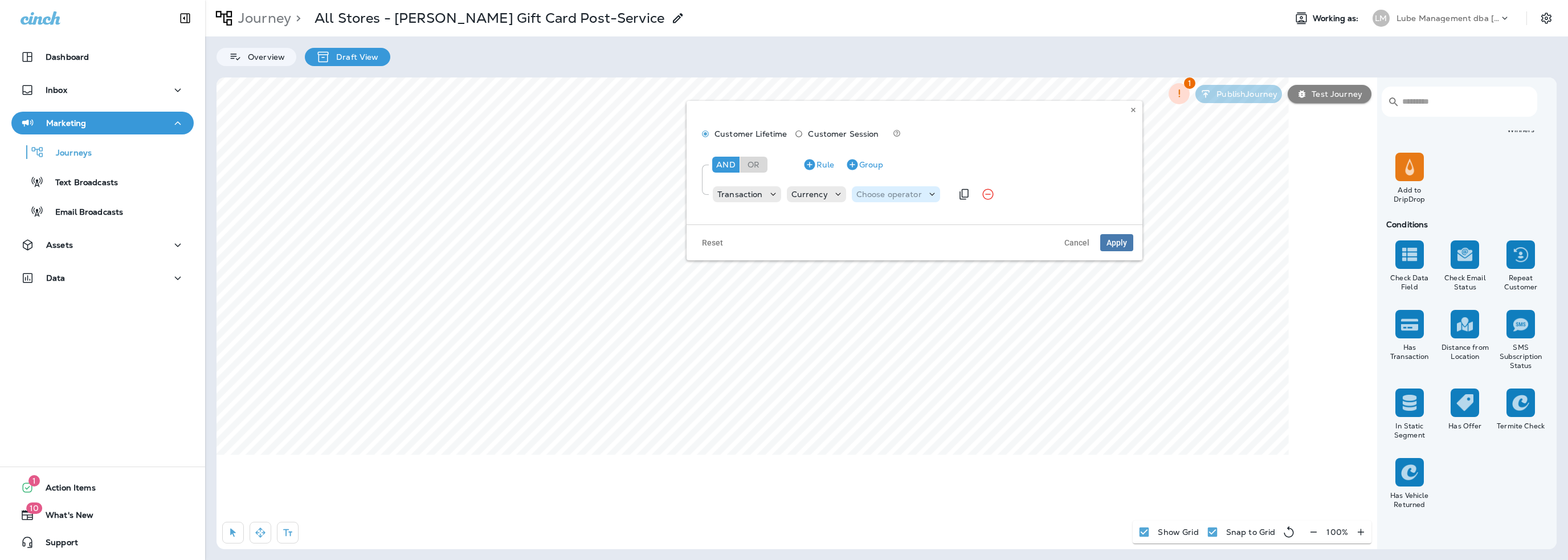
click at [875, 197] on p "Choose operator" at bounding box center [889, 194] width 65 height 9
click at [871, 265] on button "contains" at bounding box center [897, 259] width 92 height 18
click at [952, 200] on div "Choose query type" at bounding box center [962, 194] width 97 height 16
click at [938, 221] on button "Text" at bounding box center [944, 223] width 65 height 18
click at [1028, 197] on input "text" at bounding box center [1031, 194] width 114 height 15
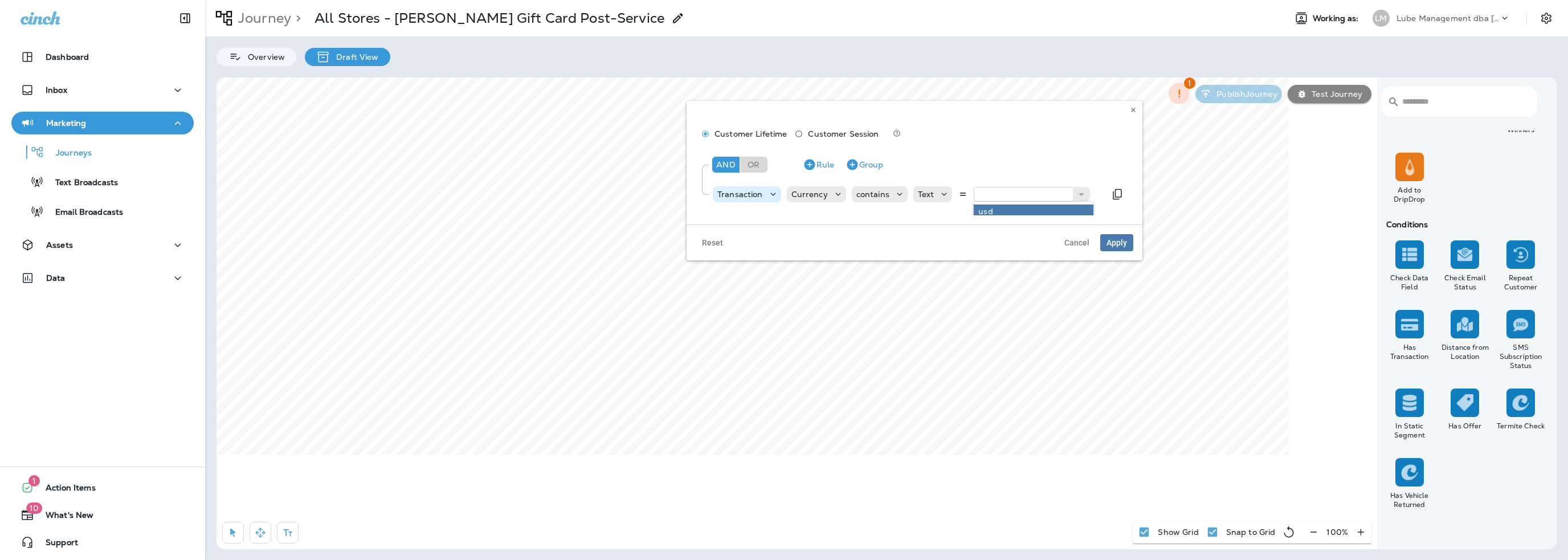
click at [747, 197] on p "Transaction" at bounding box center [741, 194] width 46 height 9
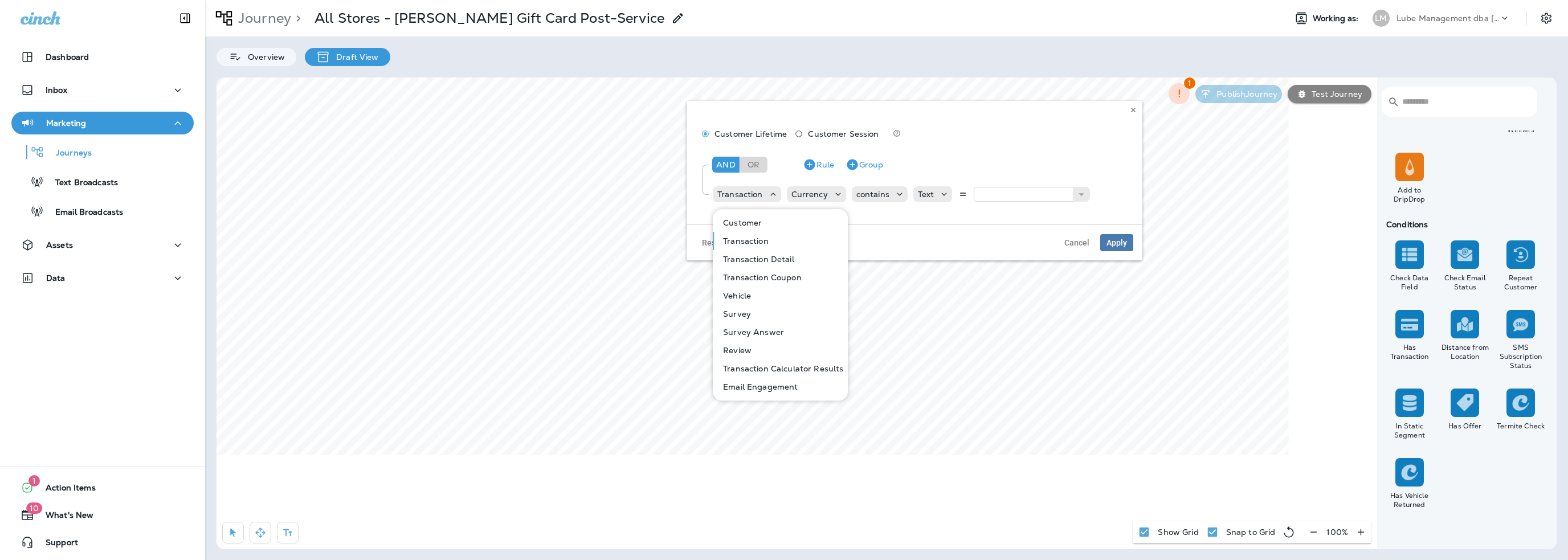
click at [749, 240] on p "Transaction" at bounding box center [743, 240] width 50 height 9
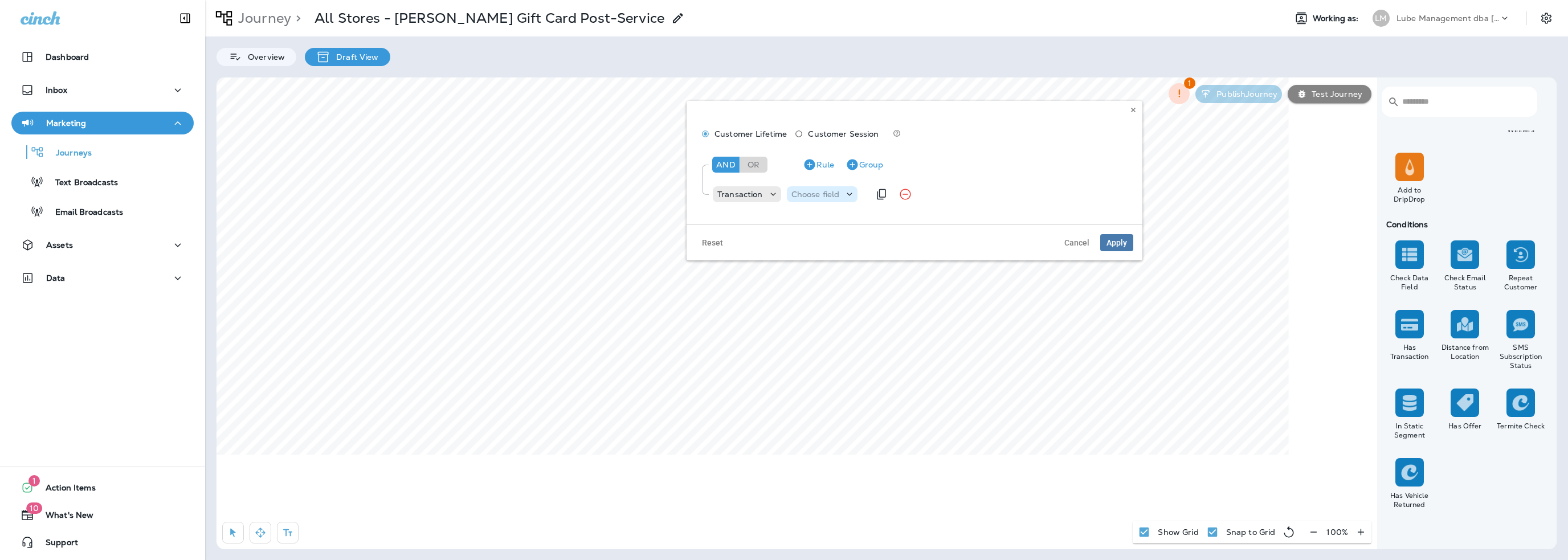
click at [807, 195] on p "Choose field" at bounding box center [816, 194] width 49 height 9
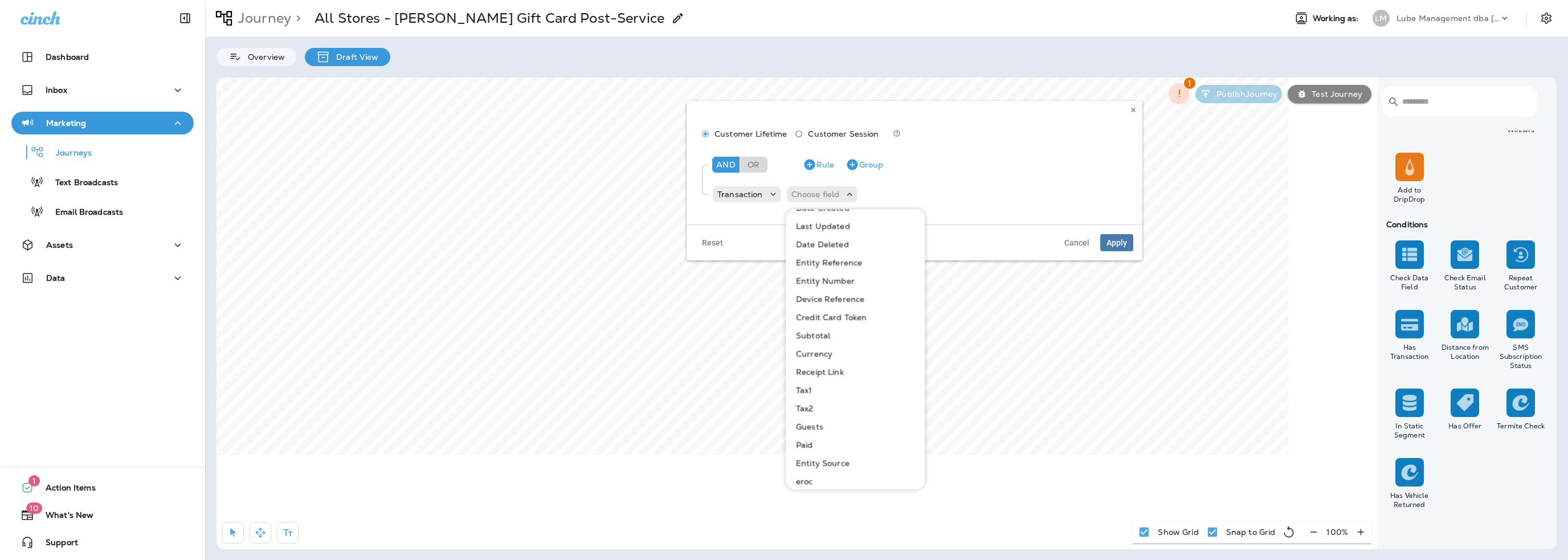
scroll to position [130, 0]
click at [832, 456] on p "Entity Source" at bounding box center [820, 457] width 58 height 9
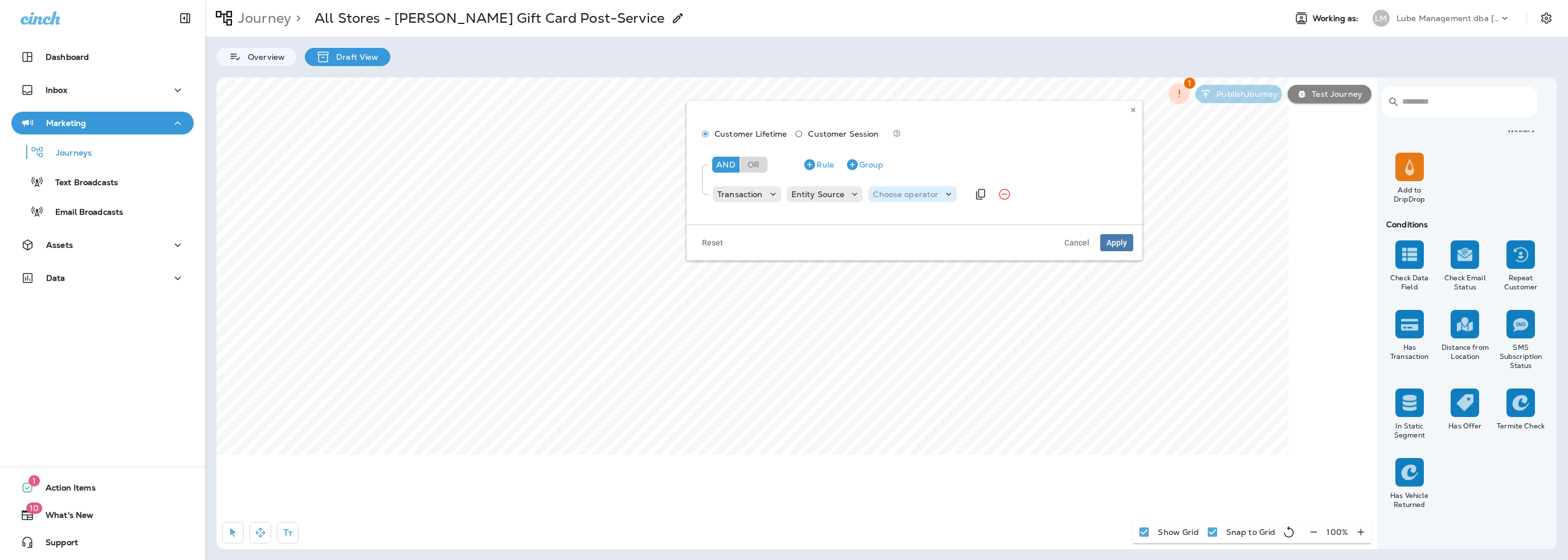
click at [893, 197] on p "Choose operator" at bounding box center [906, 194] width 65 height 9
click at [798, 196] on p "Entity Source" at bounding box center [818, 194] width 53 height 9
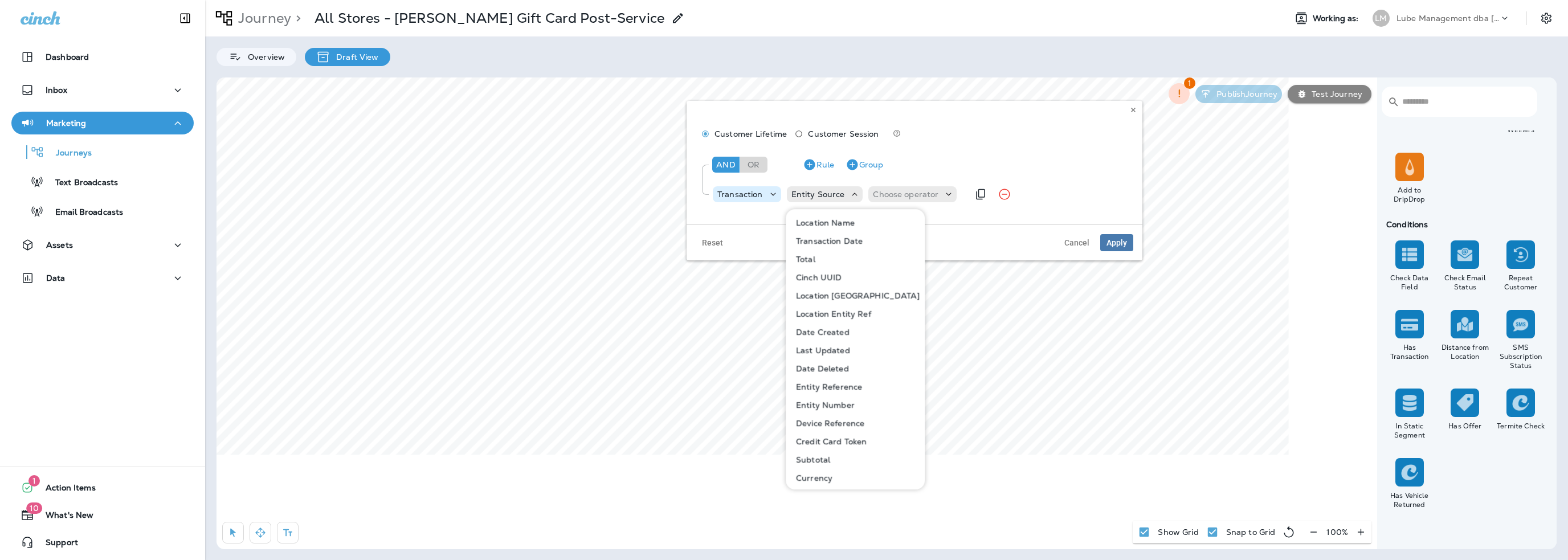
click at [741, 195] on p "Transaction" at bounding box center [741, 194] width 46 height 9
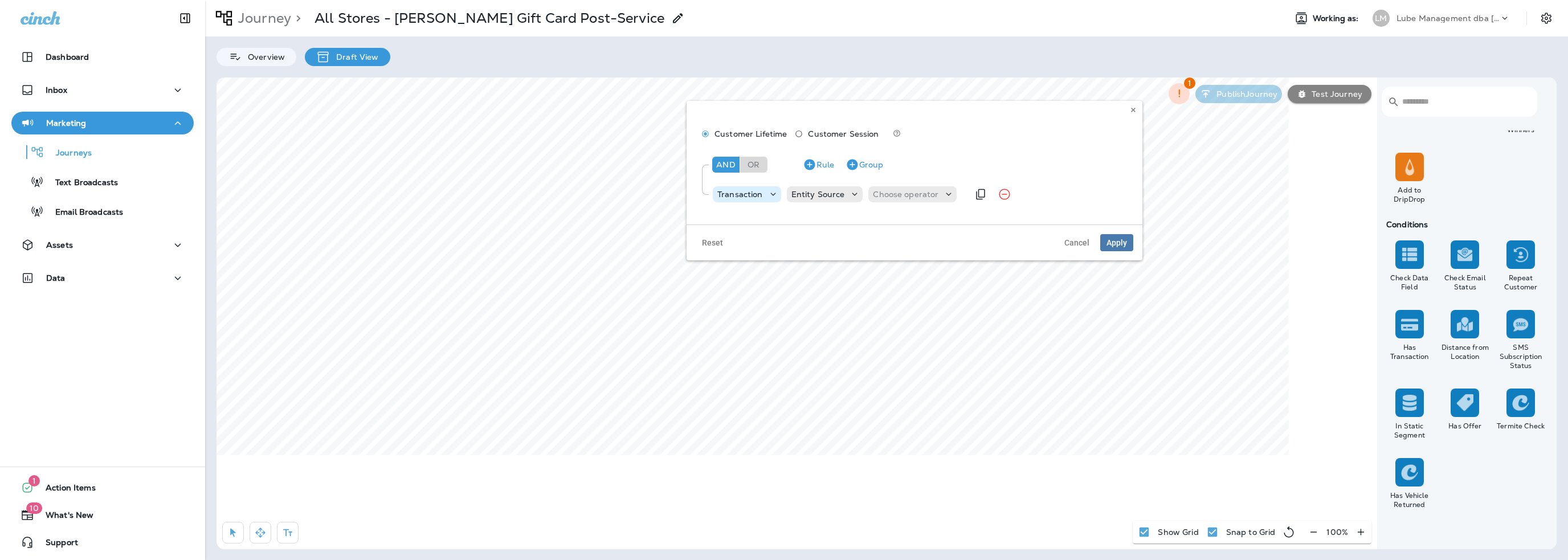
click at [741, 195] on p "Transaction" at bounding box center [741, 194] width 46 height 9
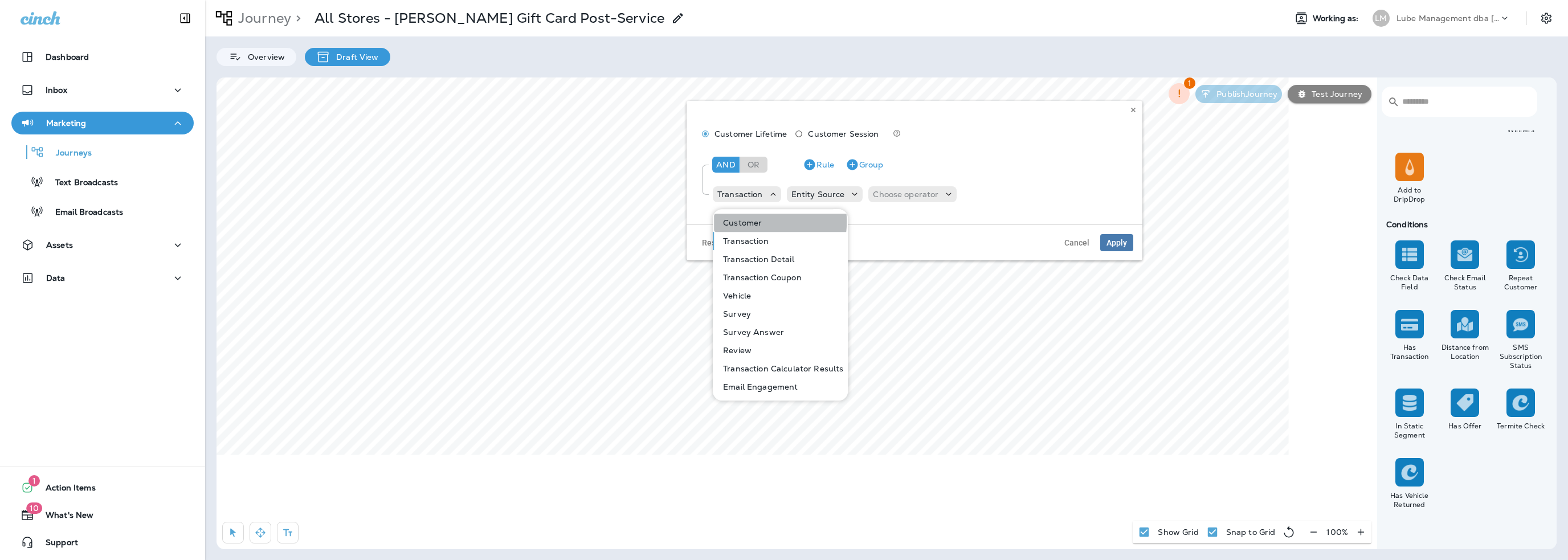
click at [750, 222] on p "Customer" at bounding box center [740, 222] width 43 height 9
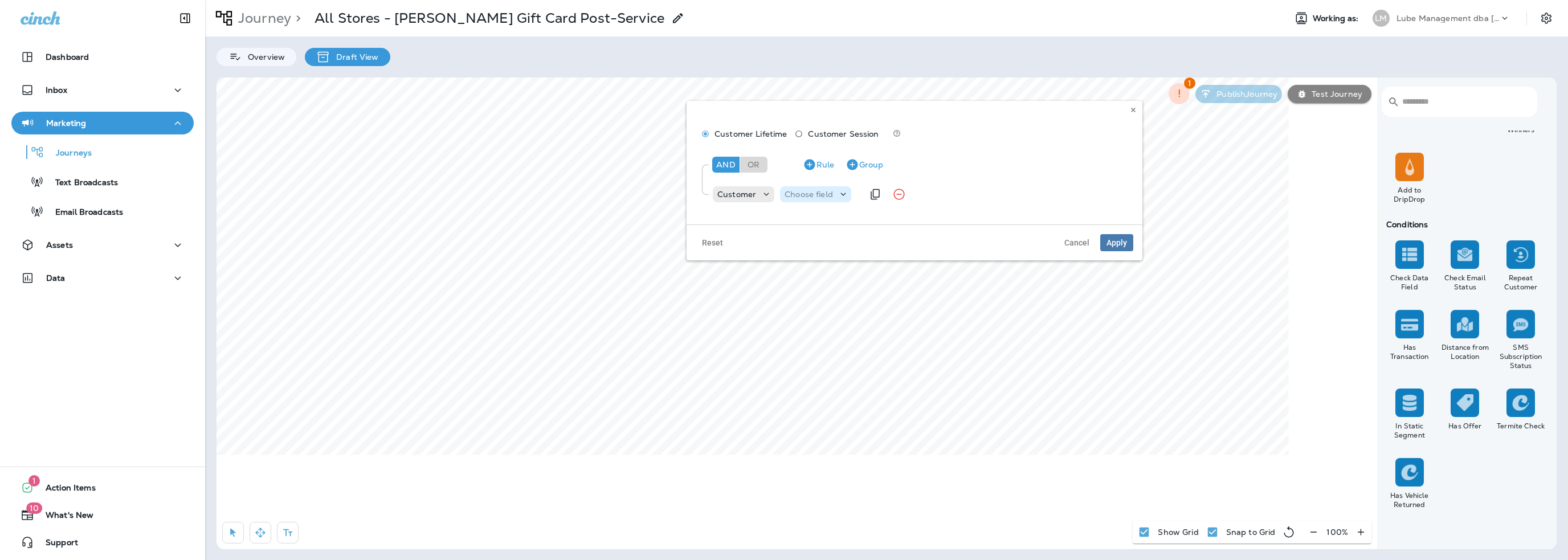
click at [802, 197] on p "Choose field" at bounding box center [809, 194] width 49 height 9
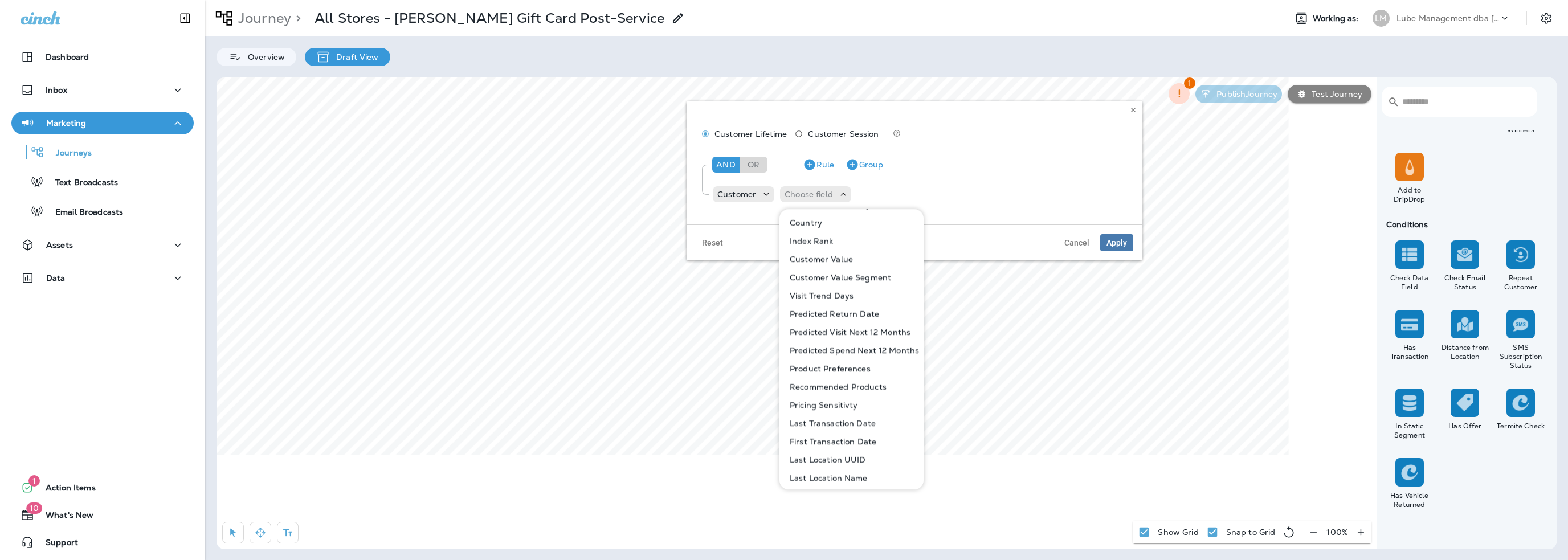
scroll to position [477, 0]
click at [732, 195] on p "Customer" at bounding box center [737, 194] width 39 height 9
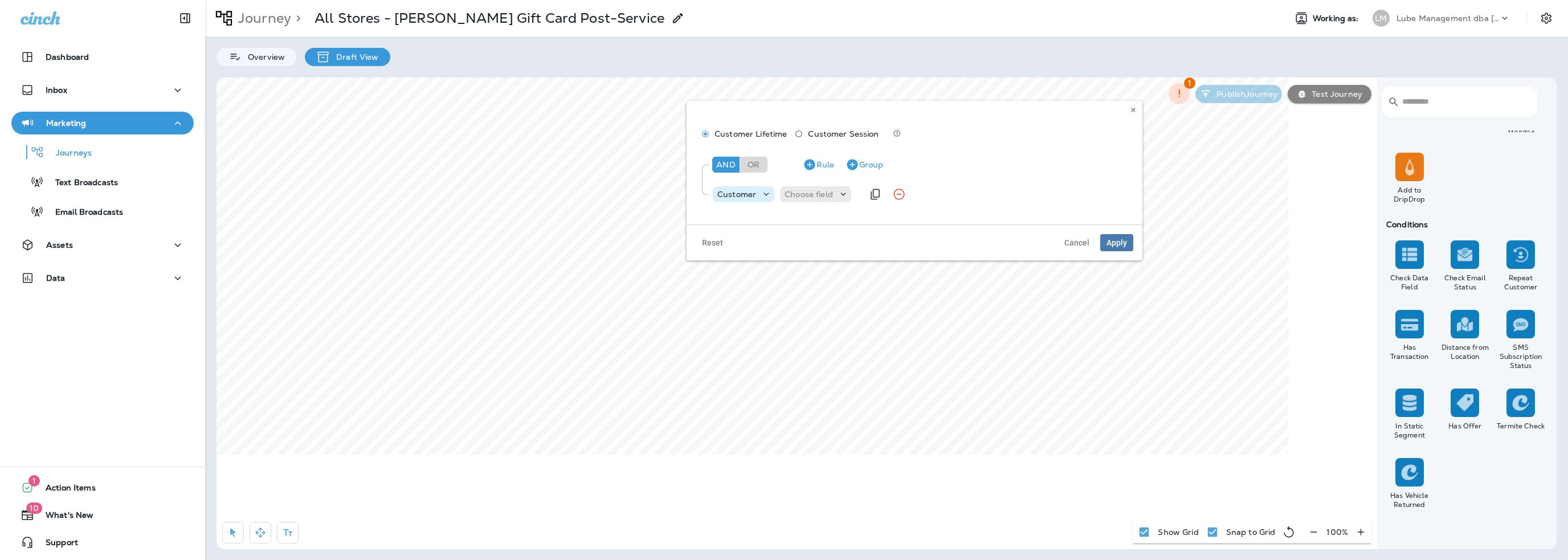
click at [741, 190] on p "Customer" at bounding box center [737, 194] width 39 height 9
click at [753, 277] on p "Transaction Coupon" at bounding box center [760, 277] width 83 height 9
click at [832, 195] on p "Choose field" at bounding box center [849, 194] width 49 height 9
click at [771, 192] on p "Transaction Coupon" at bounding box center [757, 194] width 79 height 9
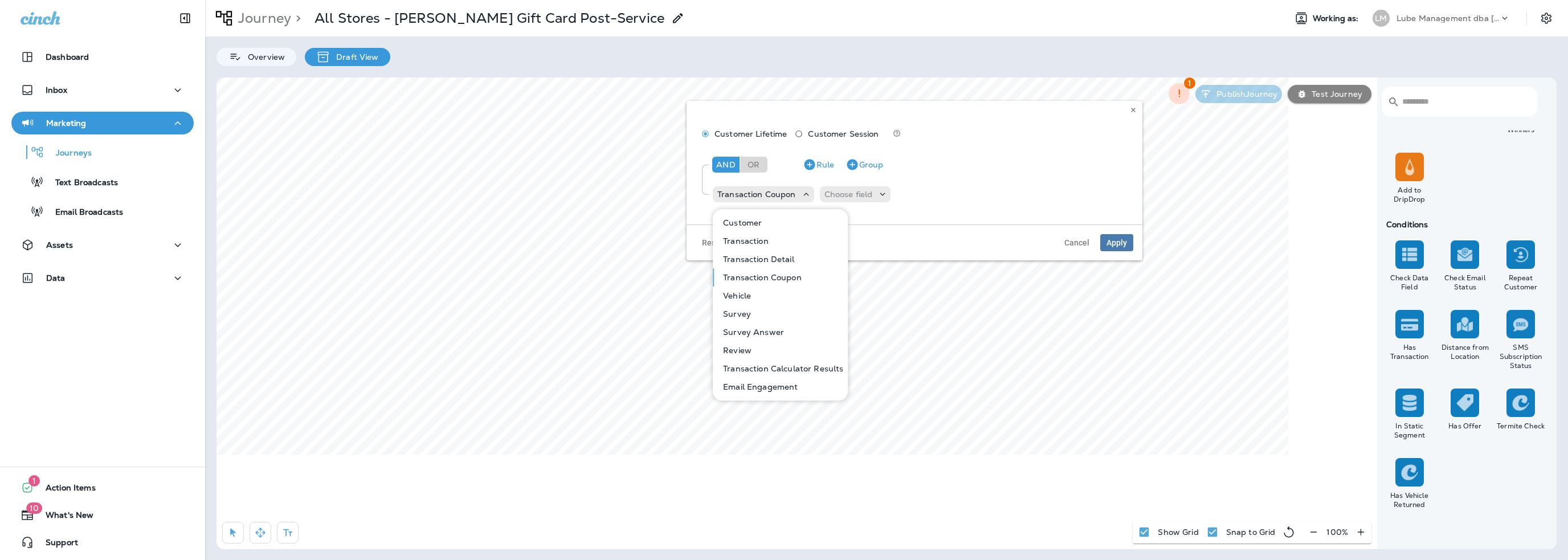
click at [770, 258] on p "Transaction Detail" at bounding box center [756, 259] width 76 height 9
click at [832, 192] on p "Choose field" at bounding box center [841, 194] width 49 height 9
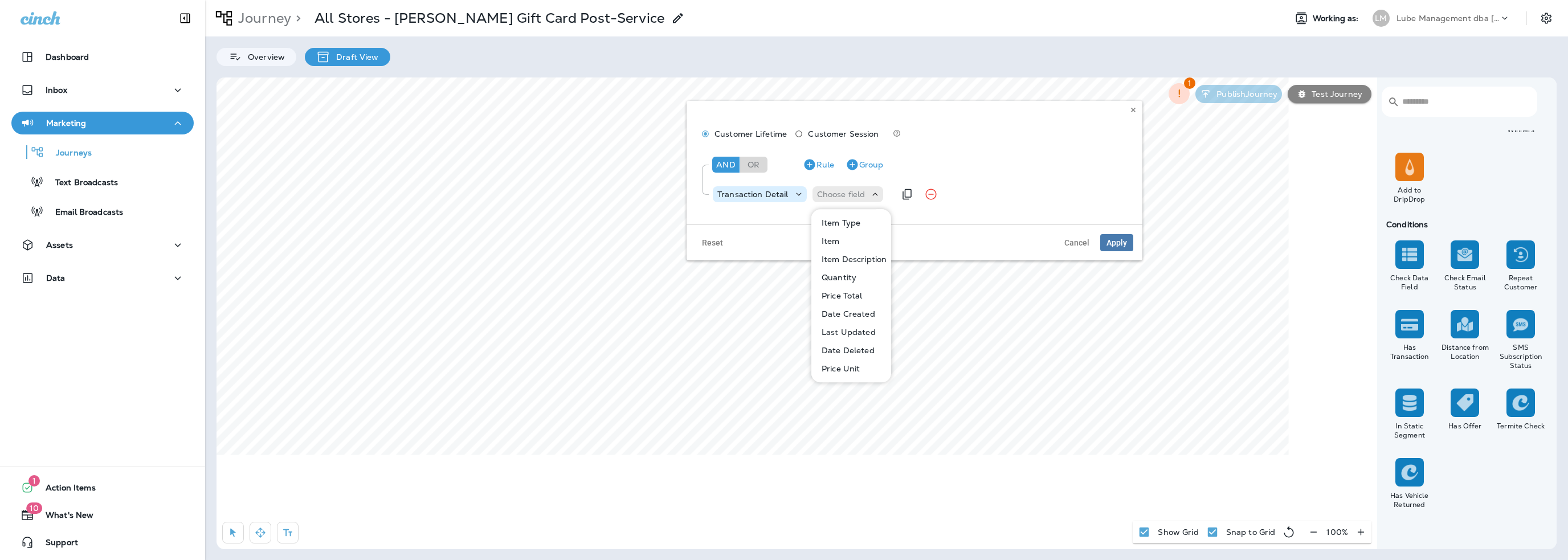
click at [770, 195] on p "Transaction Detail" at bounding box center [753, 194] width 72 height 9
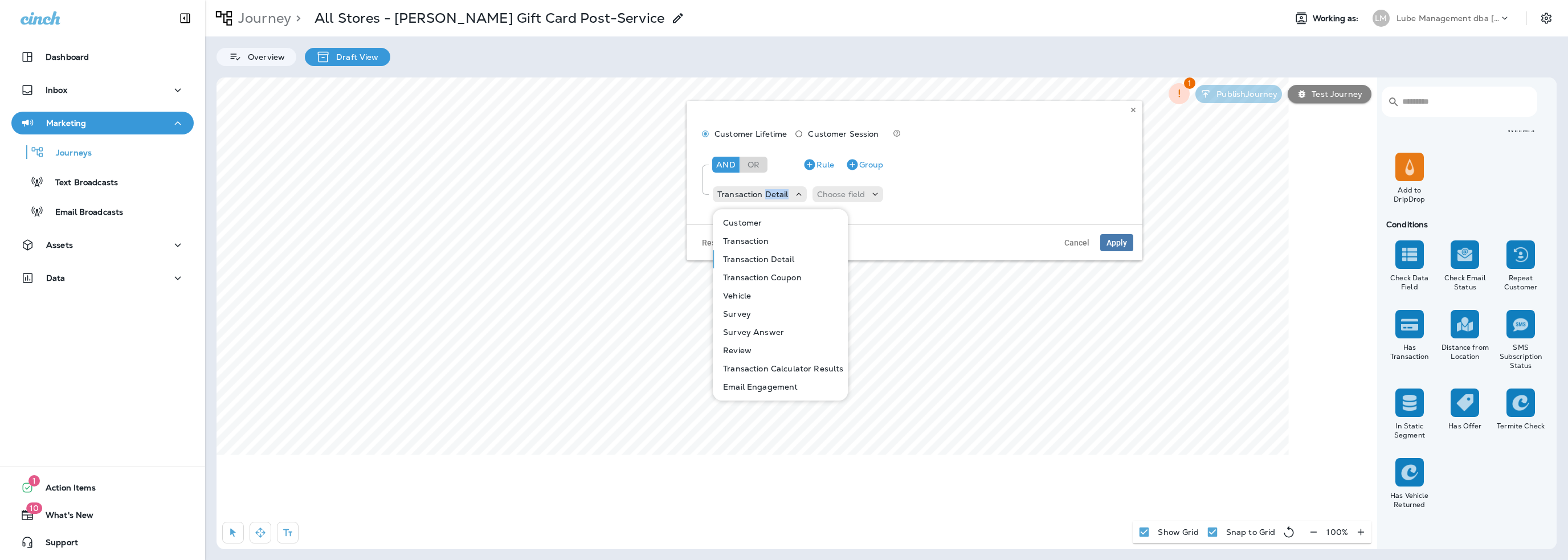
click at [757, 240] on p "Transaction" at bounding box center [743, 240] width 50 height 9
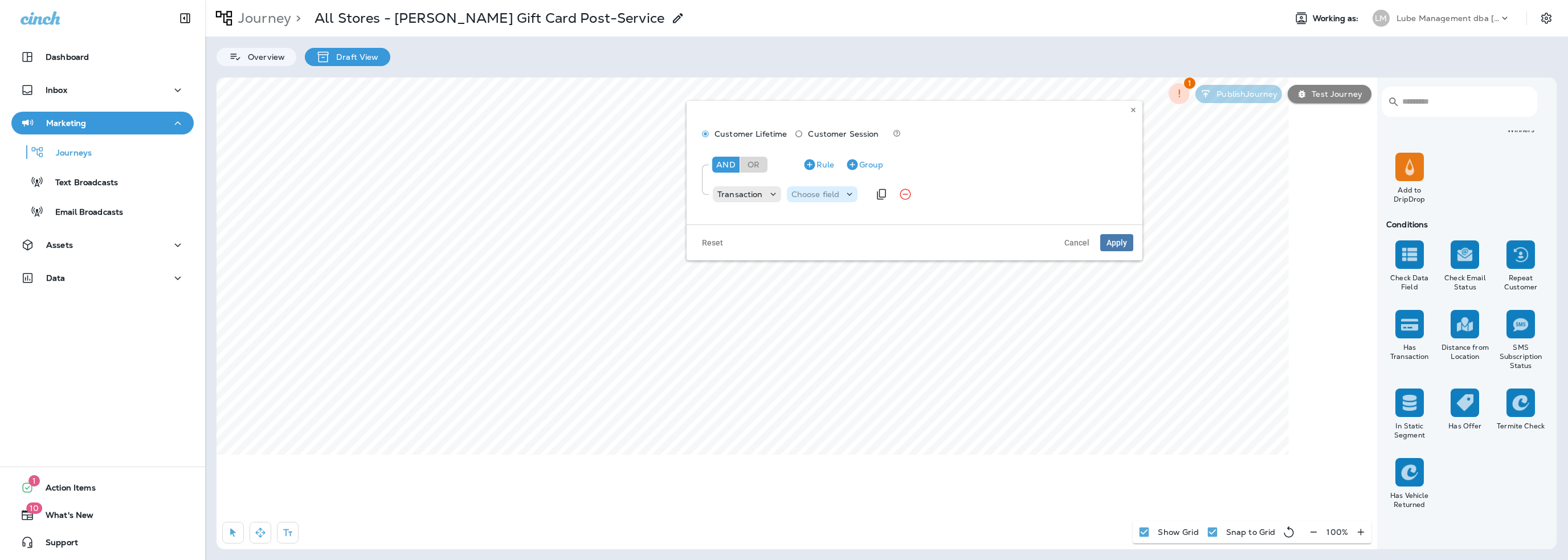
click at [804, 198] on p "Choose field" at bounding box center [816, 194] width 49 height 9
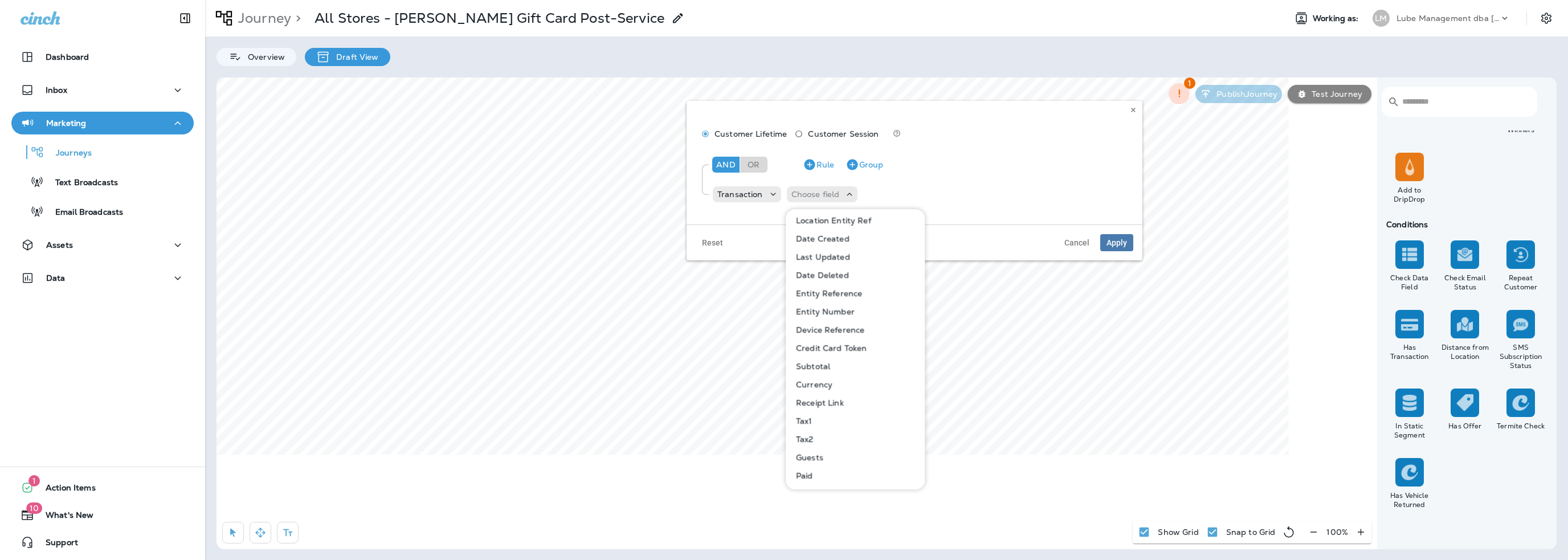
scroll to position [114, 0]
click at [809, 453] on p "Paid" at bounding box center [802, 455] width 22 height 9
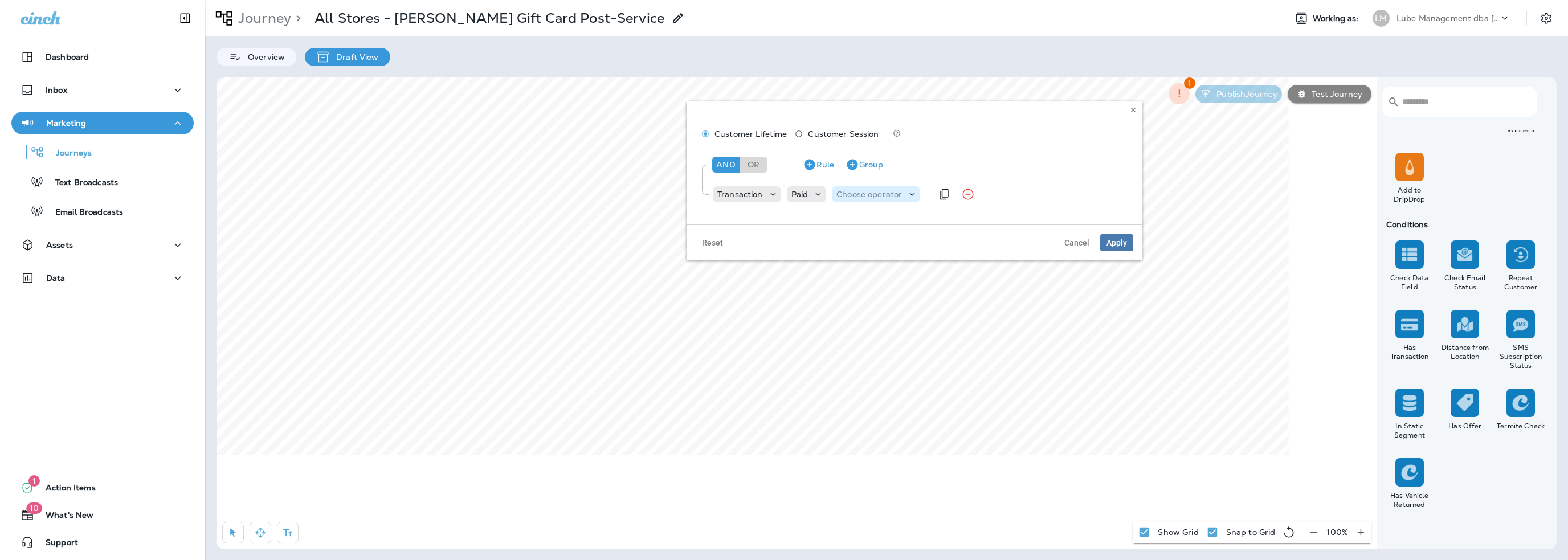
click at [886, 197] on p "Choose operator" at bounding box center [869, 194] width 65 height 9
click at [796, 195] on p "Paid" at bounding box center [800, 194] width 17 height 9
click at [802, 194] on p "Paid" at bounding box center [800, 194] width 17 height 9
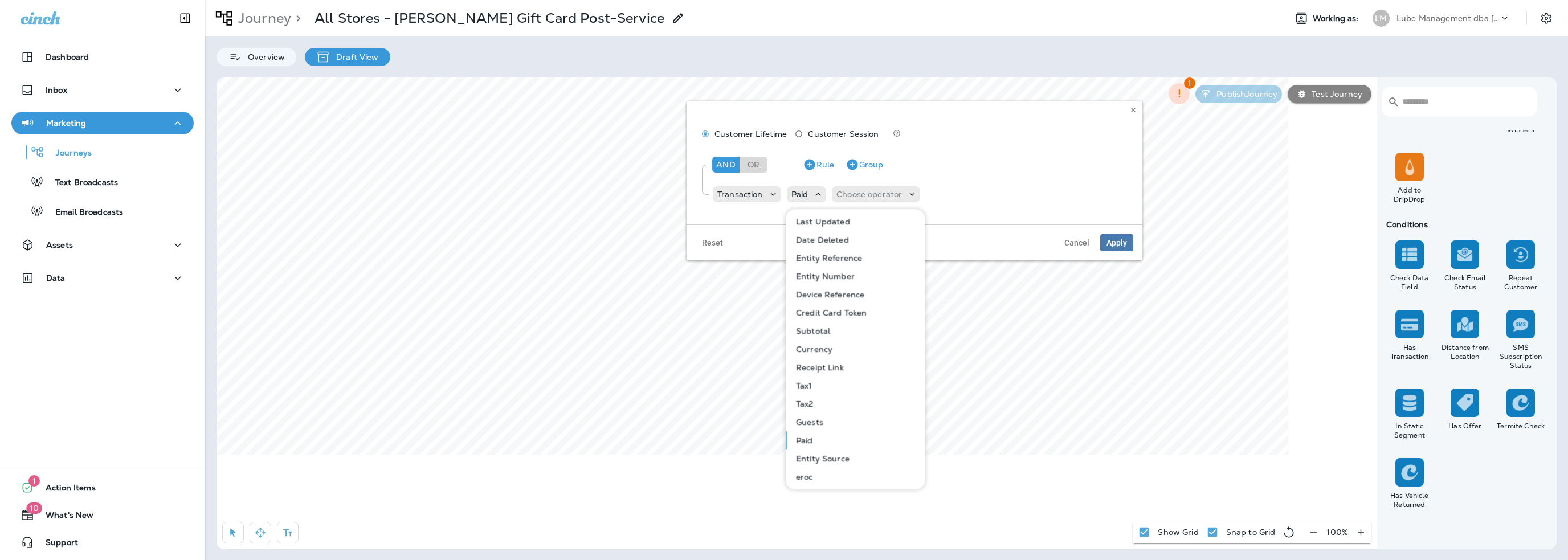
scroll to position [130, 0]
click at [1084, 245] on span "Cancel" at bounding box center [1077, 242] width 25 height 8
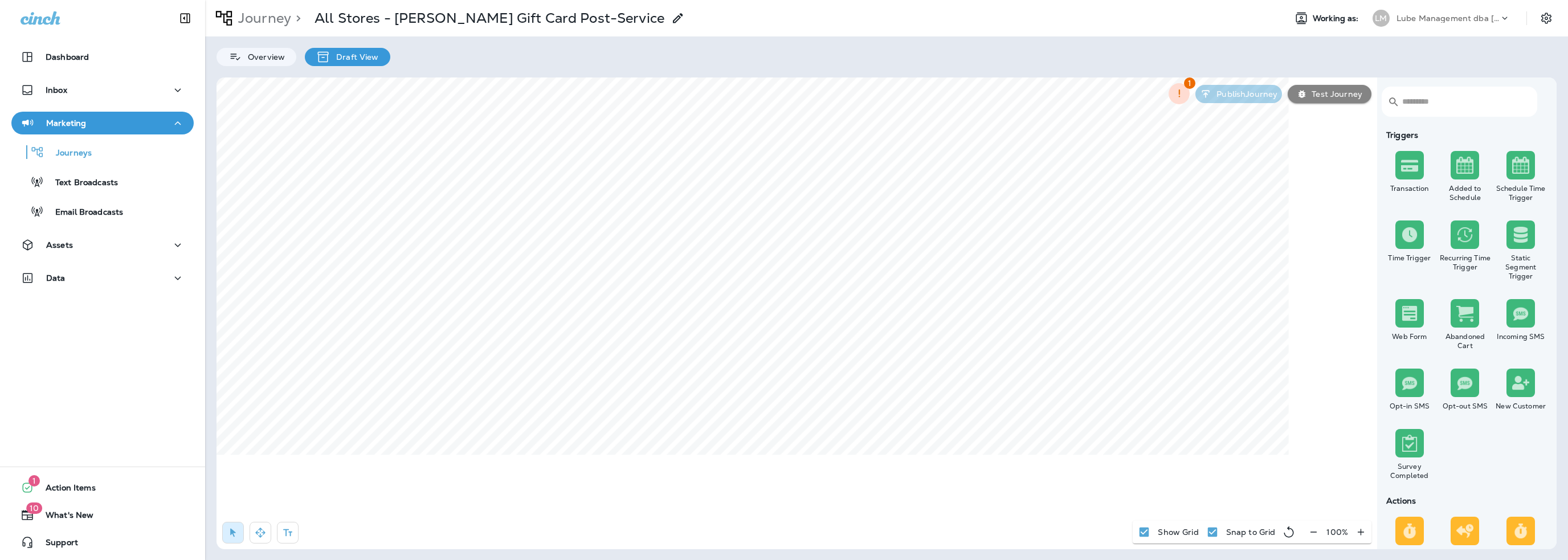
scroll to position [171, 0]
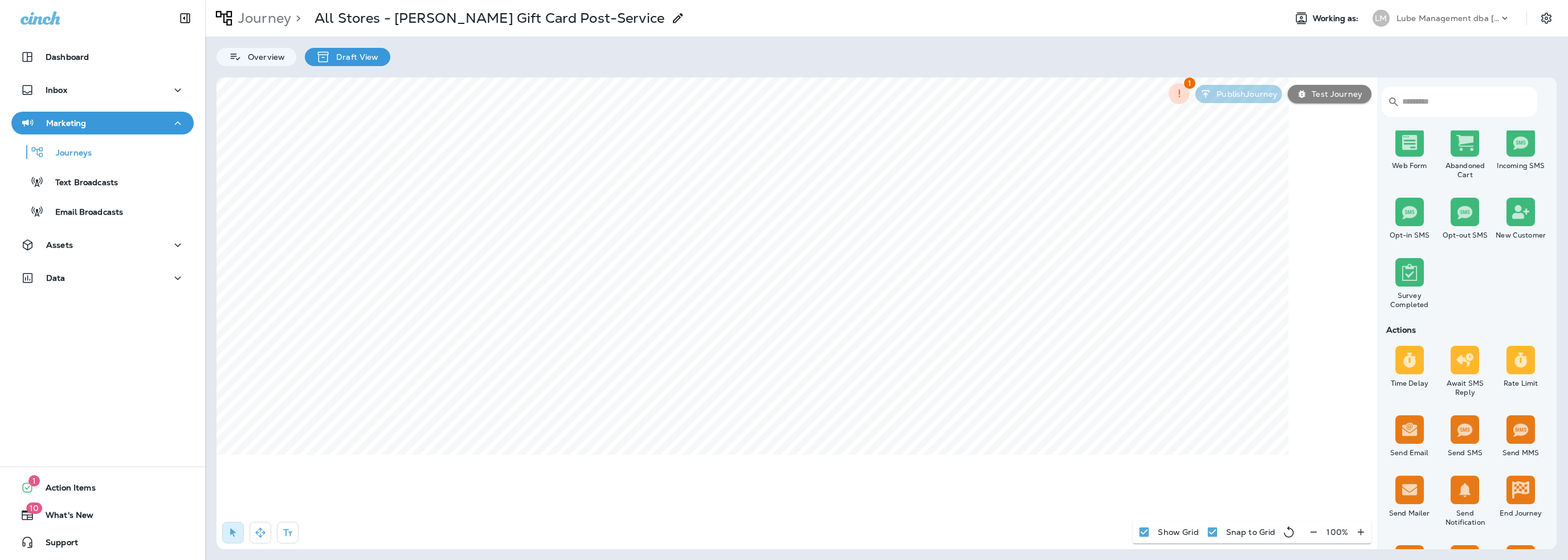
select select "*****"
click at [609, 480] on button "Cancel" at bounding box center [603, 487] width 38 height 17
select select "*"
select select "**"
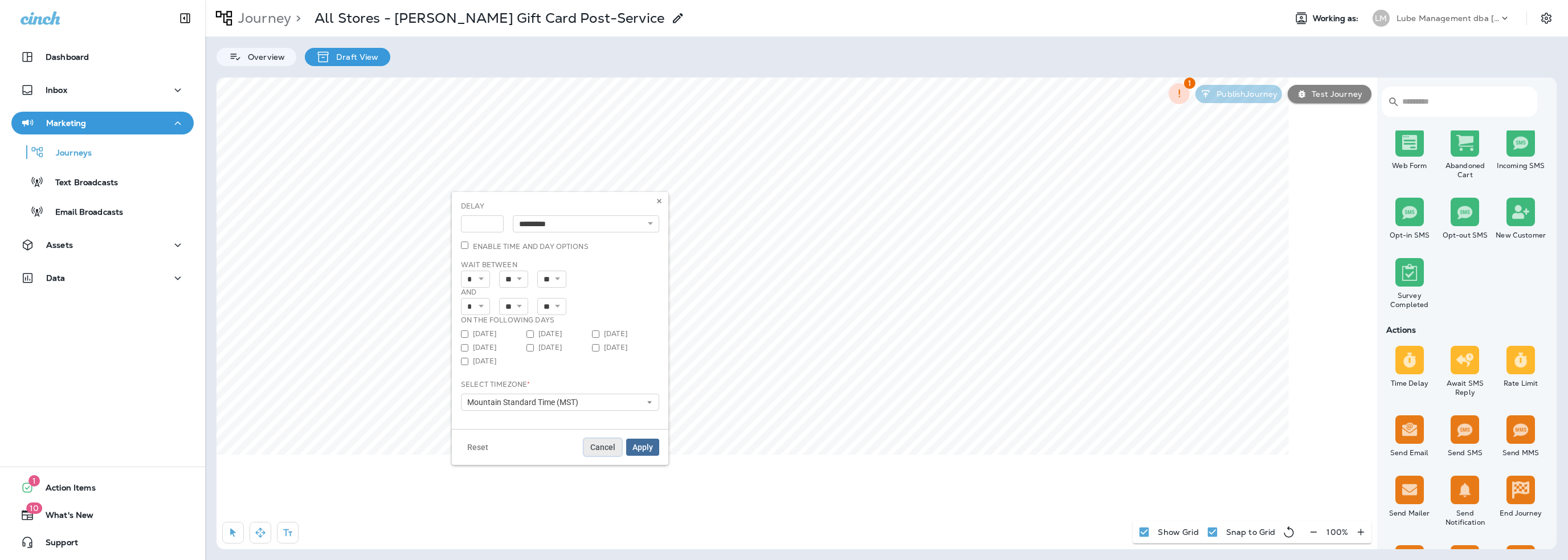
click at [602, 450] on span "Cancel" at bounding box center [603, 447] width 25 height 8
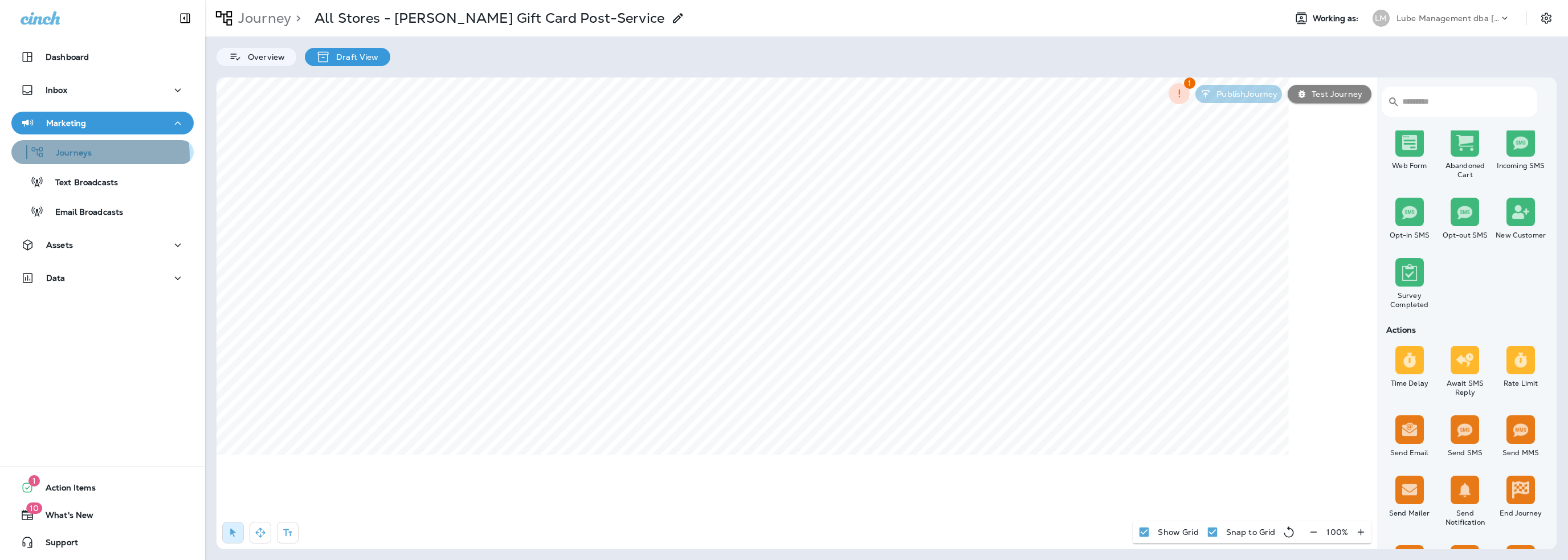
click at [70, 157] on p "Journeys" at bounding box center [68, 154] width 47 height 11
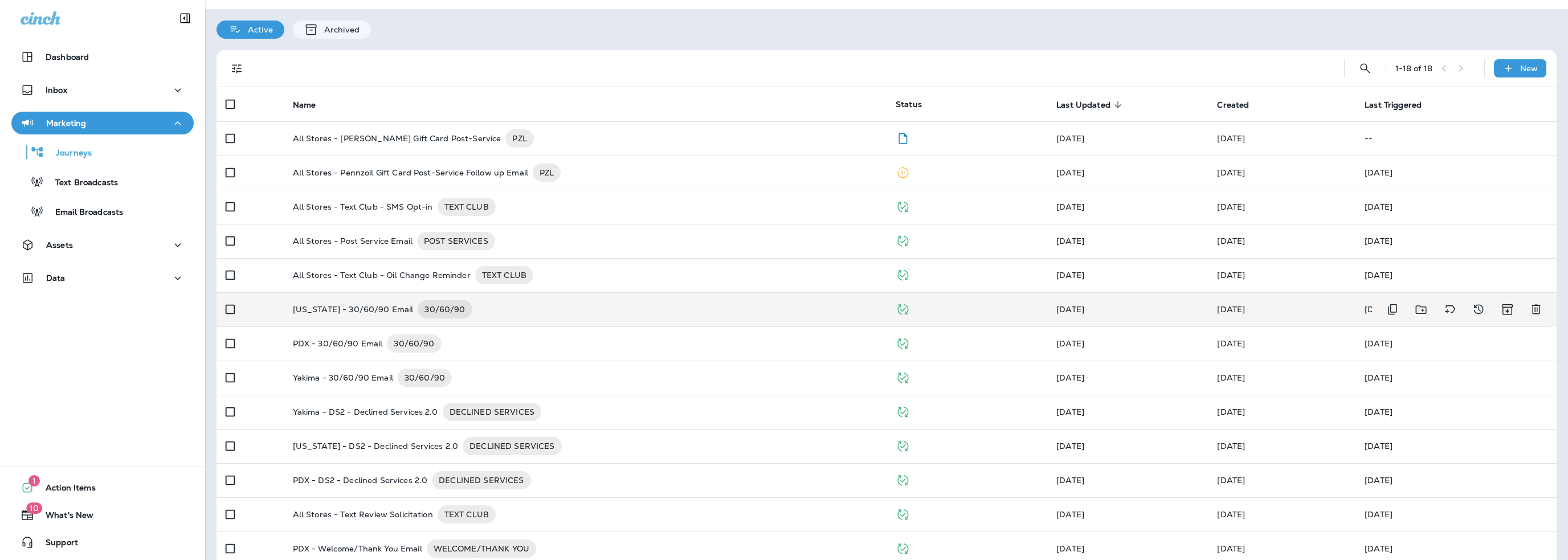
scroll to position [57, 0]
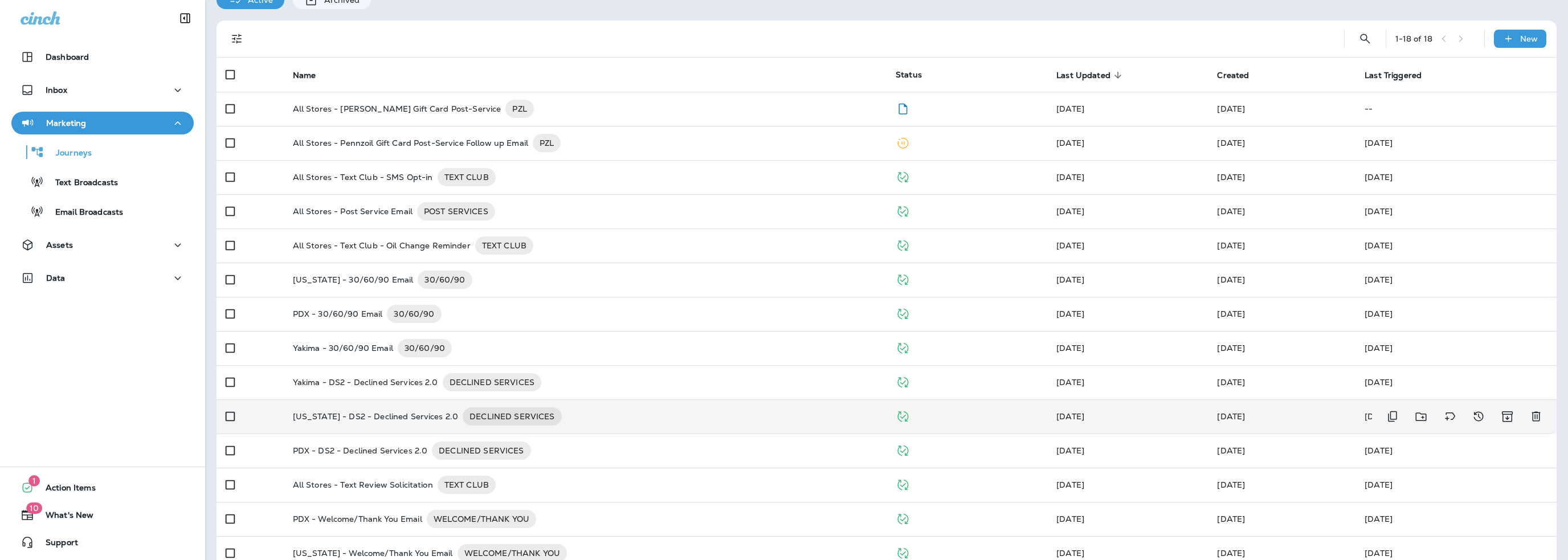
click at [379, 415] on p "Utah - DS2 - Declined Services 2.0" at bounding box center [376, 416] width 166 height 18
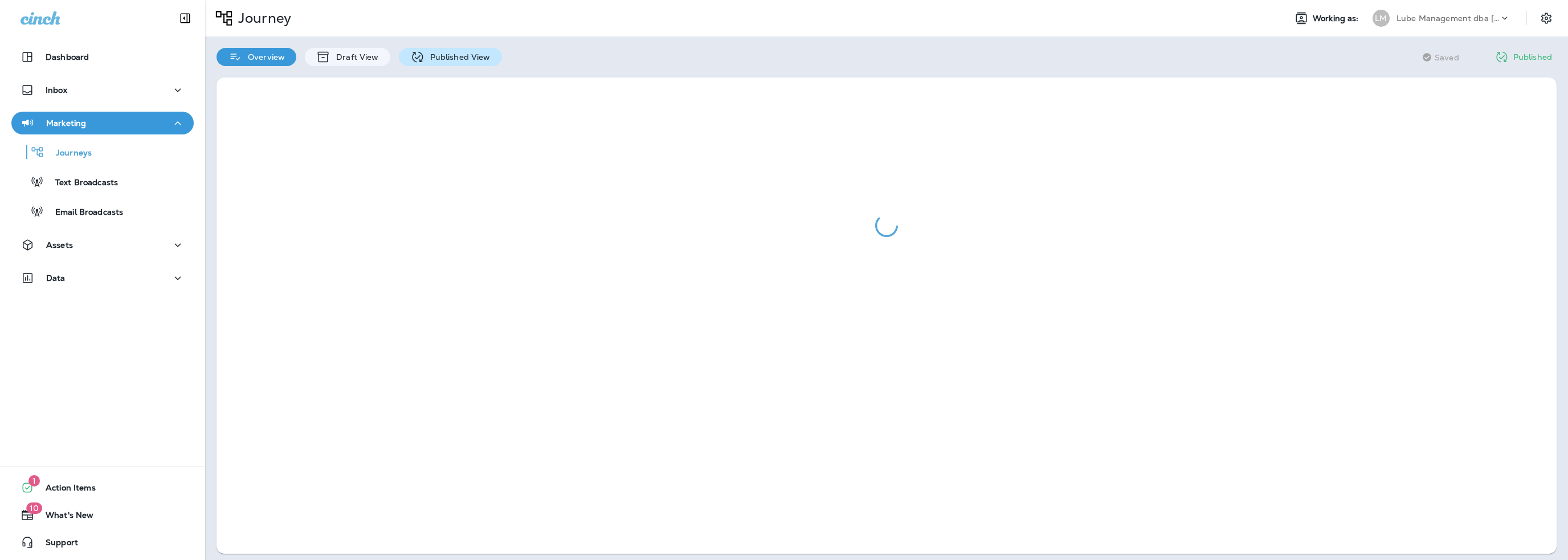
click at [472, 61] on p "Published View" at bounding box center [457, 56] width 66 height 9
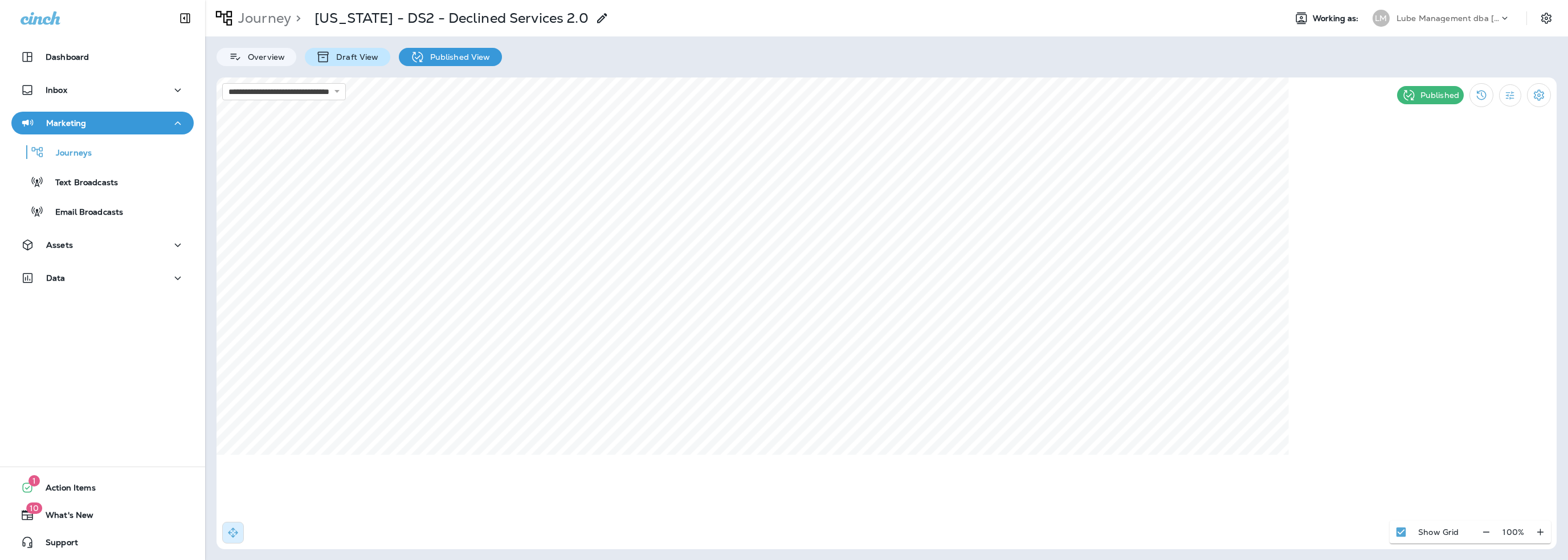
click at [349, 61] on p "Draft View" at bounding box center [354, 56] width 48 height 9
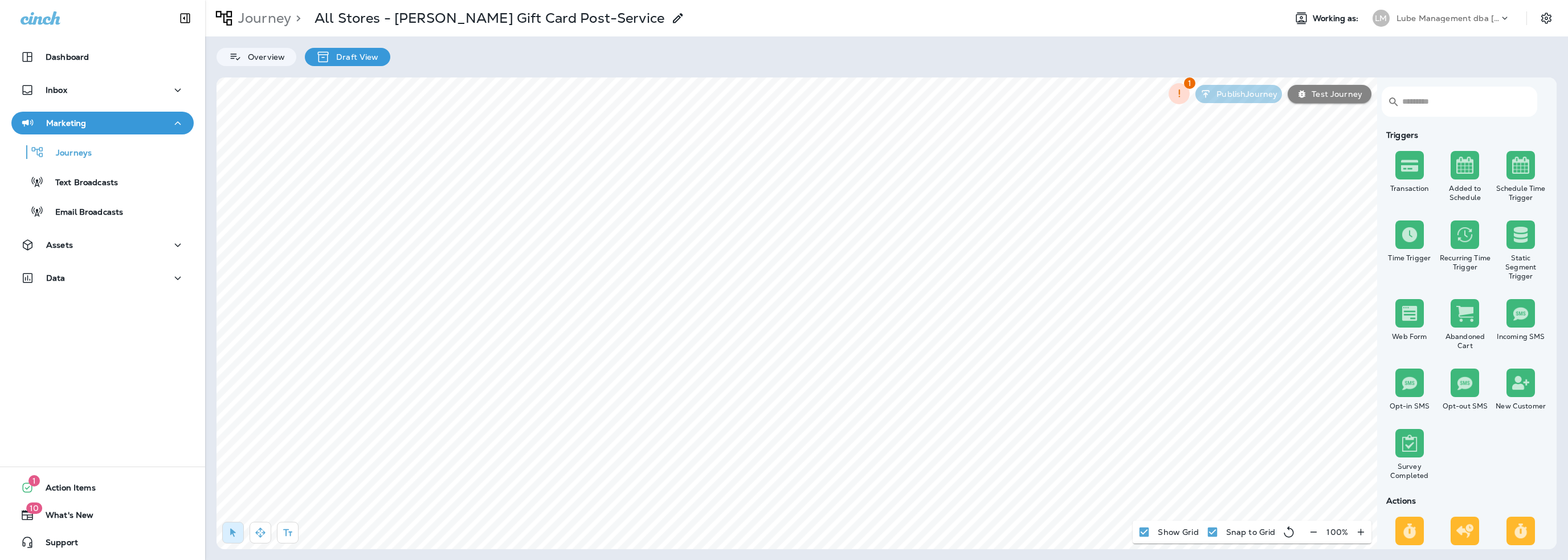
scroll to position [912, 0]
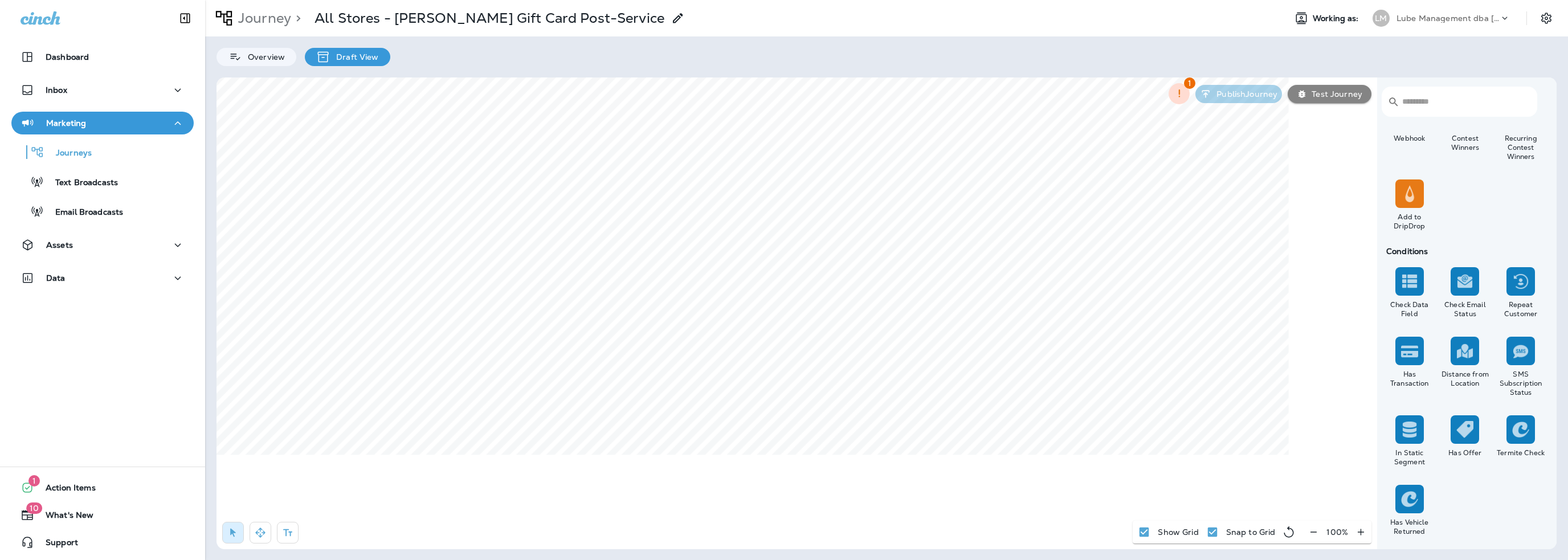
click at [449, 550] on div "Journey > All Stores - Rotello Gift Card Post-Service Working as: LM Lube Manag…" at bounding box center [886, 280] width 1363 height 560
